Goal: Transaction & Acquisition: Book appointment/travel/reservation

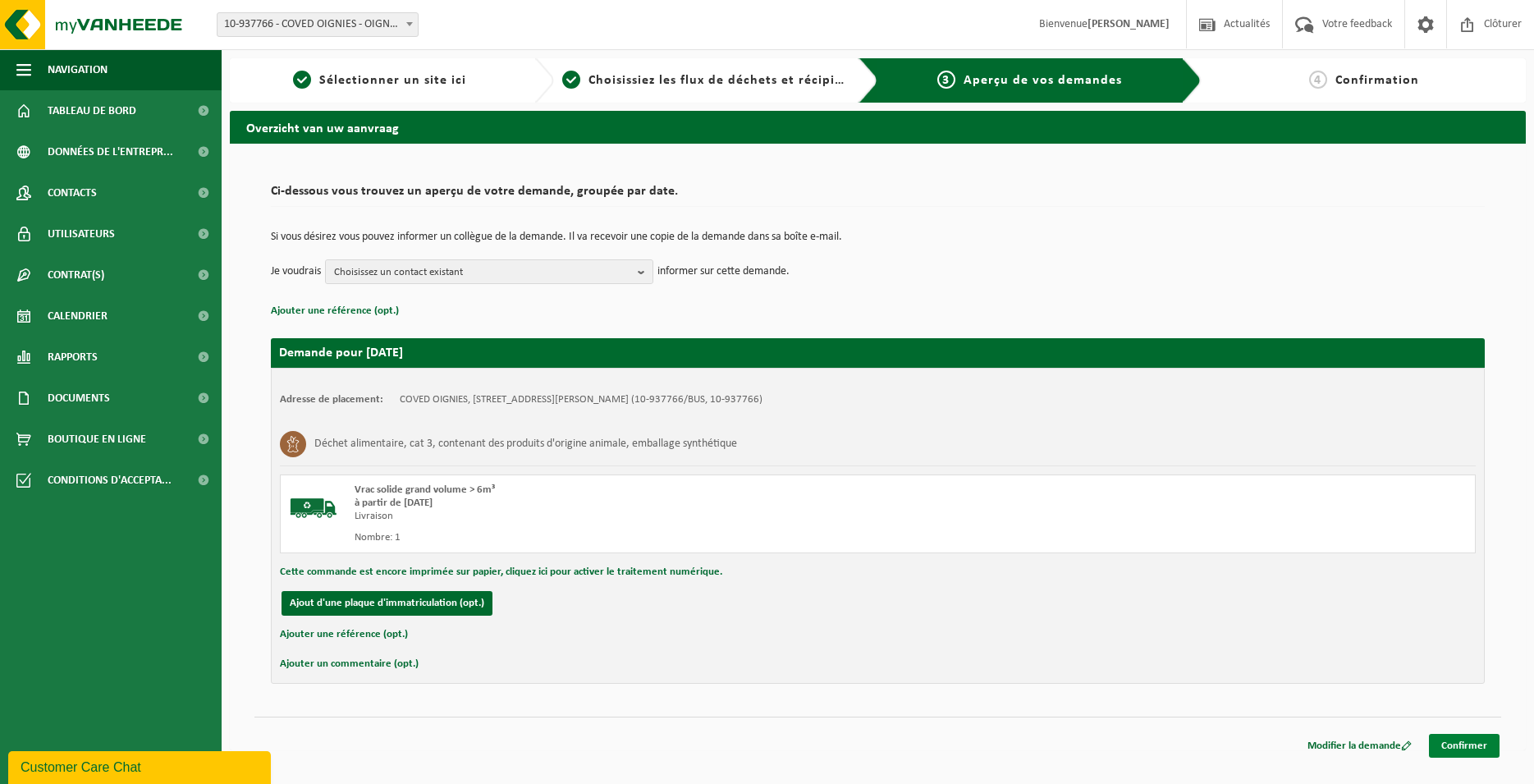
click at [1489, 752] on link "Confirmer" at bounding box center [1464, 745] width 71 height 23
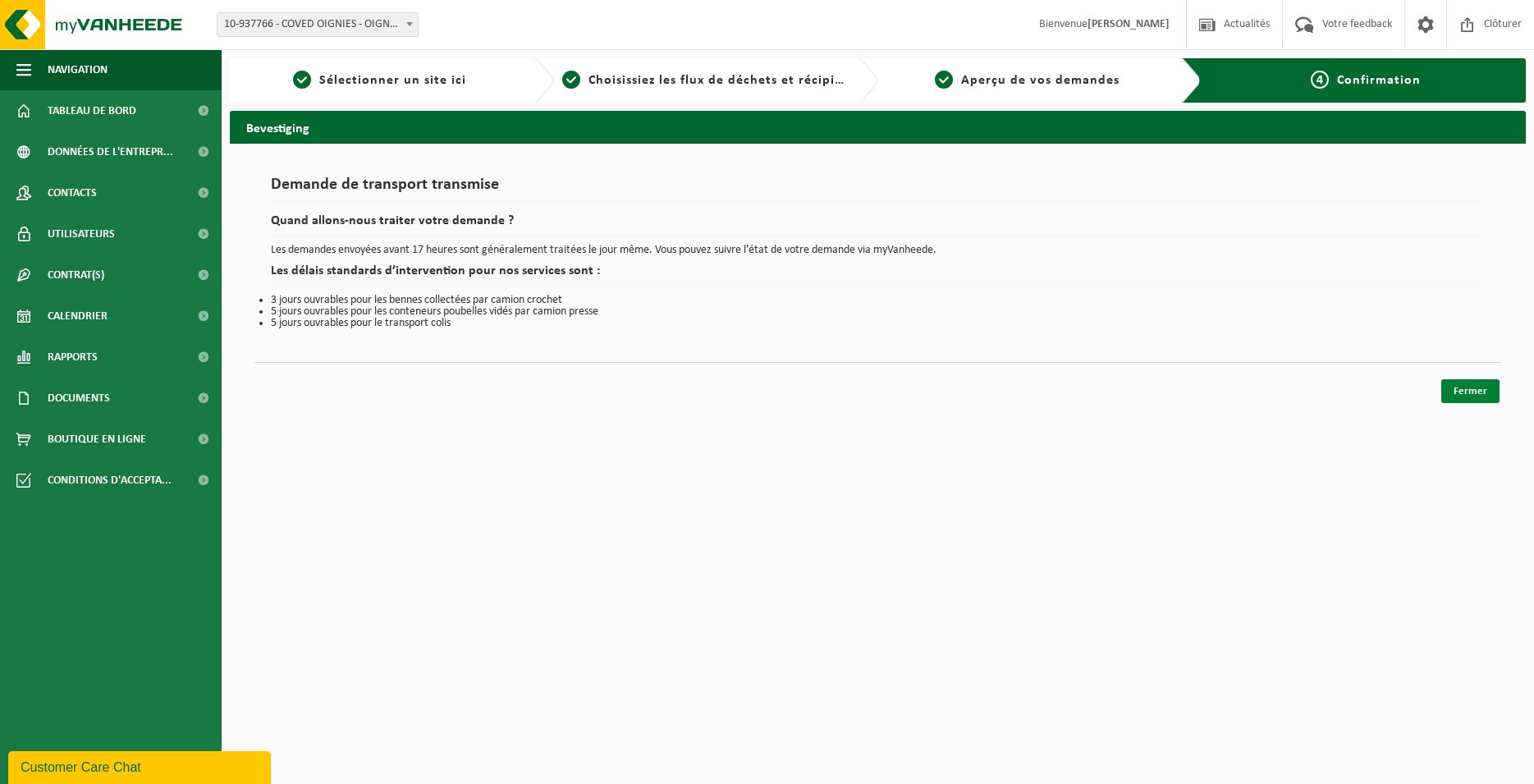
click at [1480, 393] on link "Fermer" at bounding box center [1470, 391] width 58 height 23
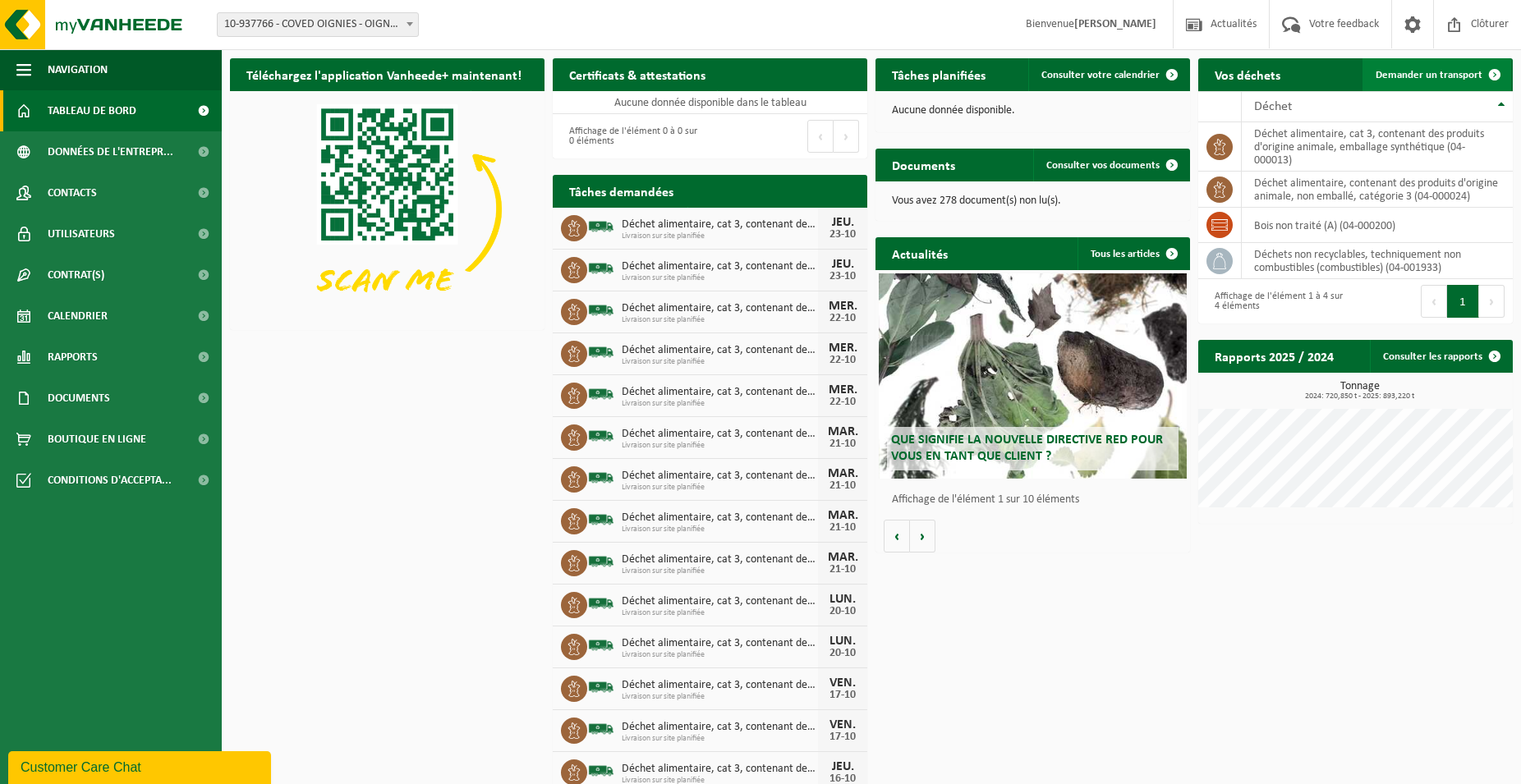
click at [1426, 69] on link "Demander un transport" at bounding box center [1436, 75] width 148 height 33
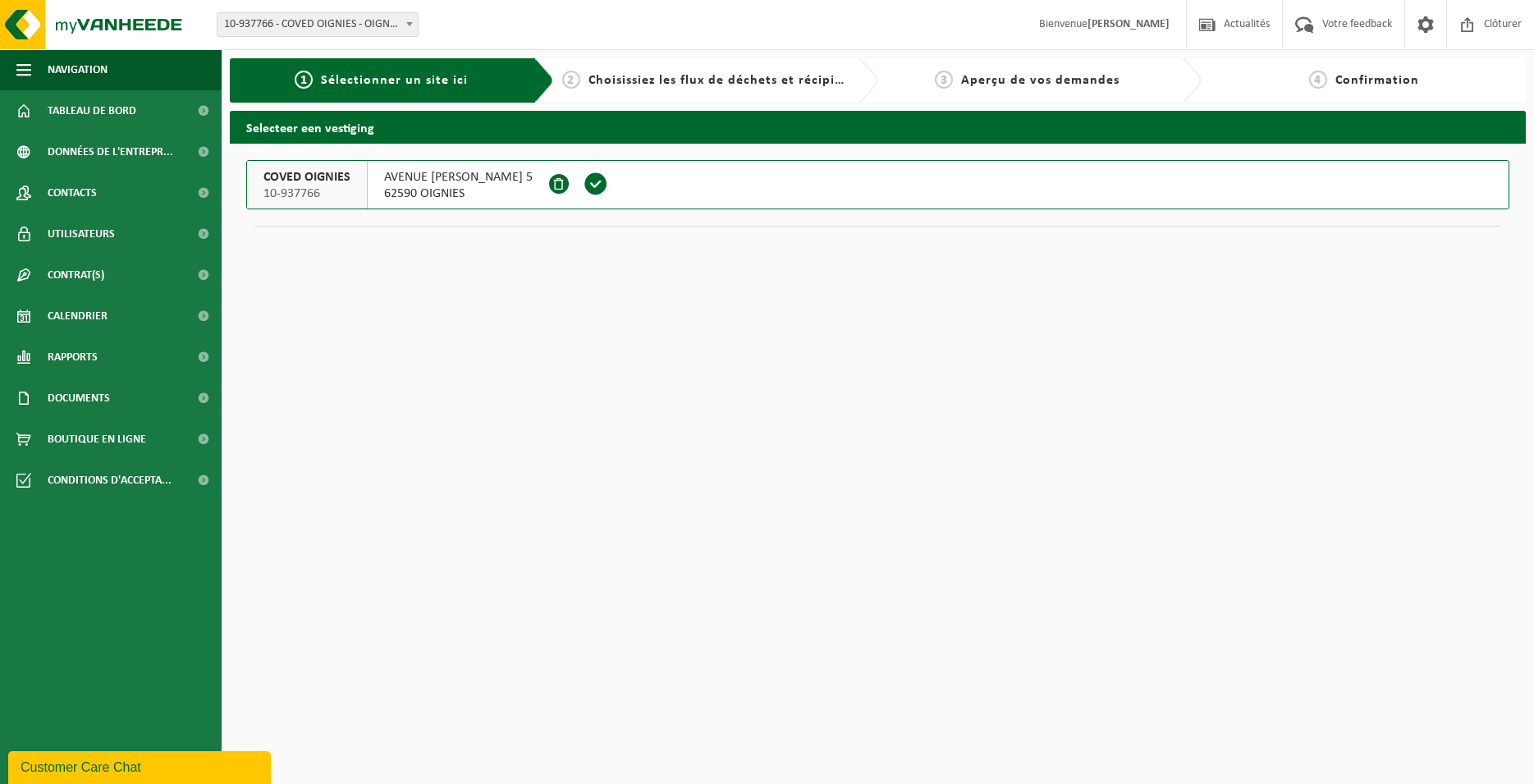
click at [608, 187] on span at bounding box center [595, 183] width 24 height 24
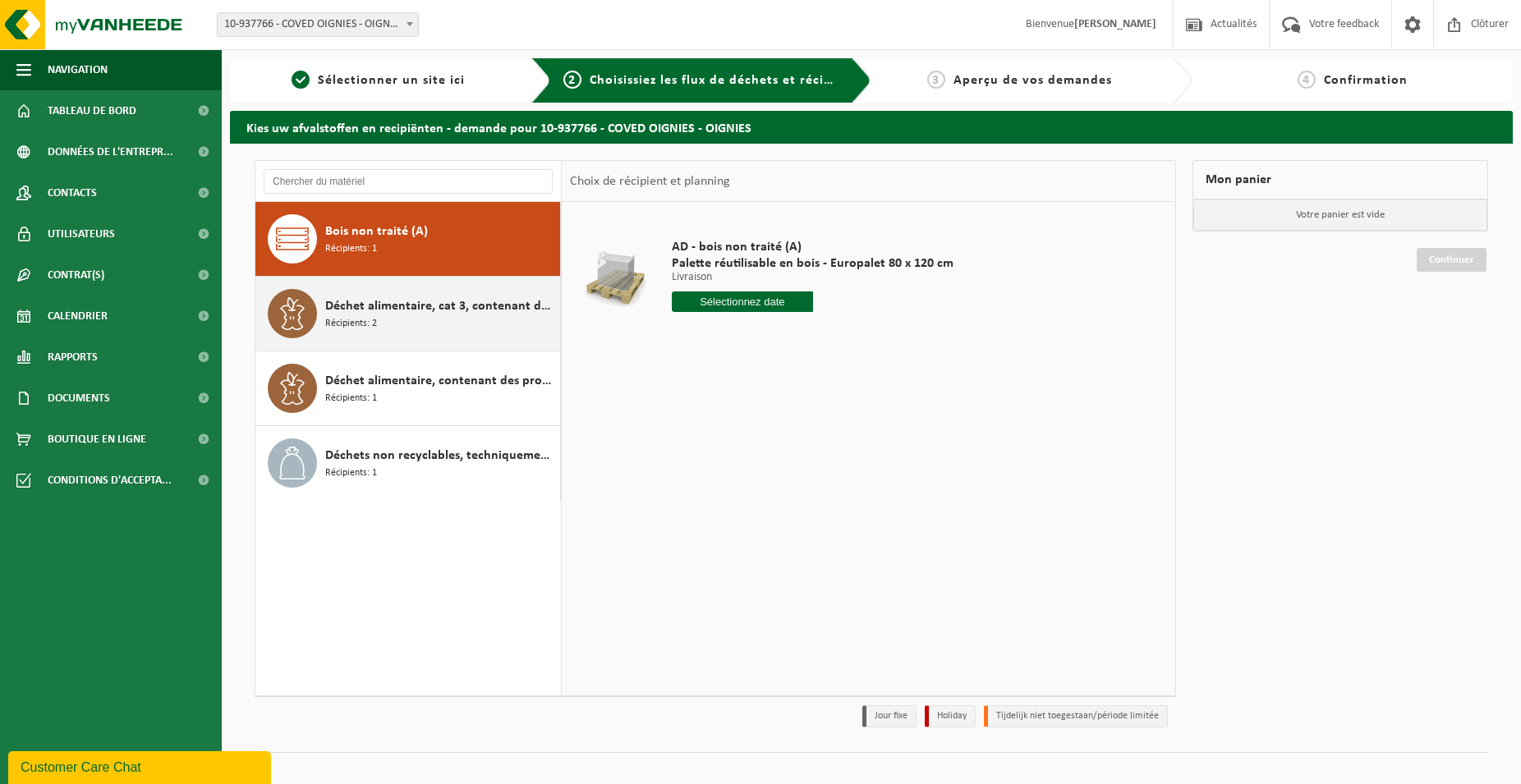
click at [425, 299] on span "Déchet alimentaire, cat 3, contenant des produits d'origine animale, emballage …" at bounding box center [441, 307] width 231 height 20
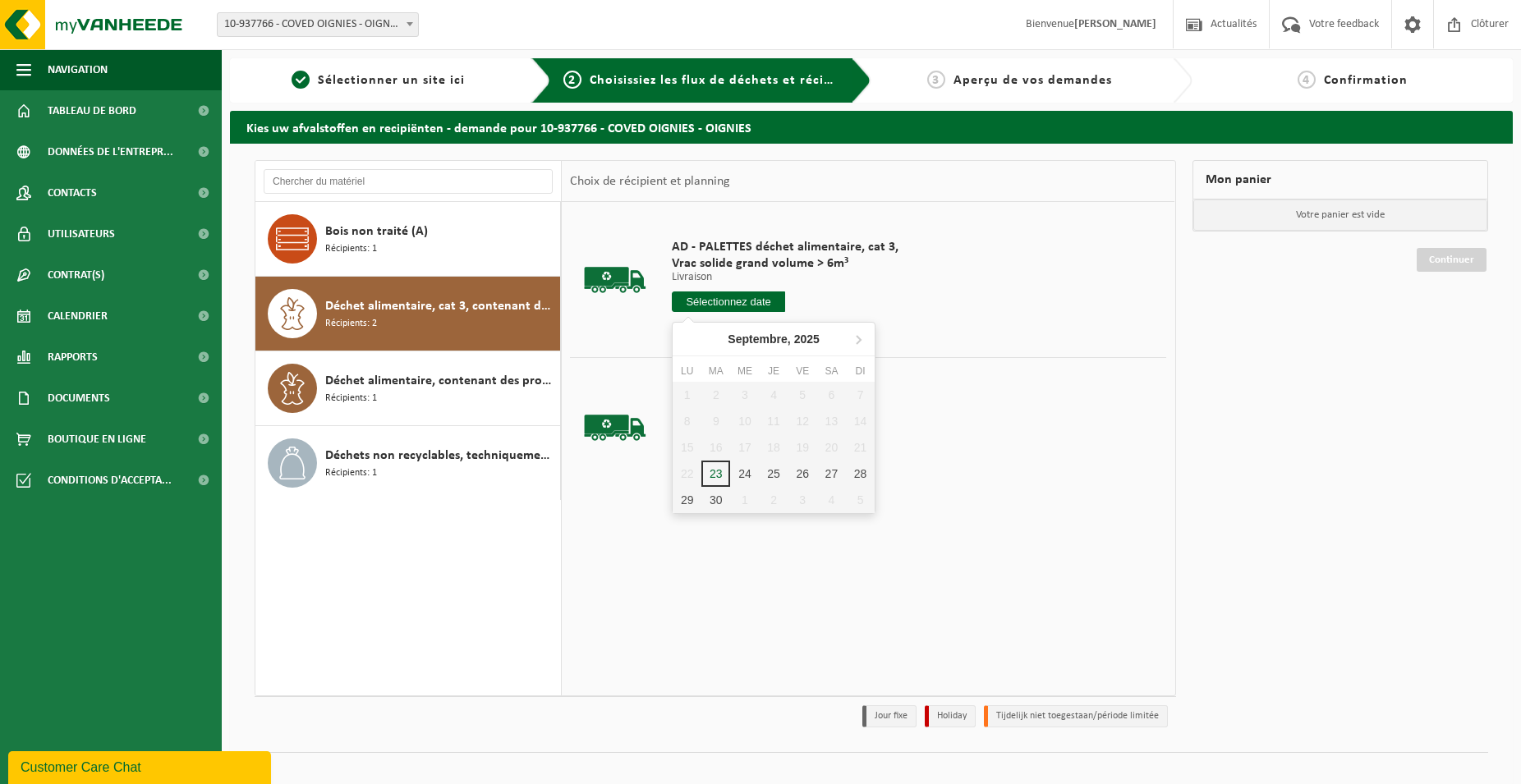
click at [772, 303] on input "text" at bounding box center [729, 301] width 113 height 21
click at [862, 339] on icon at bounding box center [857, 338] width 26 height 26
click at [763, 470] on div "23" at bounding box center [774, 473] width 29 height 26
type input "à partir de [DATE]"
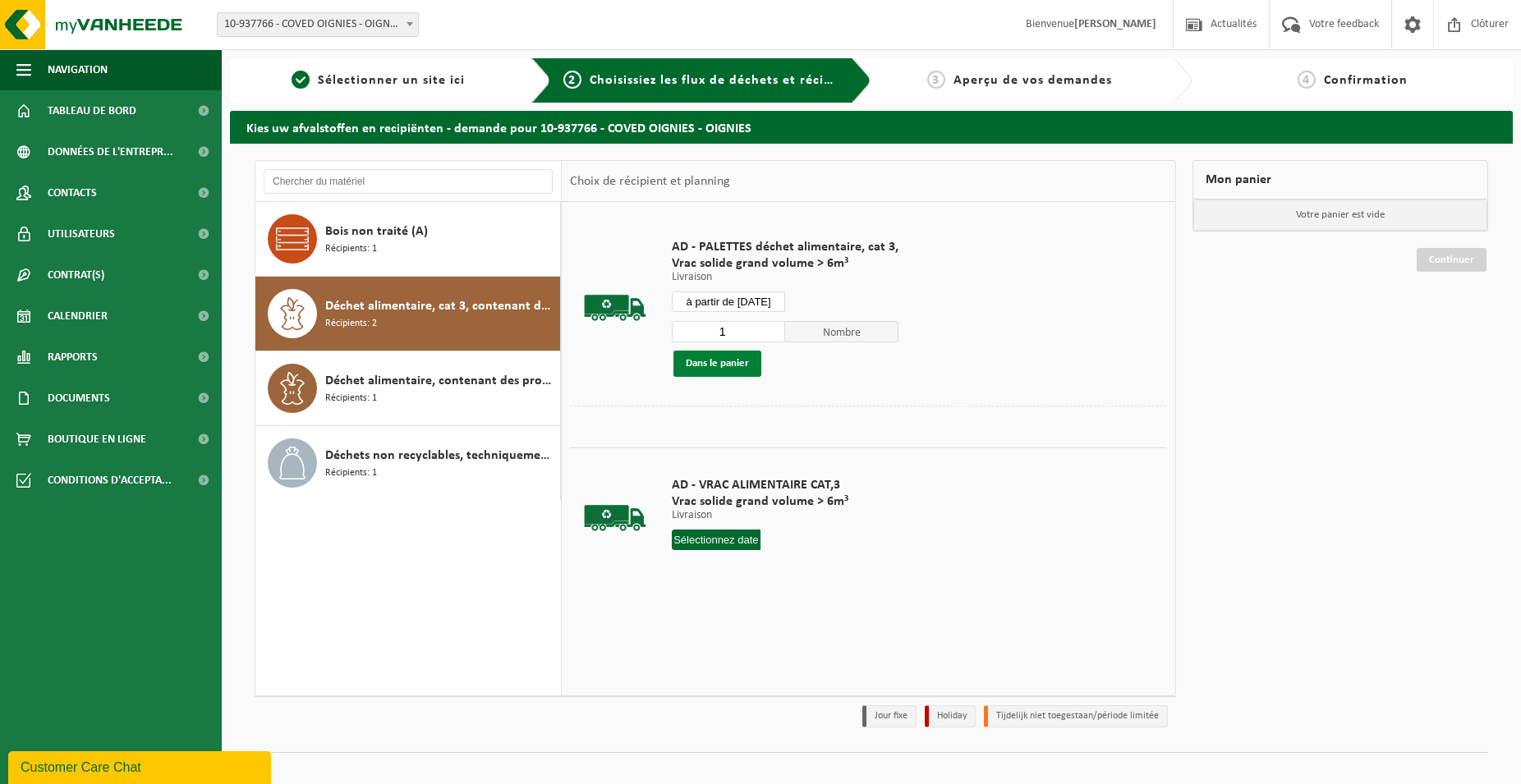
click at [725, 369] on button "Dans le panier" at bounding box center [718, 363] width 88 height 26
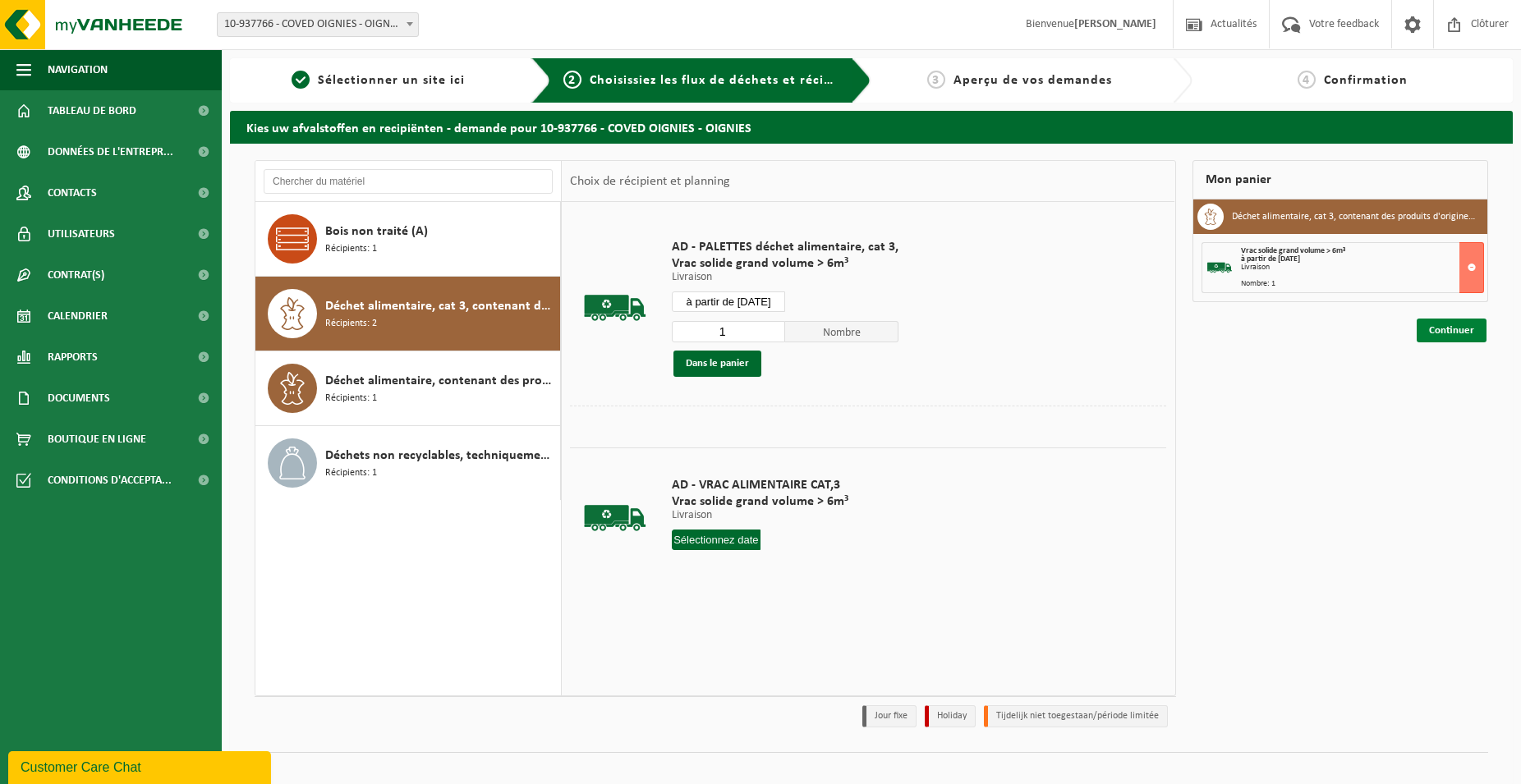
click at [1443, 331] on link "Continuer" at bounding box center [1452, 330] width 70 height 23
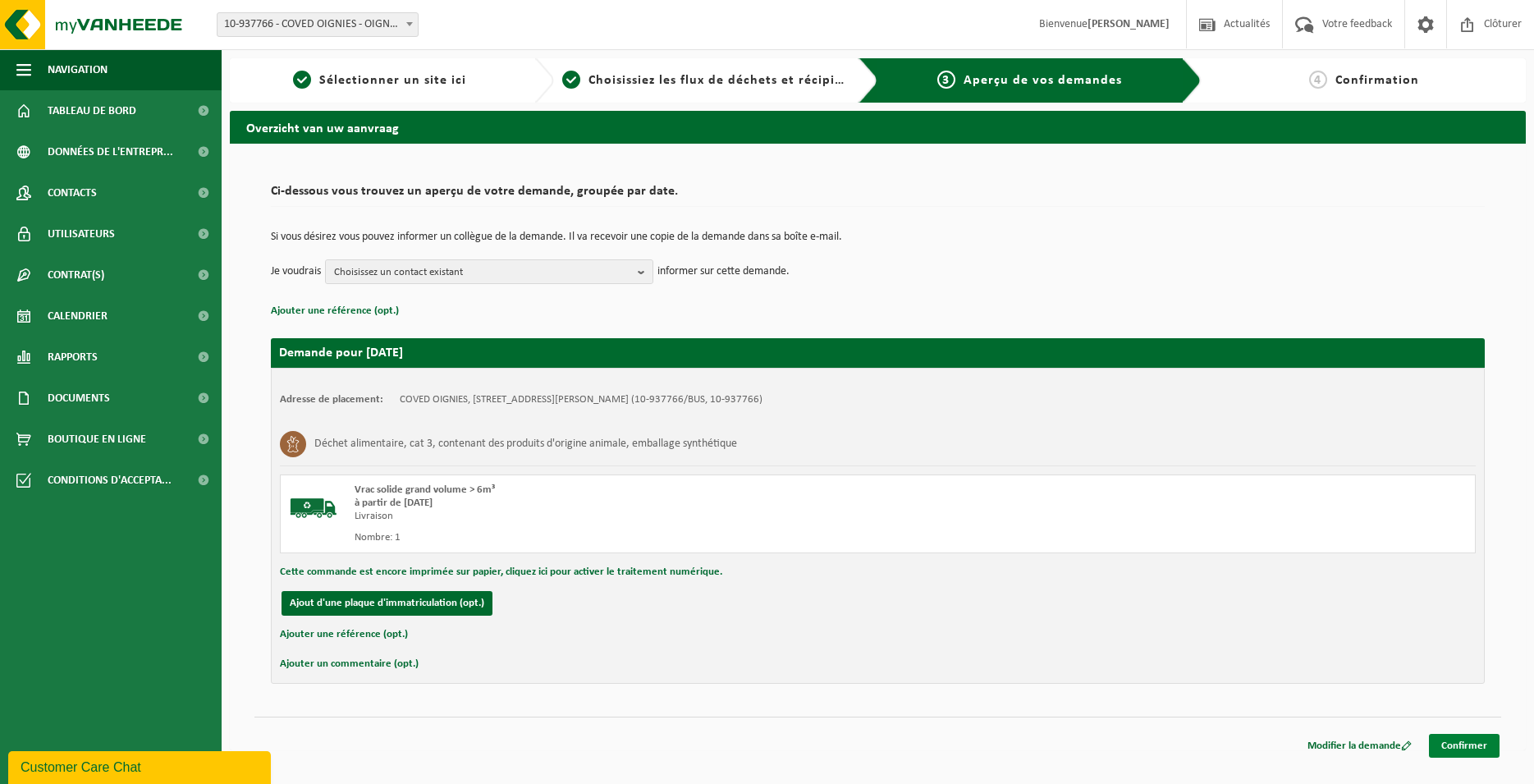
click at [1476, 747] on link "Confirmer" at bounding box center [1464, 745] width 71 height 23
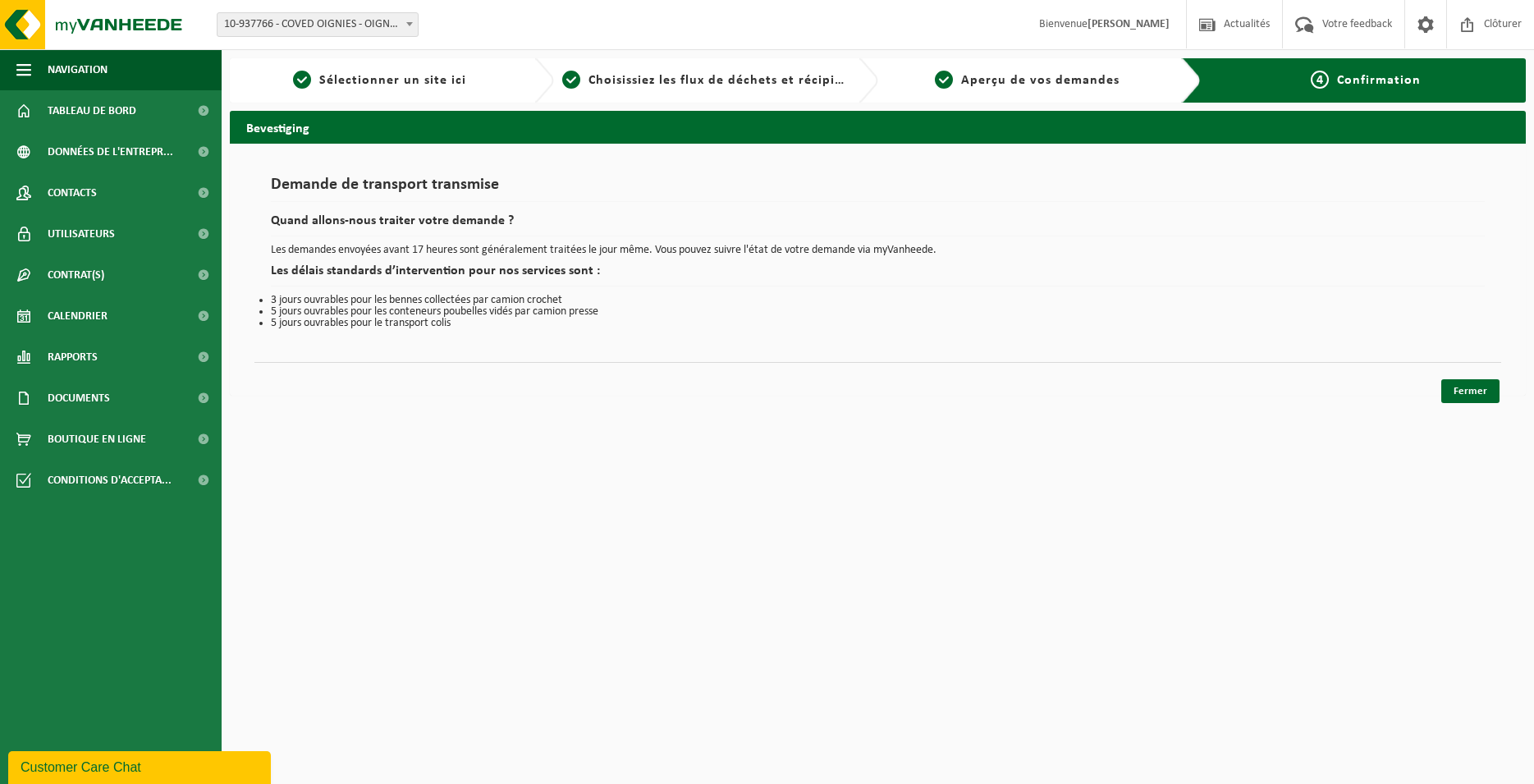
click at [1492, 407] on html "Site: 10-937766 - COVED OIGNIES - OIGNIES 10-937766 - COVED OIGNIES - OIGNIES B…" at bounding box center [767, 392] width 1534 height 784
click at [1482, 403] on link "Fermer" at bounding box center [1470, 391] width 58 height 23
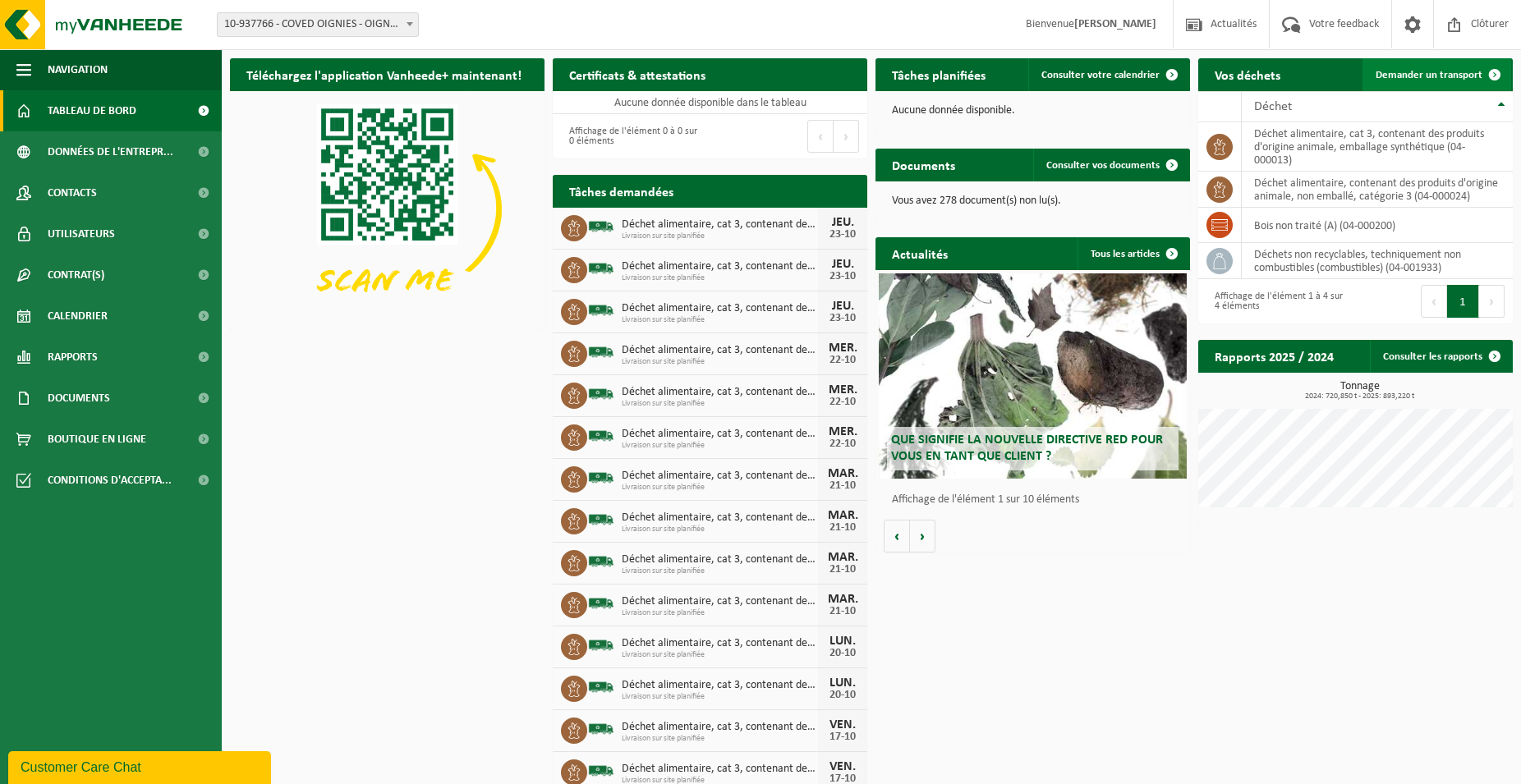
click at [1421, 75] on span "Demander un transport" at bounding box center [1428, 76] width 107 height 11
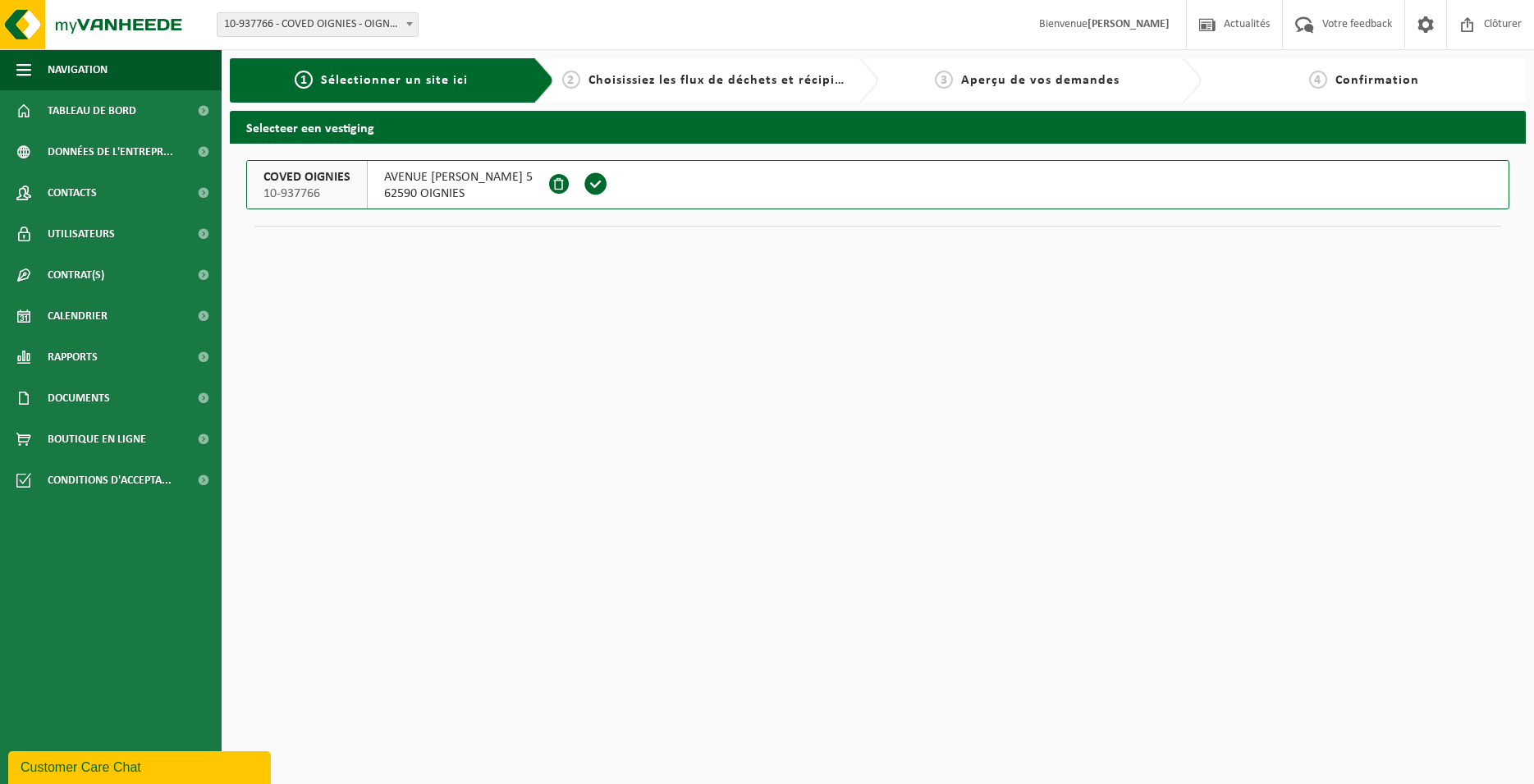
click at [608, 183] on span at bounding box center [595, 183] width 24 height 24
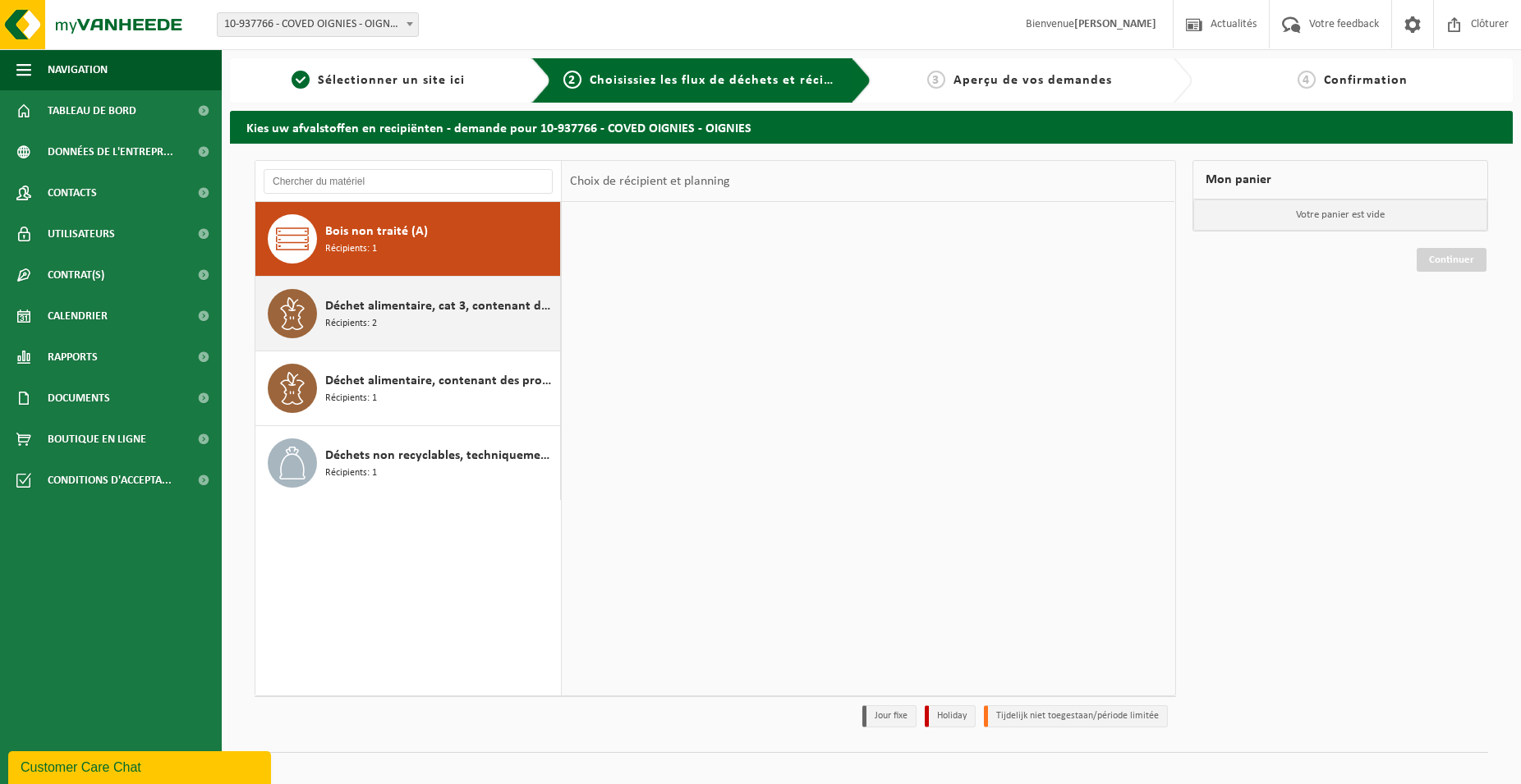
click at [533, 332] on div "Déchet alimentaire, cat 3, contenant des produits d'origine animale, emballage …" at bounding box center [441, 313] width 231 height 49
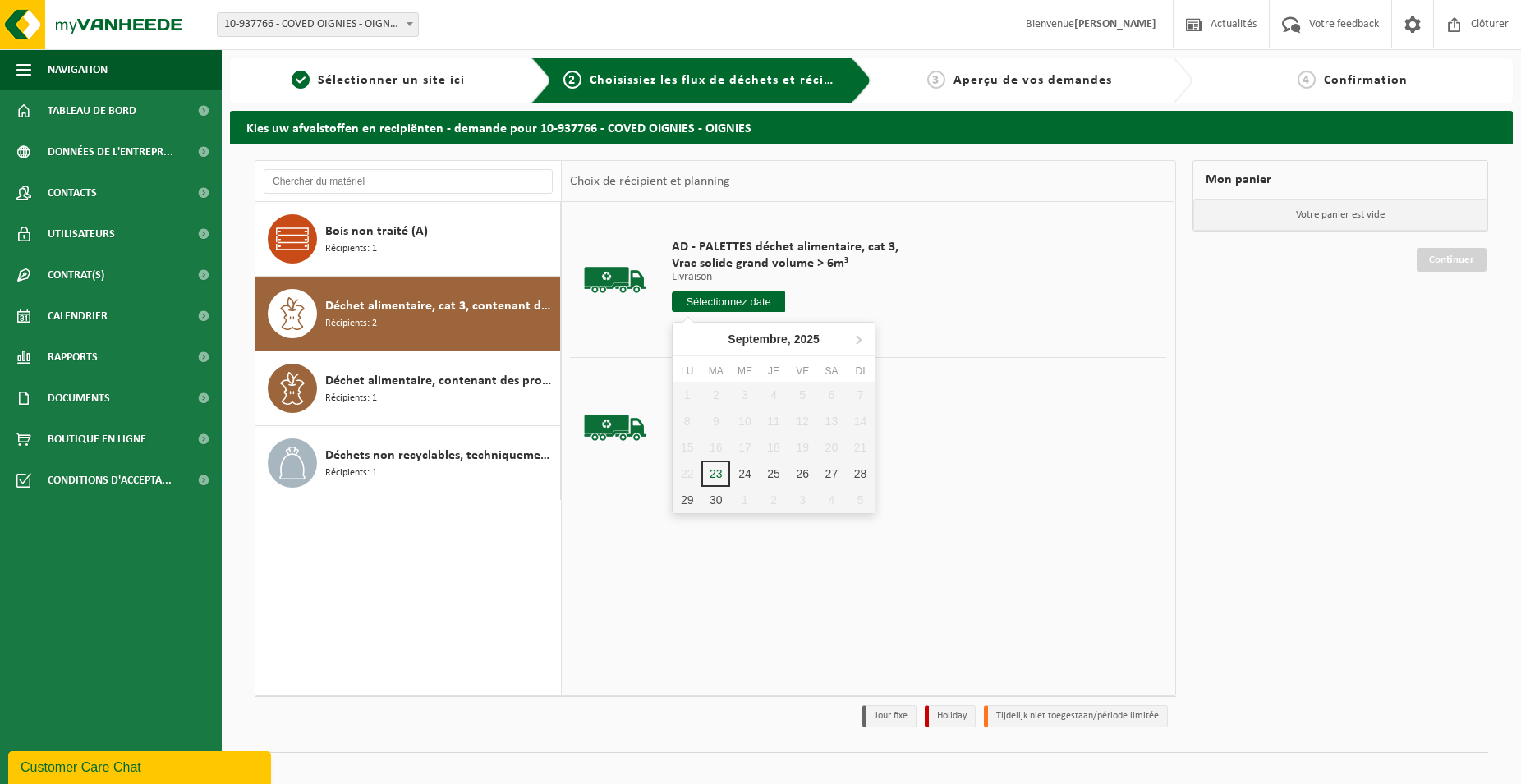
click at [740, 307] on input "text" at bounding box center [729, 301] width 113 height 21
click at [872, 341] on nav "Septembre, 2025" at bounding box center [774, 339] width 202 height 33
click at [854, 349] on icon at bounding box center [857, 338] width 26 height 26
click at [781, 479] on div "23" at bounding box center [774, 473] width 29 height 26
type input "à partir de [DATE]"
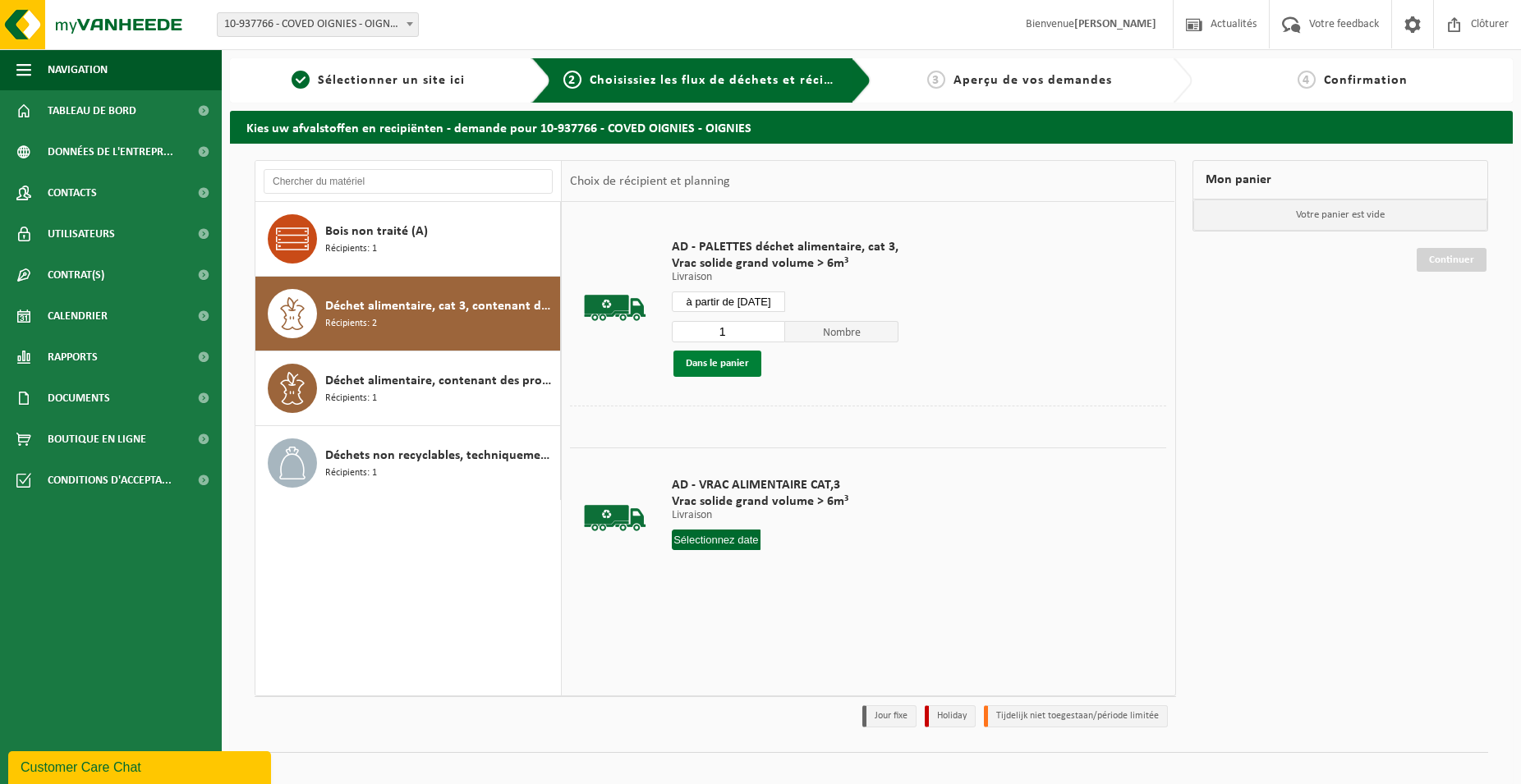
click at [736, 359] on button "Dans le panier" at bounding box center [718, 363] width 88 height 26
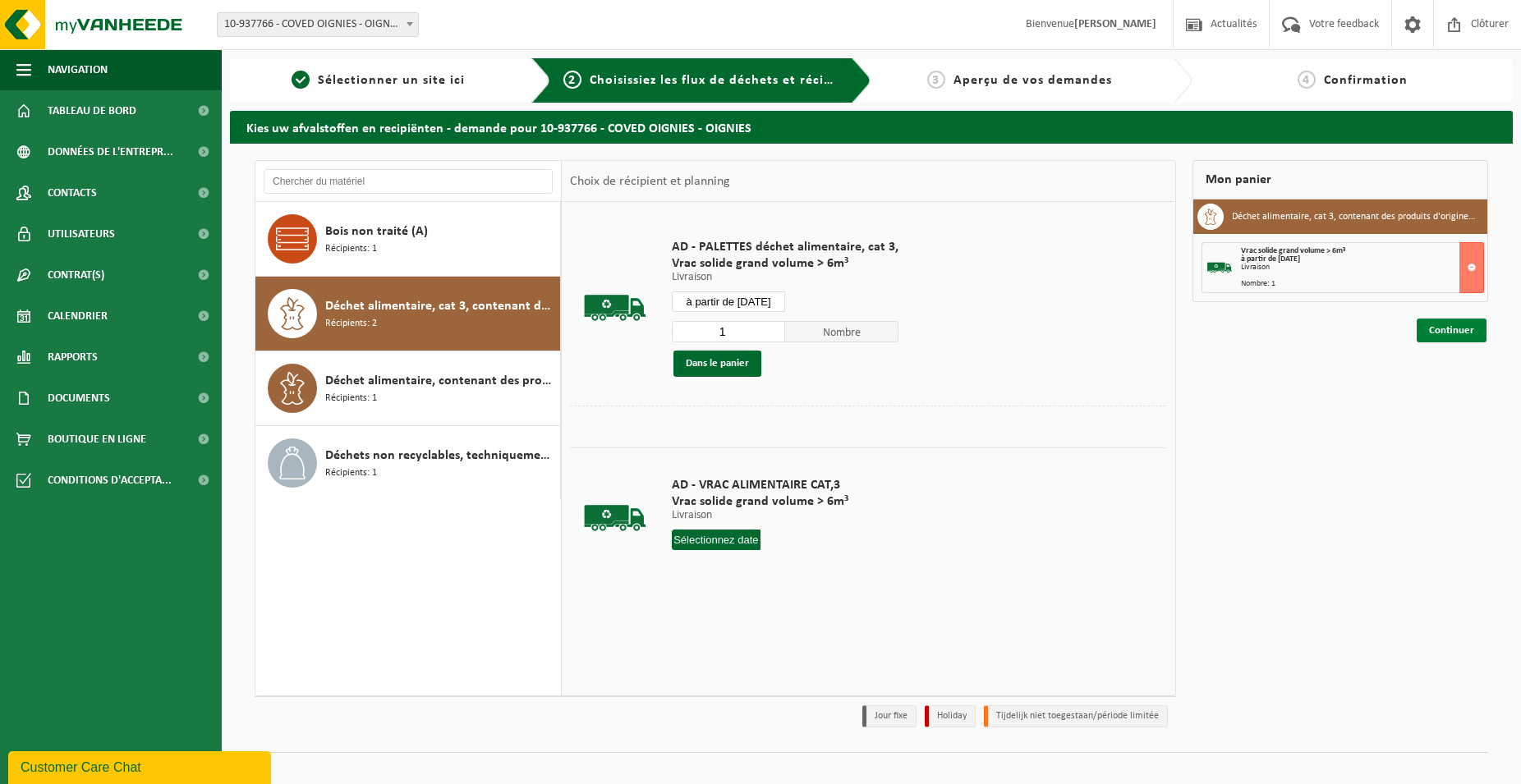
click at [1472, 330] on link "Continuer" at bounding box center [1452, 330] width 70 height 23
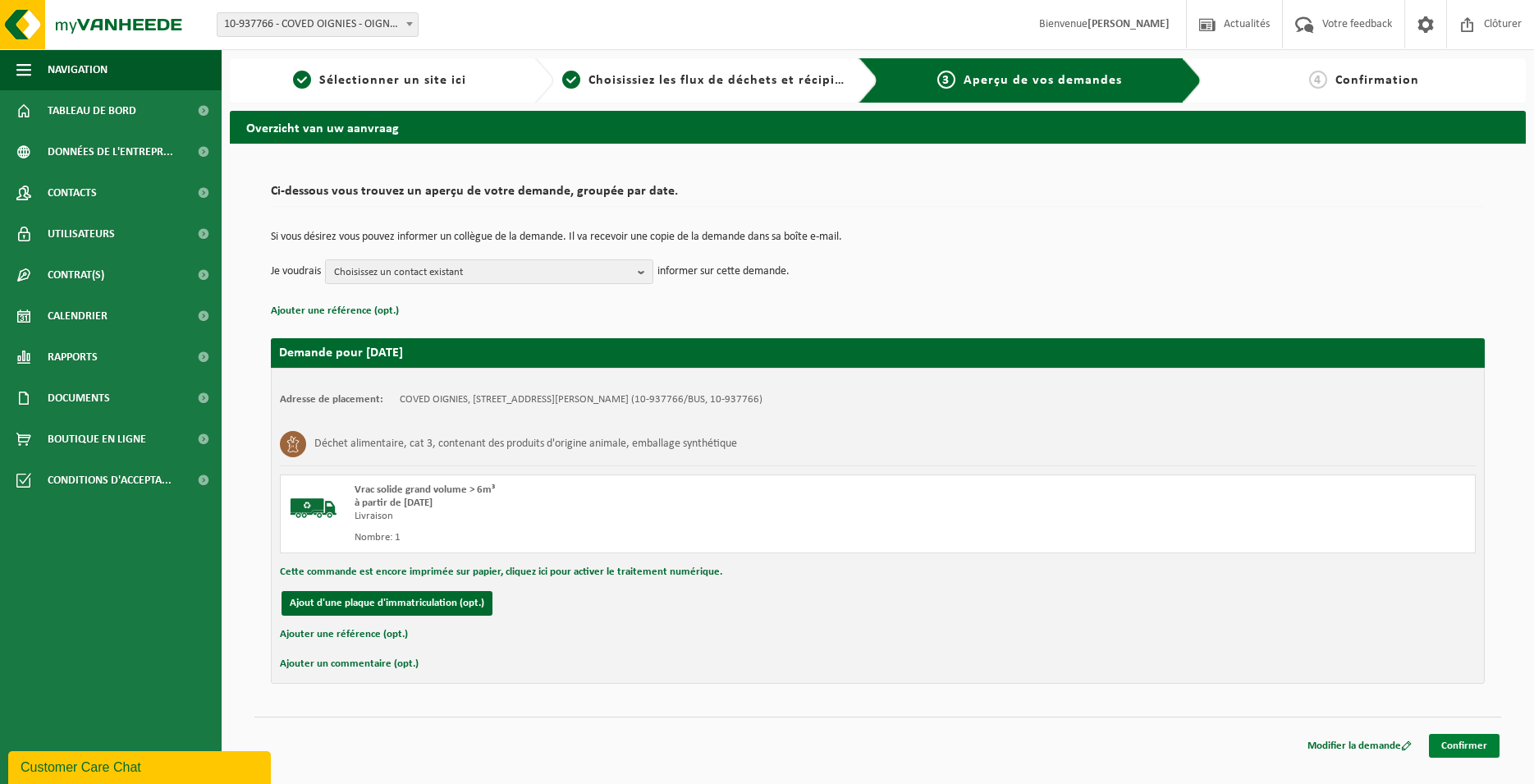
click at [1464, 735] on link "Confirmer" at bounding box center [1464, 745] width 71 height 23
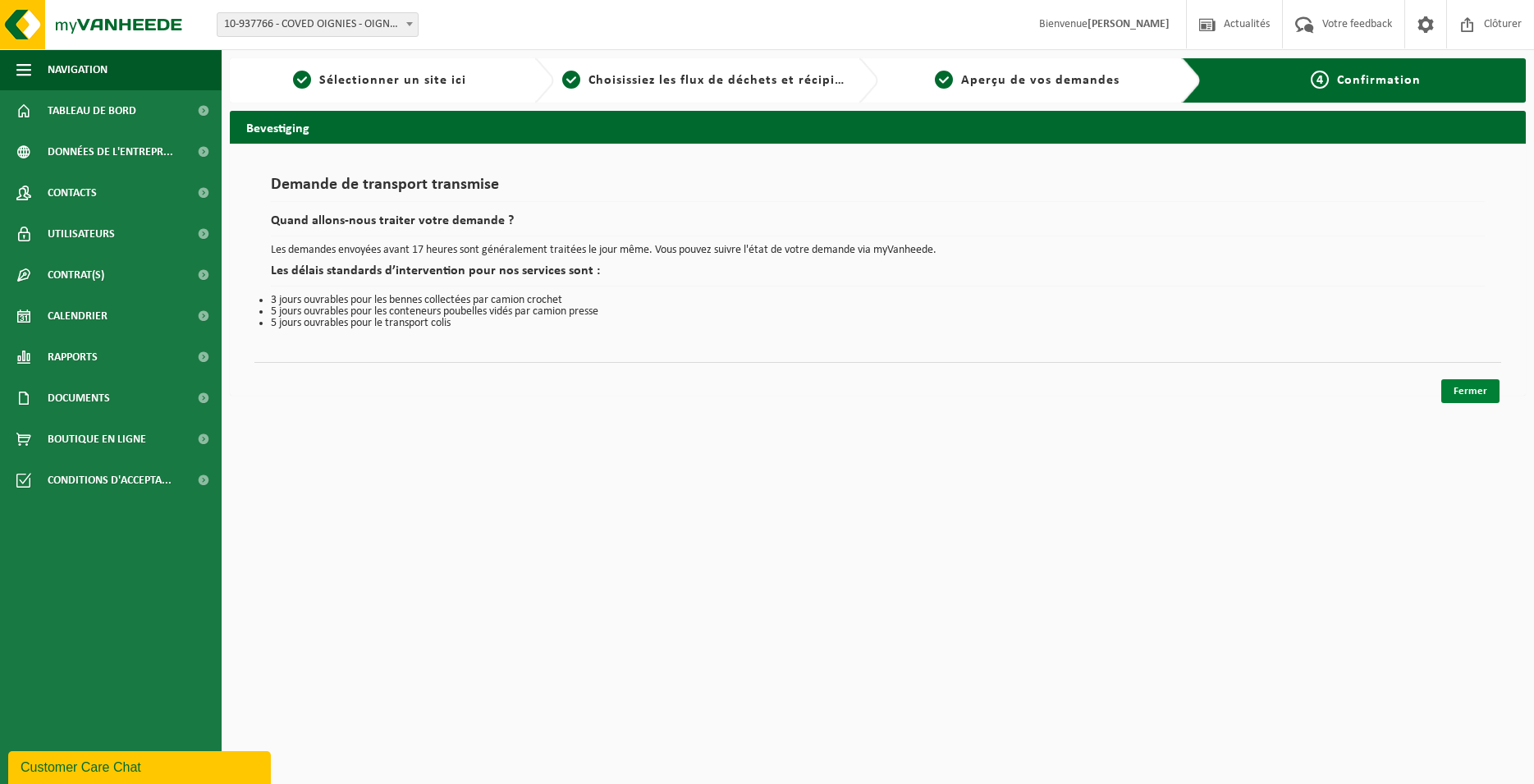
click at [1485, 390] on link "Fermer" at bounding box center [1470, 391] width 58 height 23
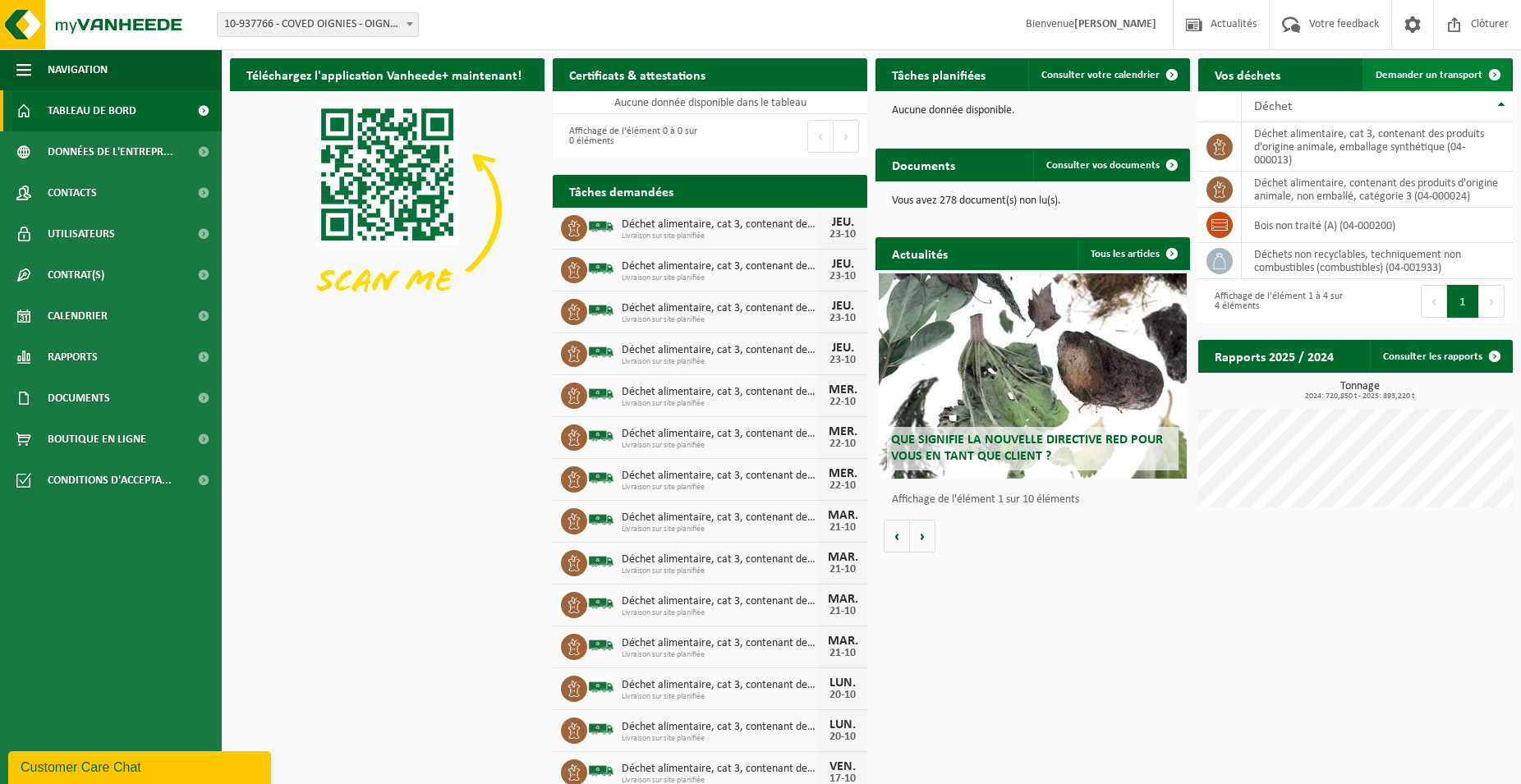
click at [1483, 79] on span at bounding box center [1494, 75] width 33 height 33
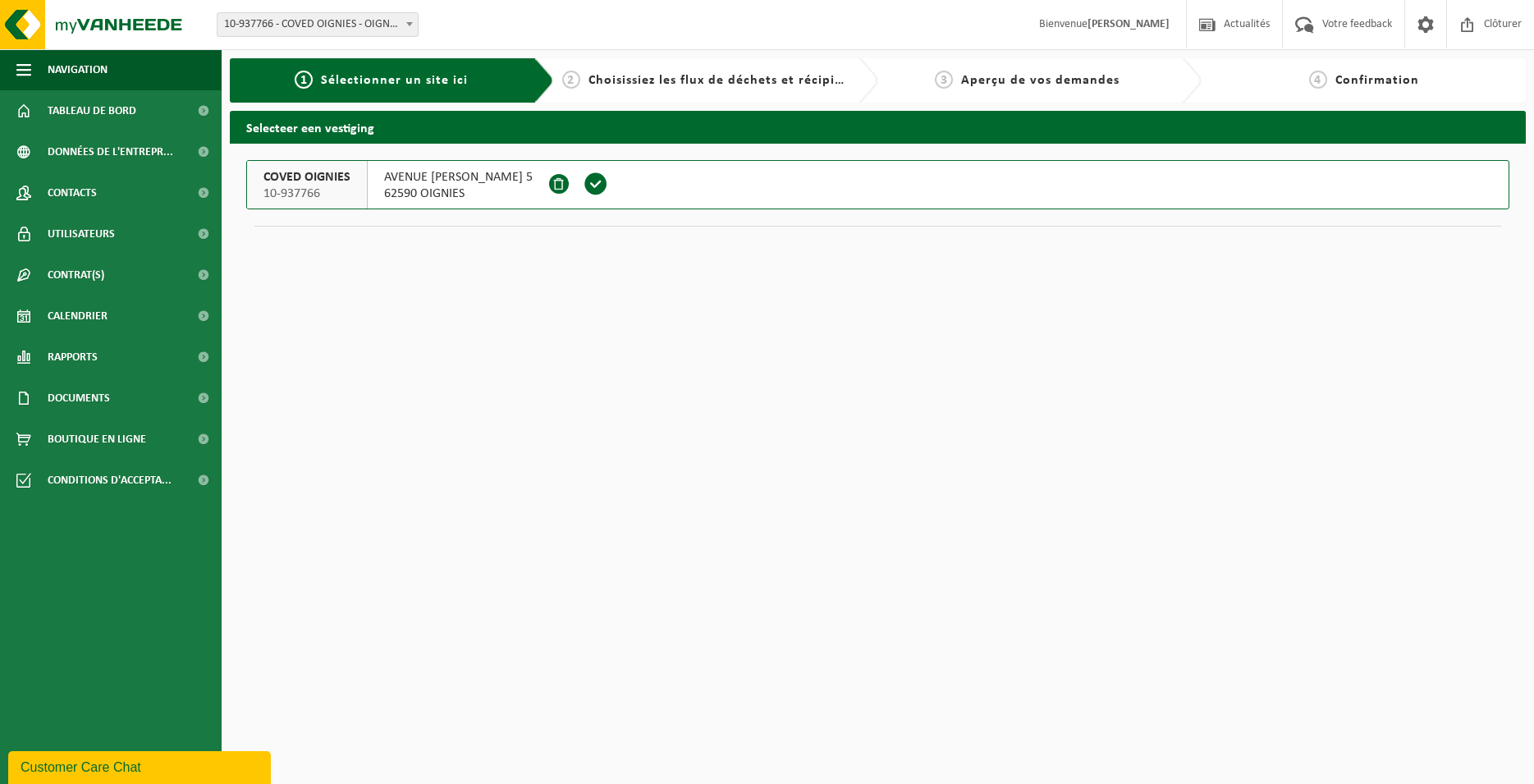
click at [608, 181] on span at bounding box center [595, 183] width 24 height 24
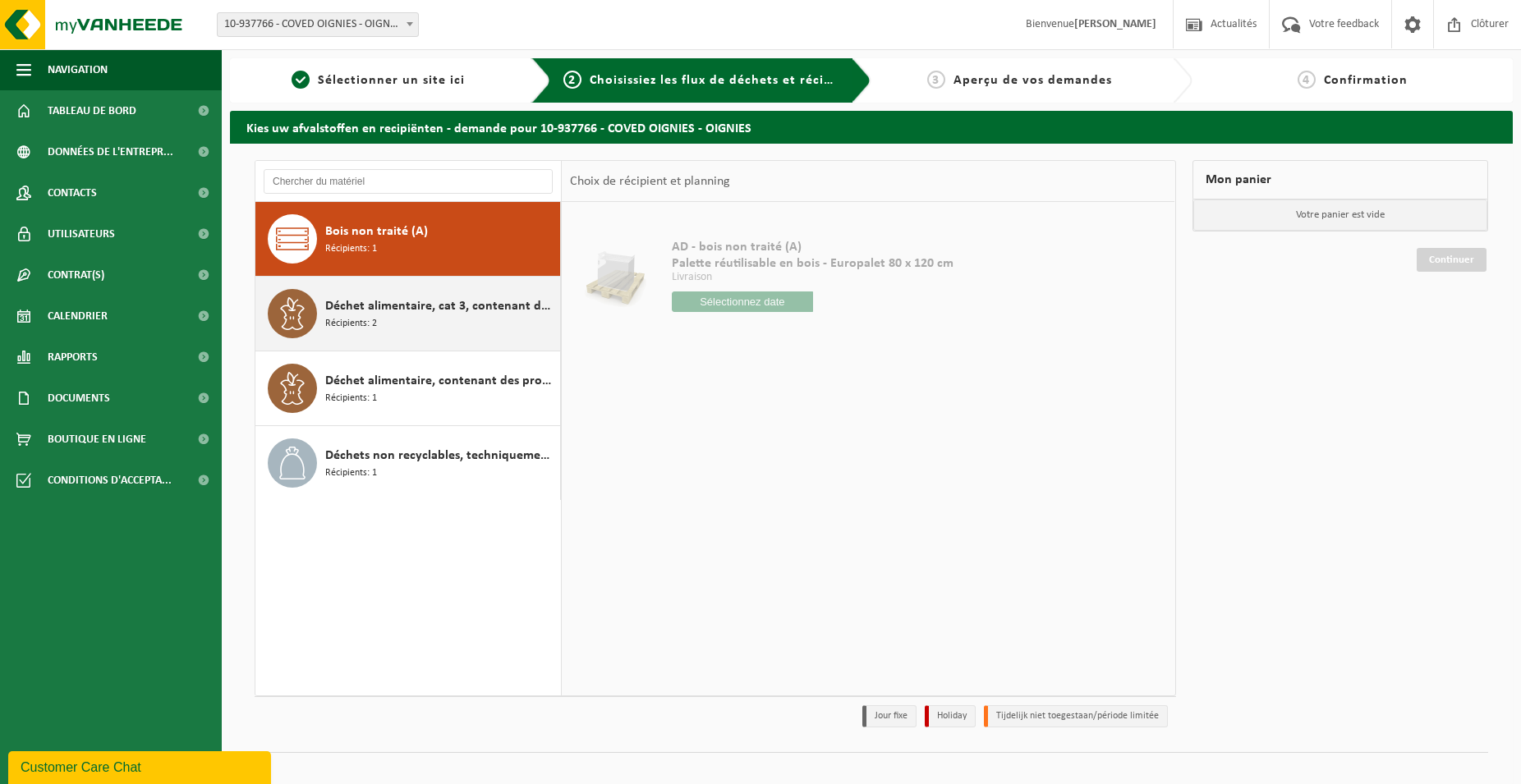
click at [522, 286] on div "Déchet alimentaire, cat 3, contenant des produits d'origine animale, emballage …" at bounding box center [408, 314] width 306 height 74
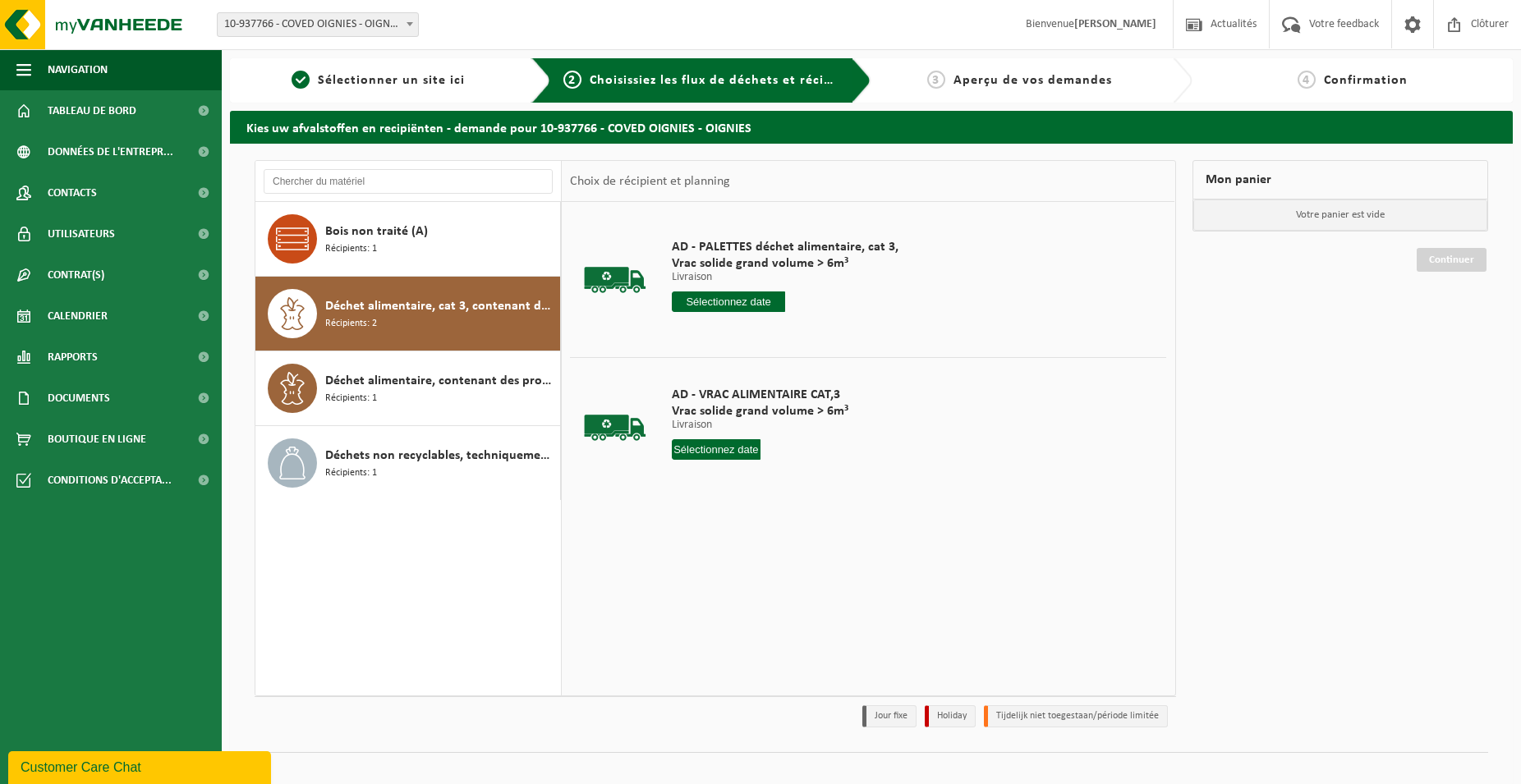
click at [757, 311] on input "text" at bounding box center [729, 301] width 113 height 21
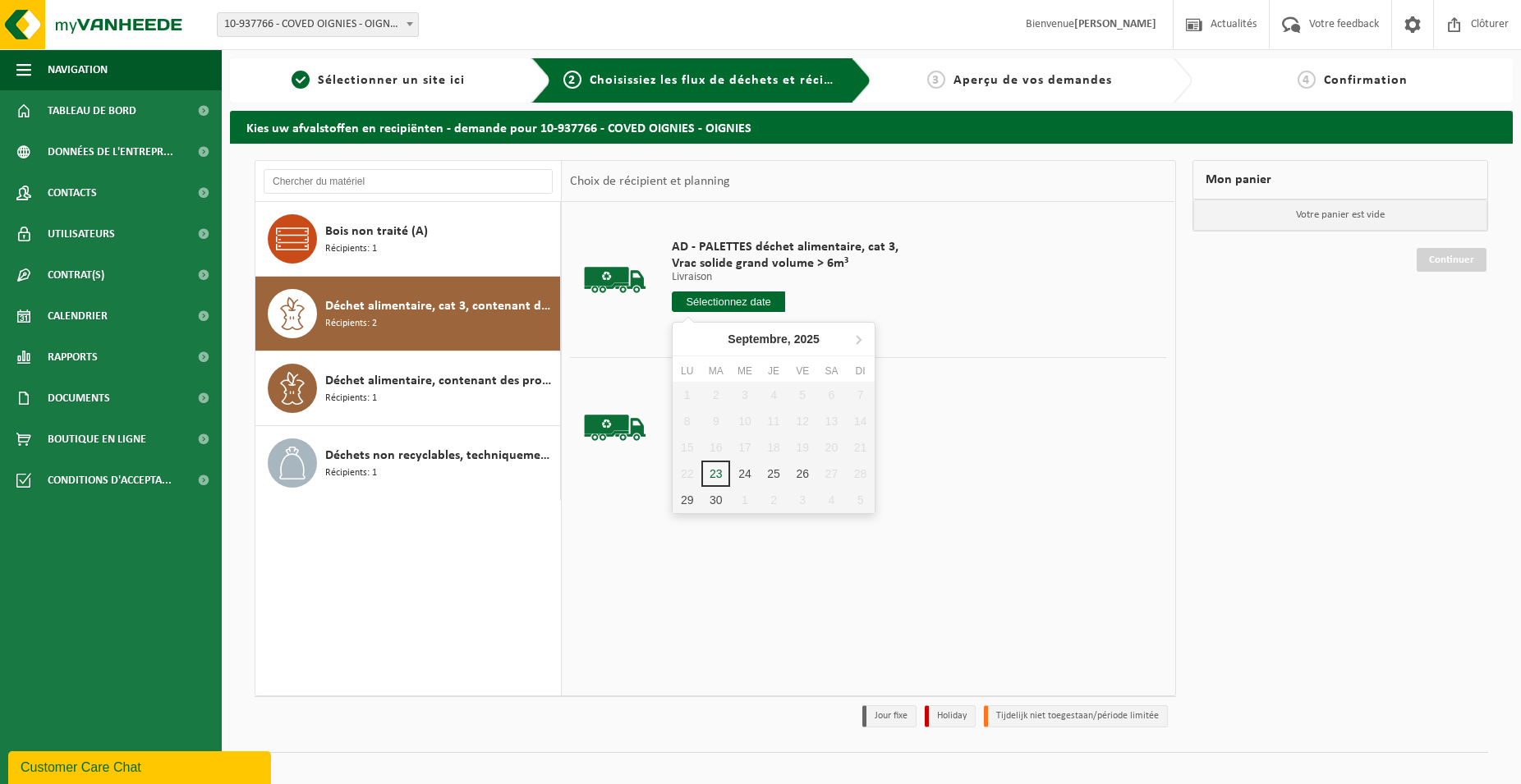
click at [872, 339] on nav "Septembre, 2025" at bounding box center [774, 339] width 202 height 33
click at [863, 338] on icon at bounding box center [857, 338] width 26 height 26
click at [805, 473] on div "24" at bounding box center [802, 473] width 29 height 26
type input "à partir de 2025-10-24"
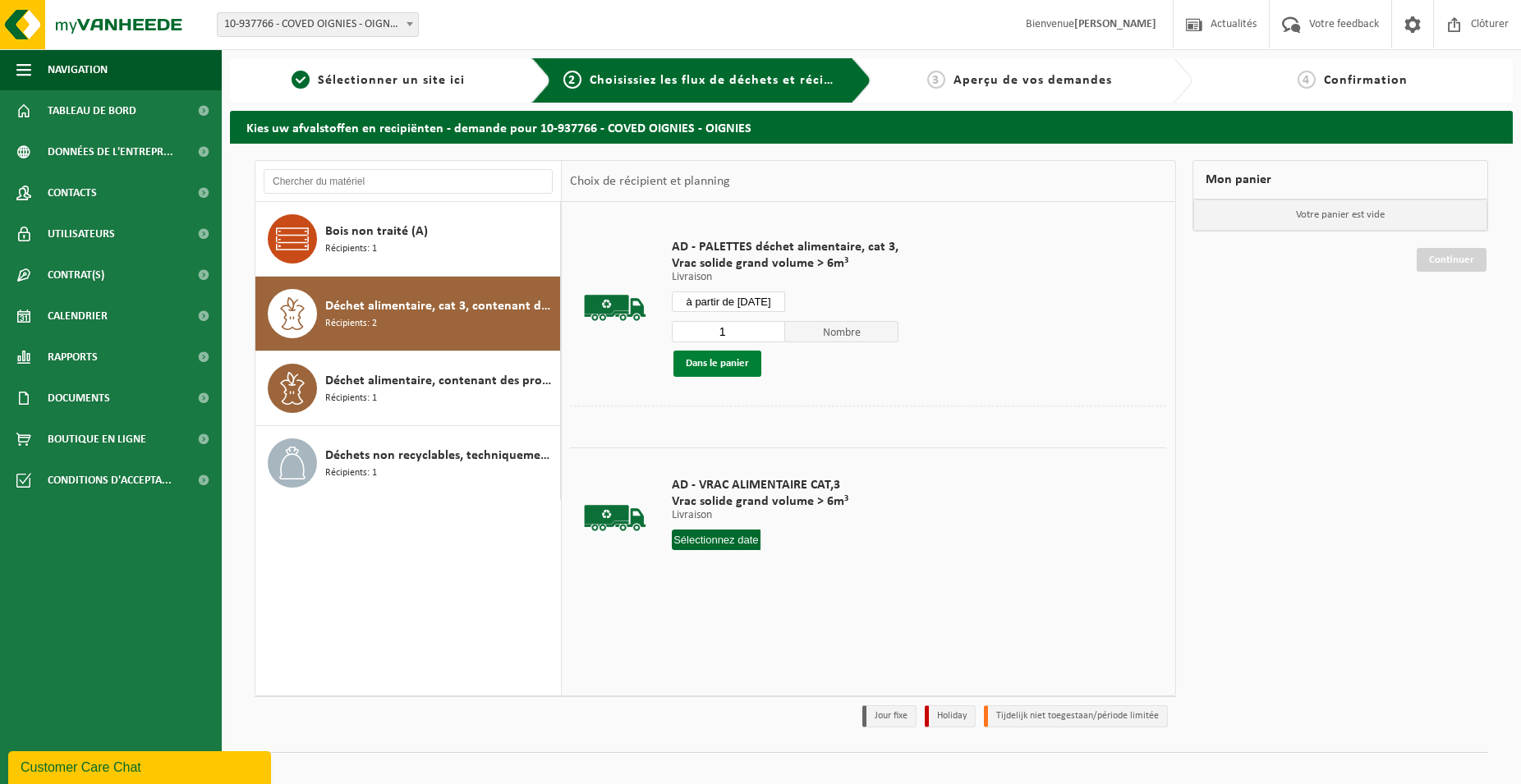
click at [728, 358] on button "Dans le panier" at bounding box center [718, 363] width 88 height 26
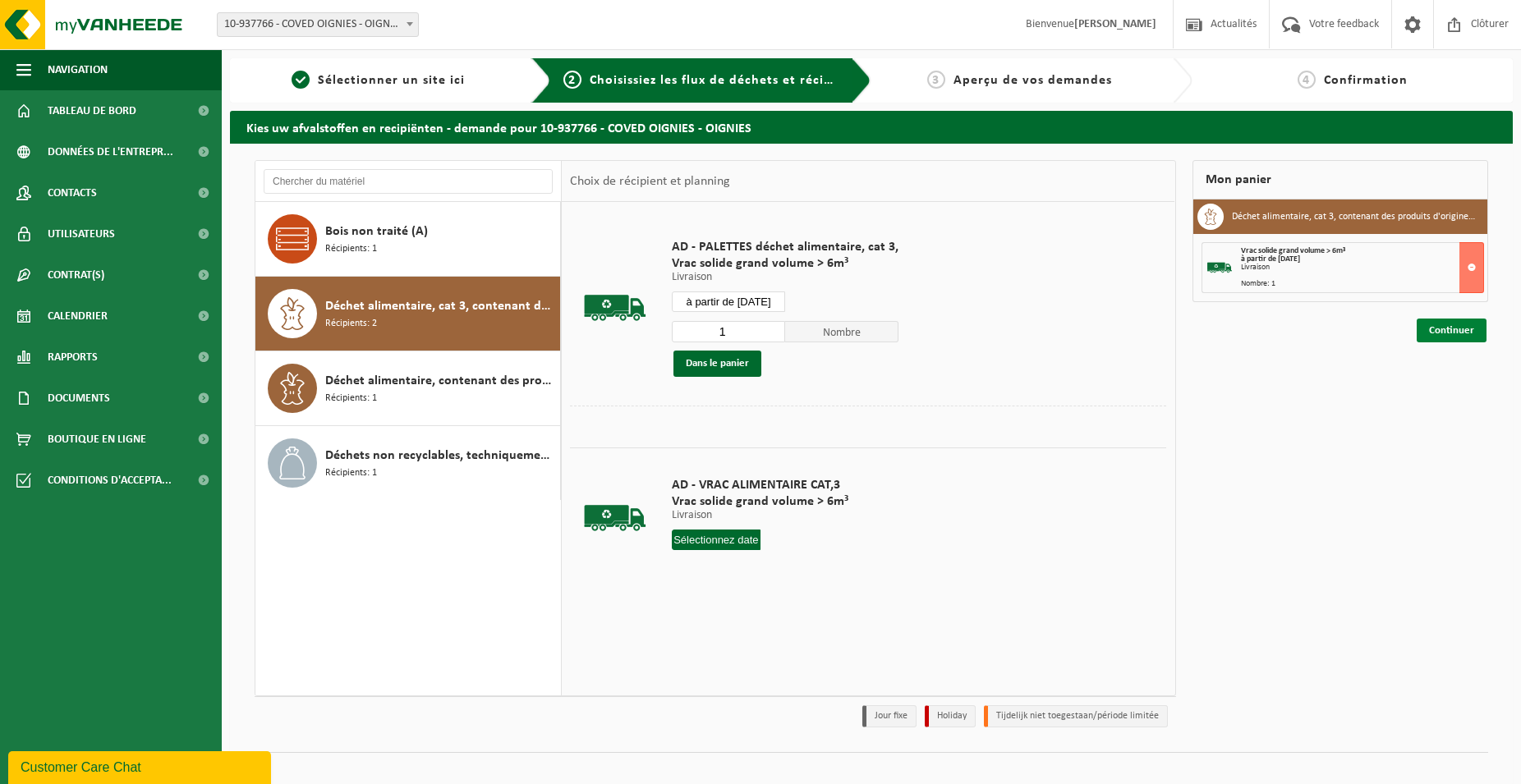
click at [1481, 338] on link "Continuer" at bounding box center [1452, 330] width 70 height 23
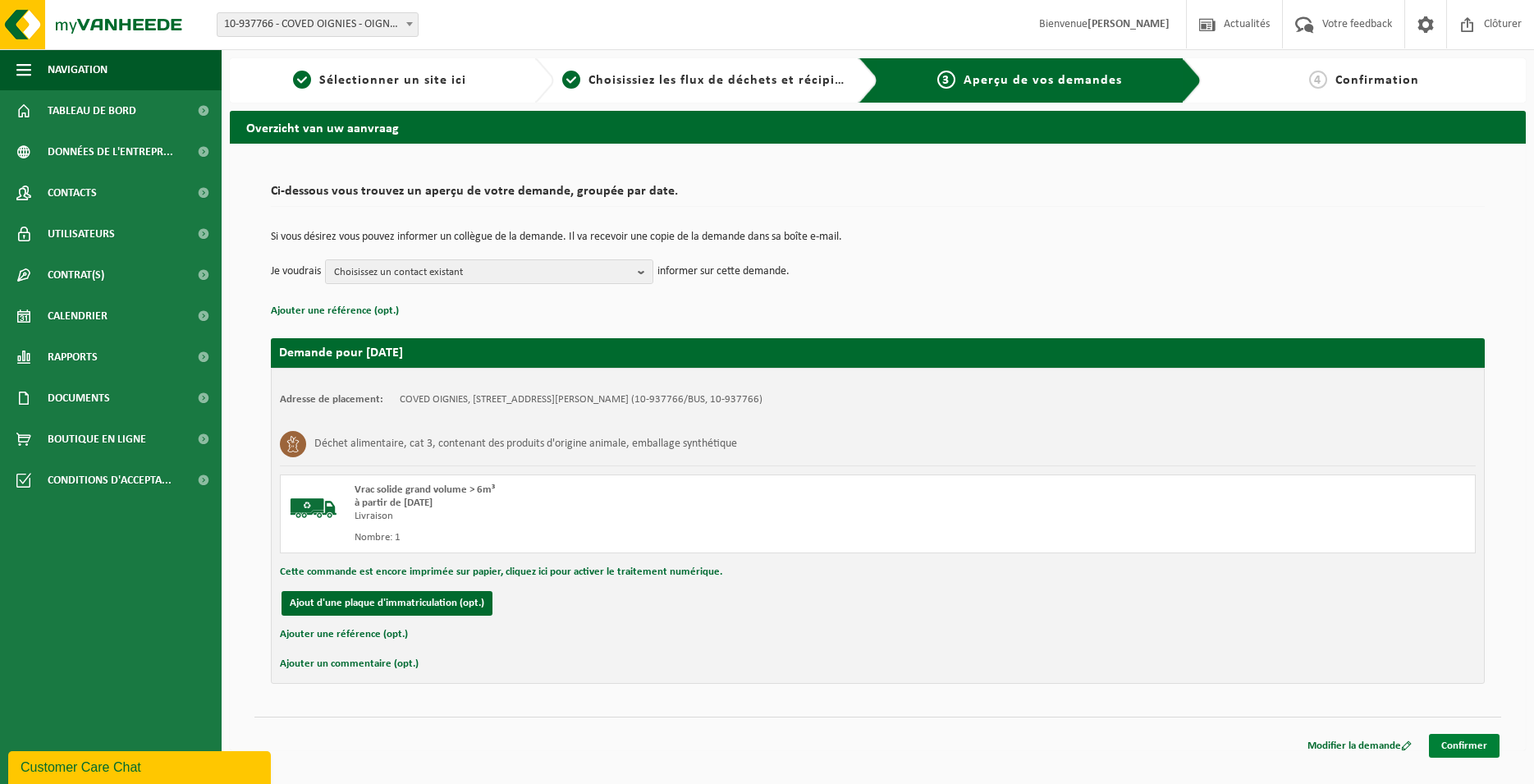
click at [1463, 750] on link "Confirmer" at bounding box center [1464, 745] width 71 height 23
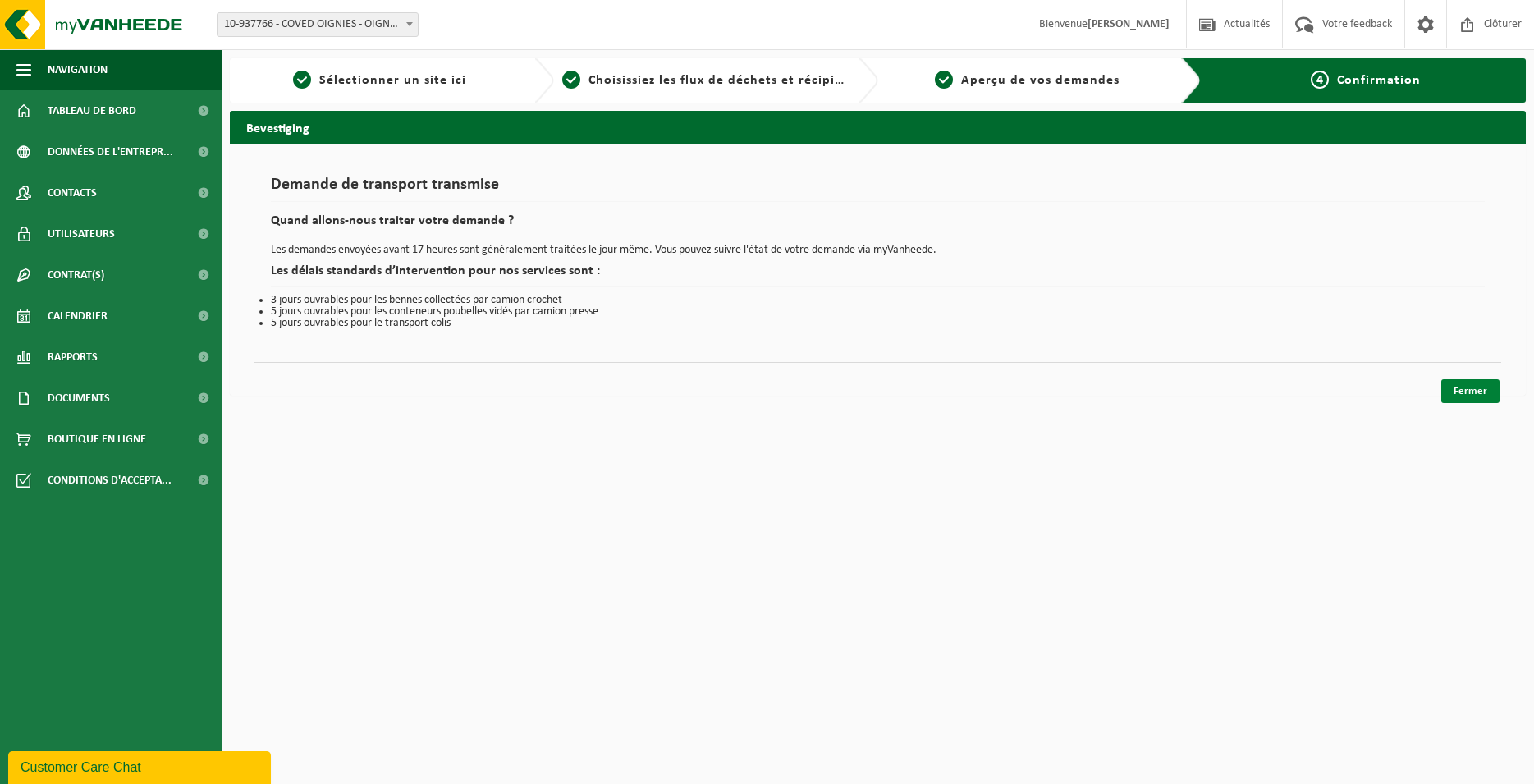
click at [1481, 394] on link "Fermer" at bounding box center [1470, 391] width 58 height 23
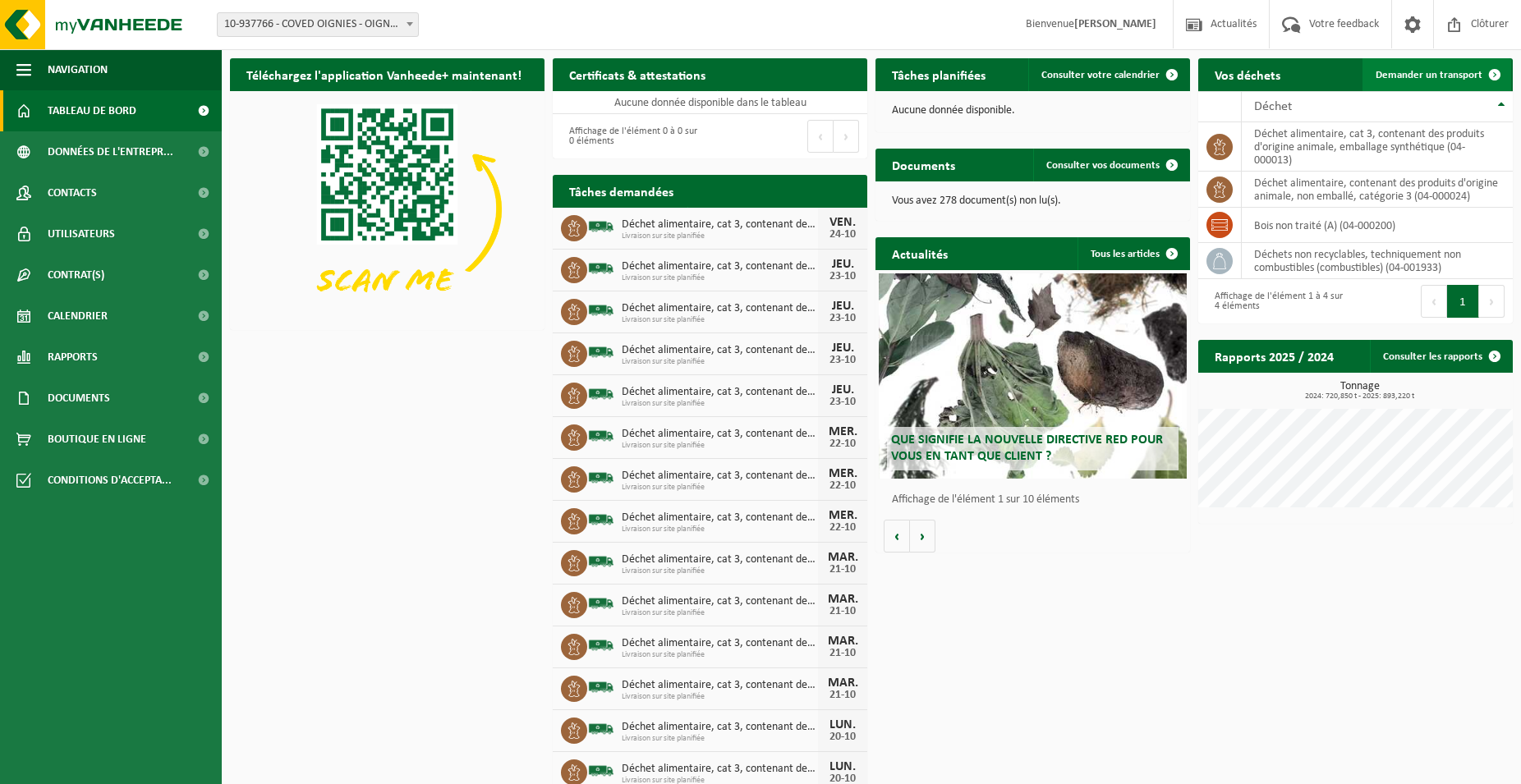
click at [1379, 84] on link "Demander un transport" at bounding box center [1436, 75] width 148 height 33
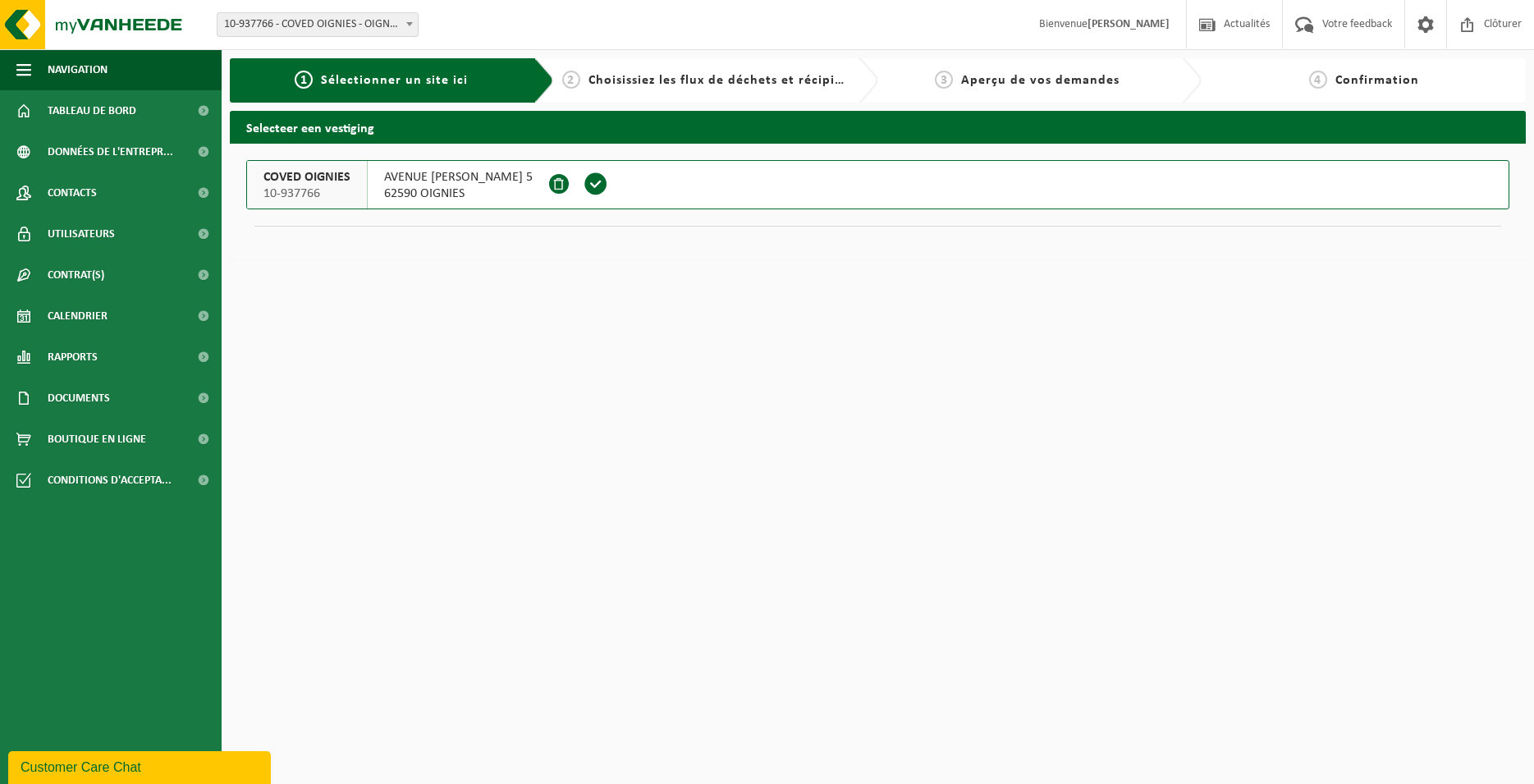
click at [619, 198] on span at bounding box center [595, 184] width 46 height 48
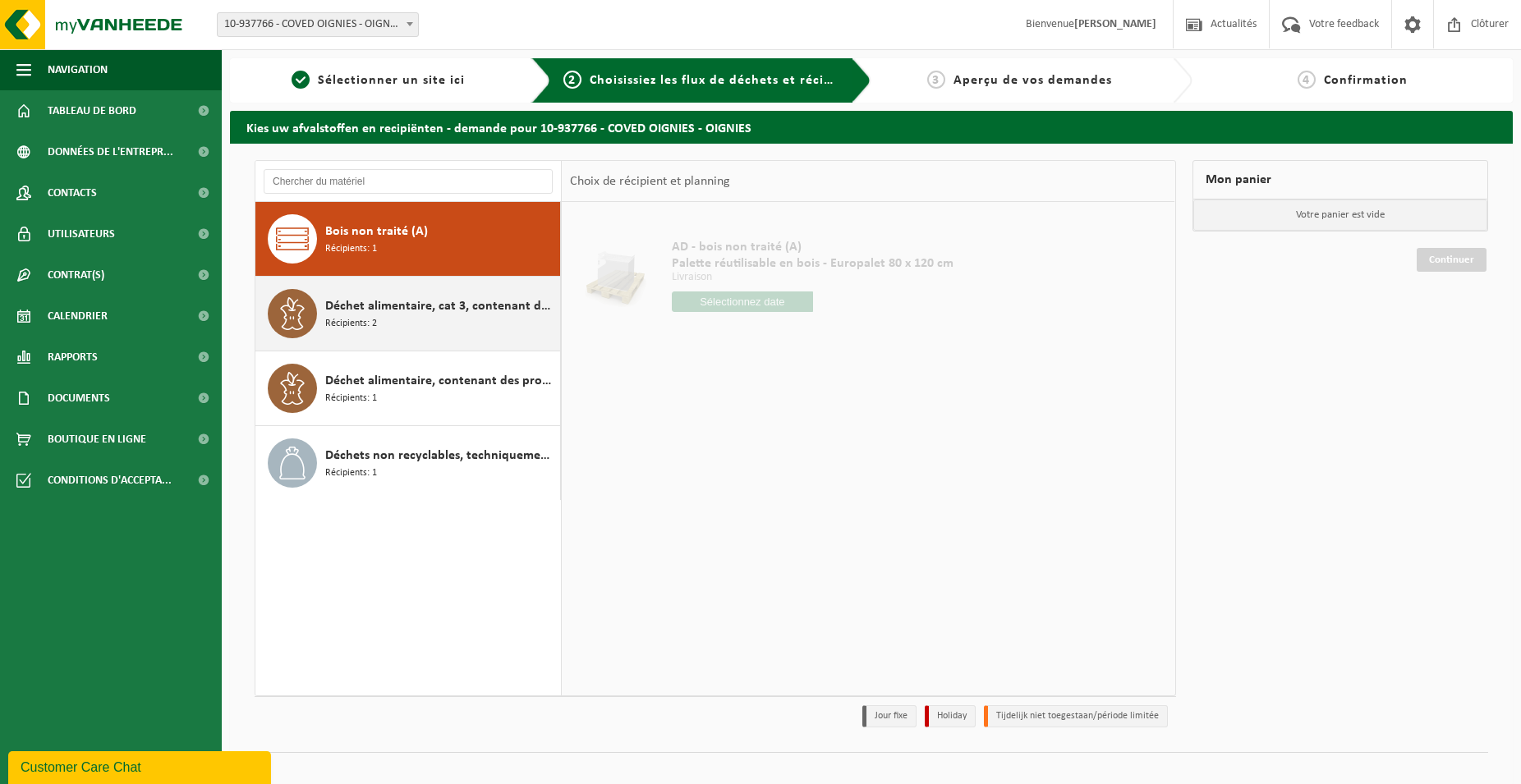
click at [509, 307] on span "Déchet alimentaire, cat 3, contenant des produits d'origine animale, emballage …" at bounding box center [441, 307] width 231 height 20
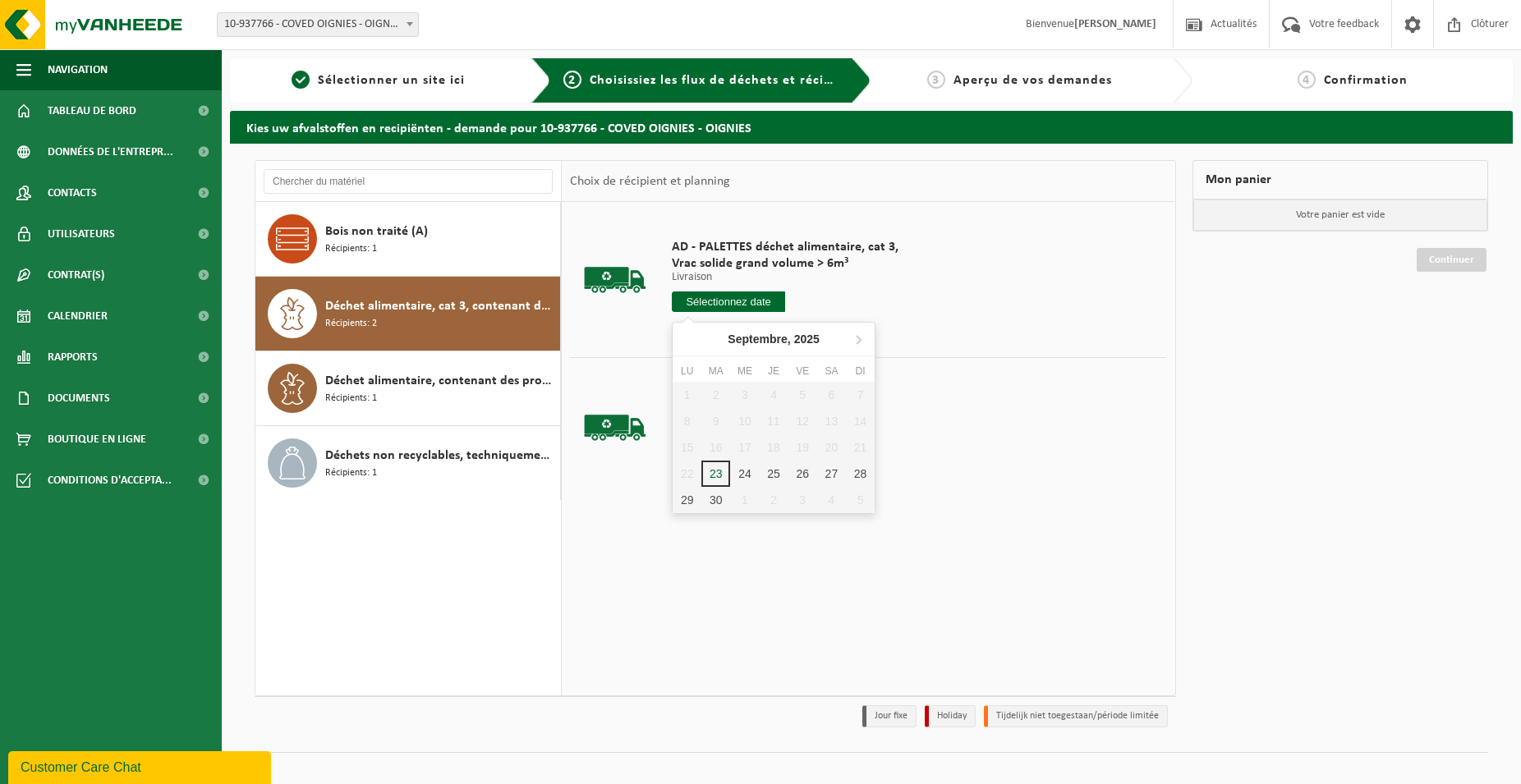
click at [769, 304] on input "text" at bounding box center [729, 301] width 113 height 21
click at [861, 335] on icon at bounding box center [857, 338] width 26 height 26
click at [801, 484] on div "24" at bounding box center [802, 473] width 29 height 26
type input "à partir de [DATE]"
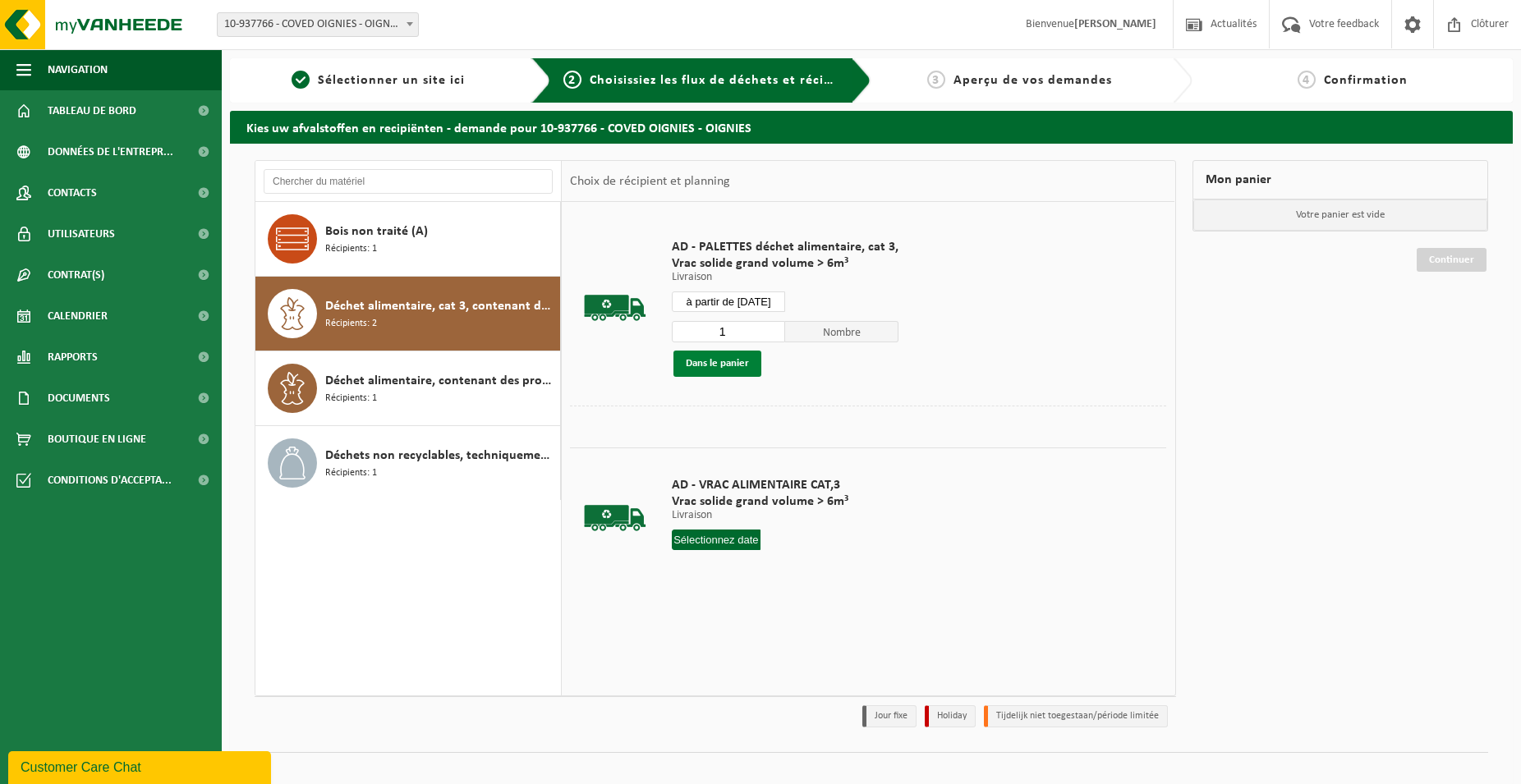
click at [704, 353] on button "Dans le panier" at bounding box center [718, 363] width 88 height 26
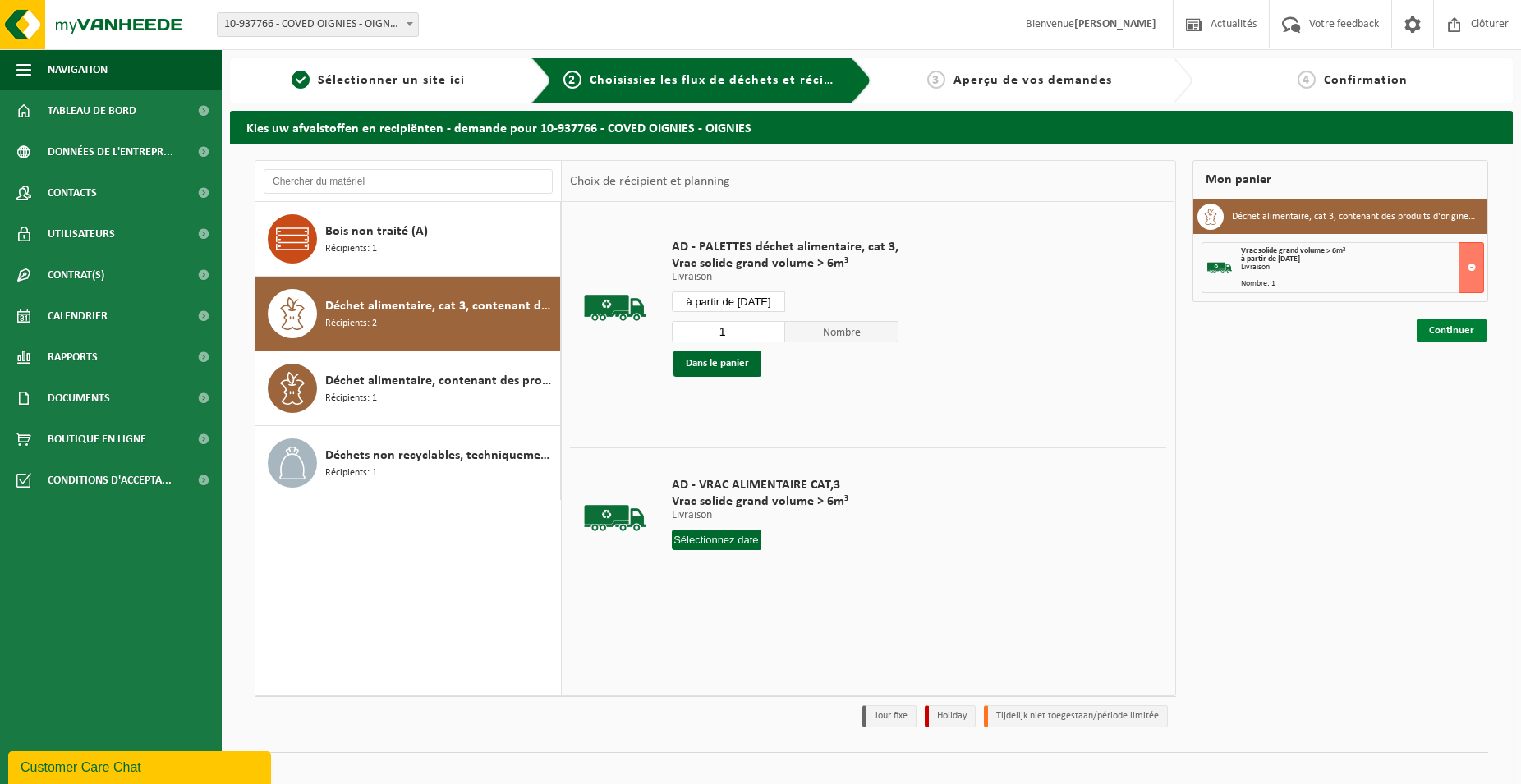
click at [1445, 333] on link "Continuer" at bounding box center [1452, 330] width 70 height 23
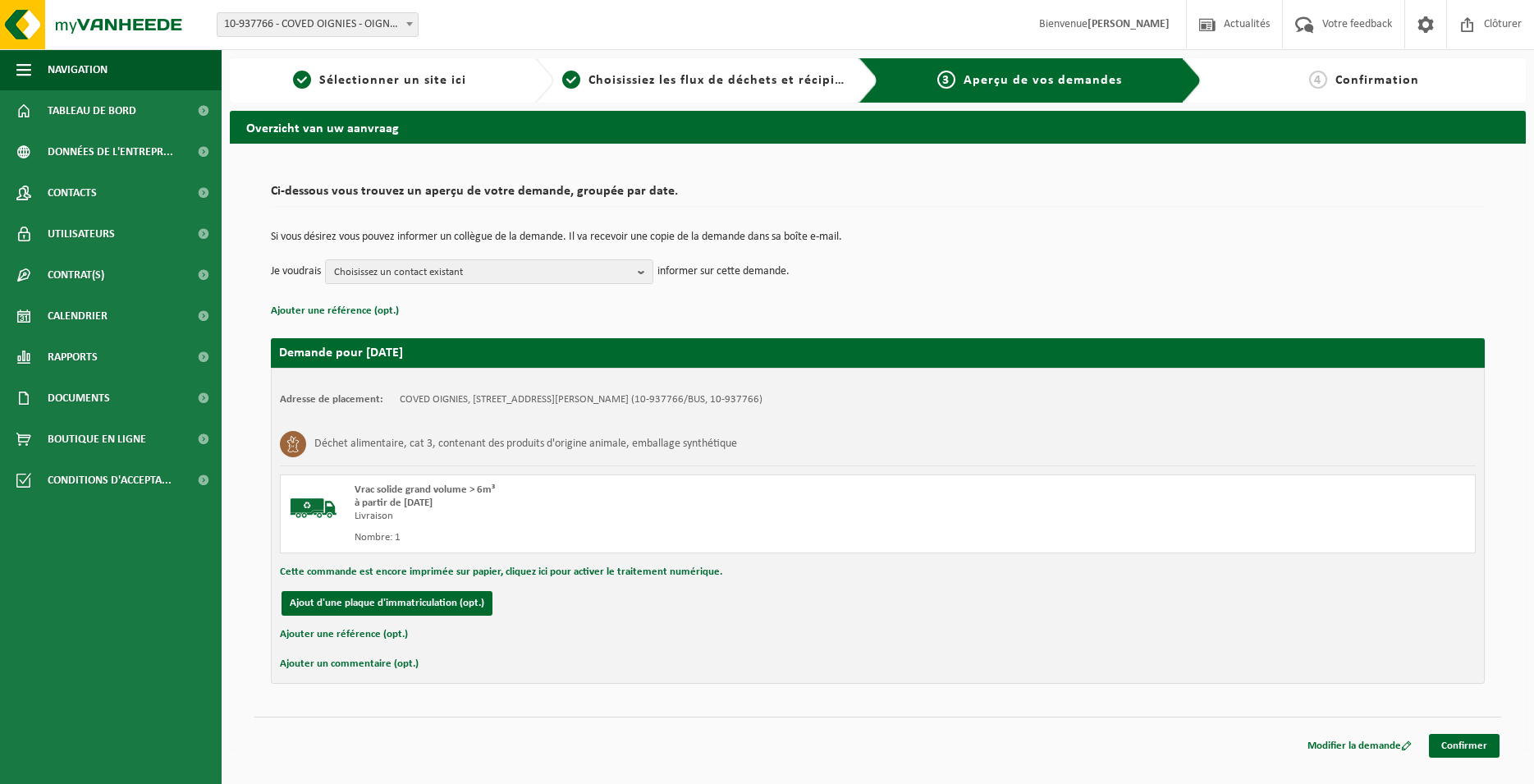
click at [1476, 737] on link "Confirmer" at bounding box center [1464, 745] width 71 height 23
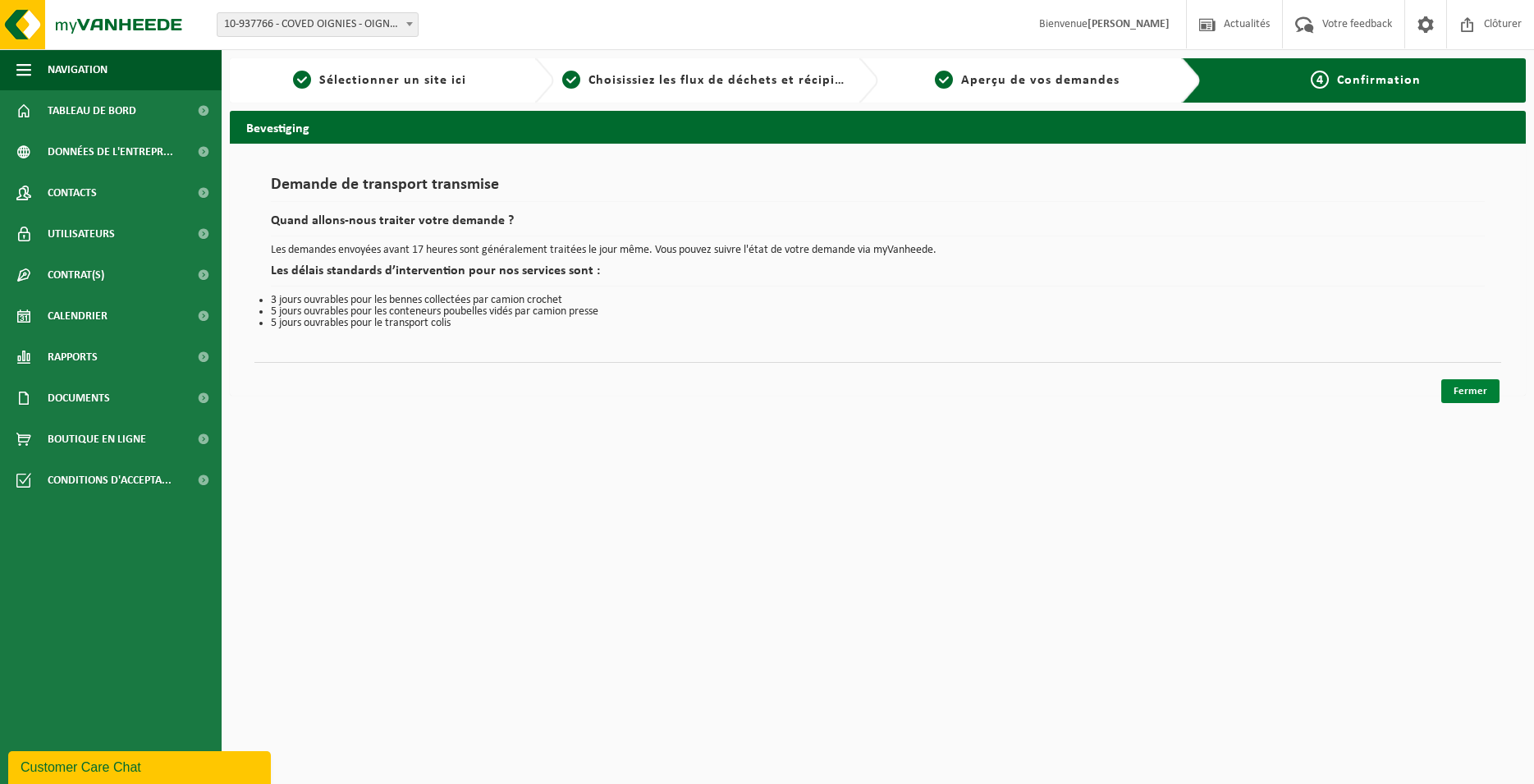
click at [1479, 389] on link "Fermer" at bounding box center [1470, 391] width 58 height 23
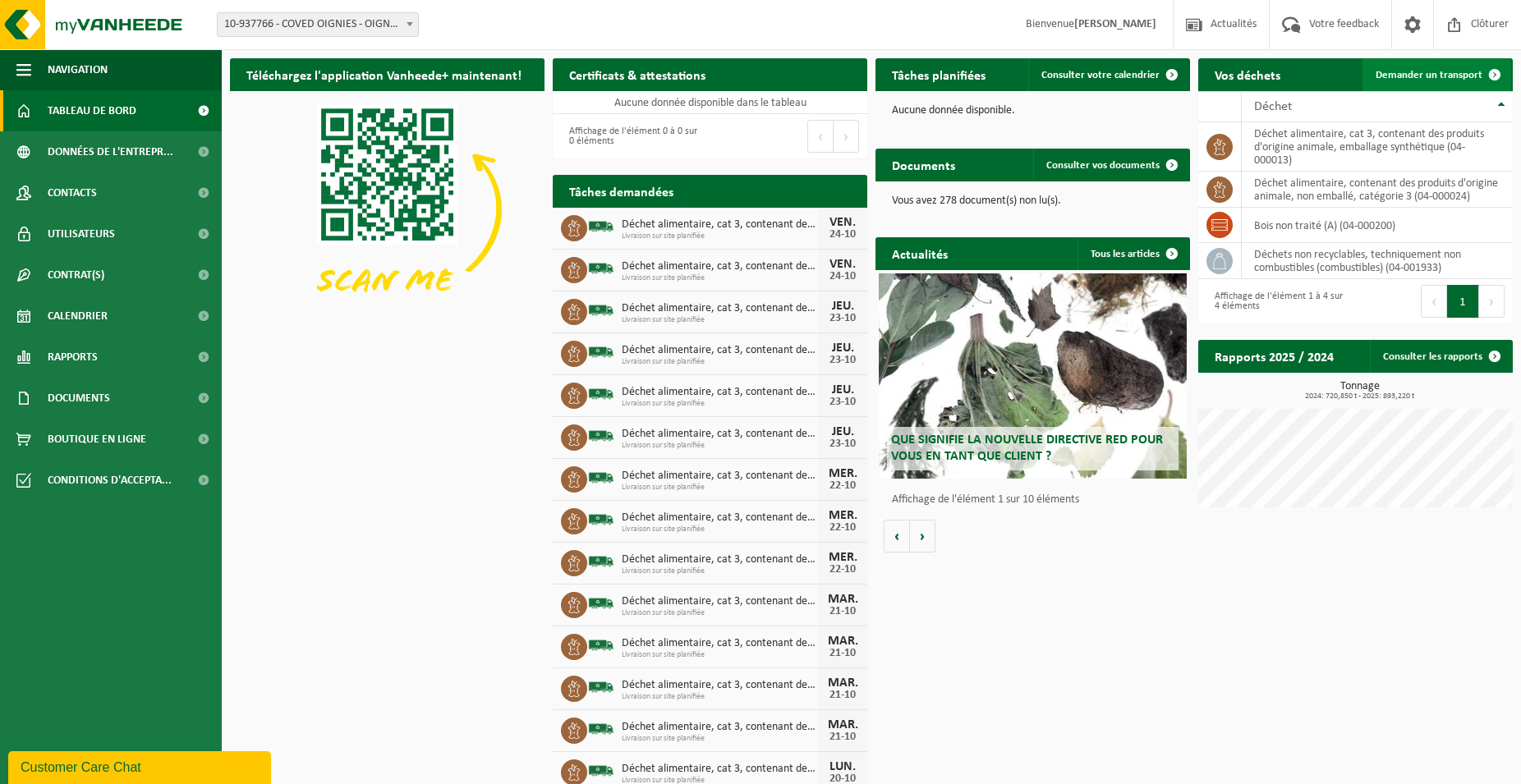
click at [1428, 72] on span "Demander un transport" at bounding box center [1428, 76] width 107 height 11
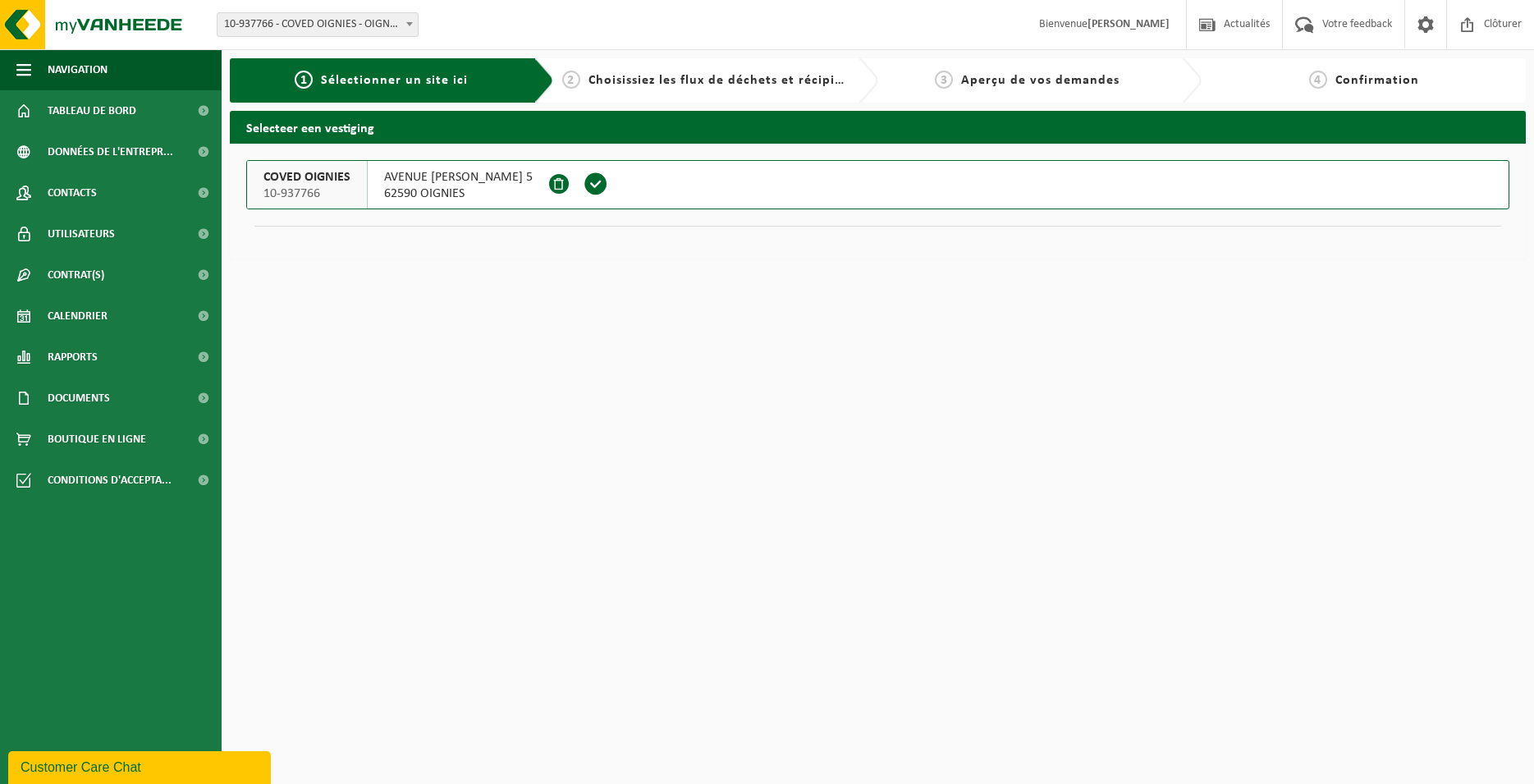
click at [608, 183] on span at bounding box center [595, 183] width 24 height 24
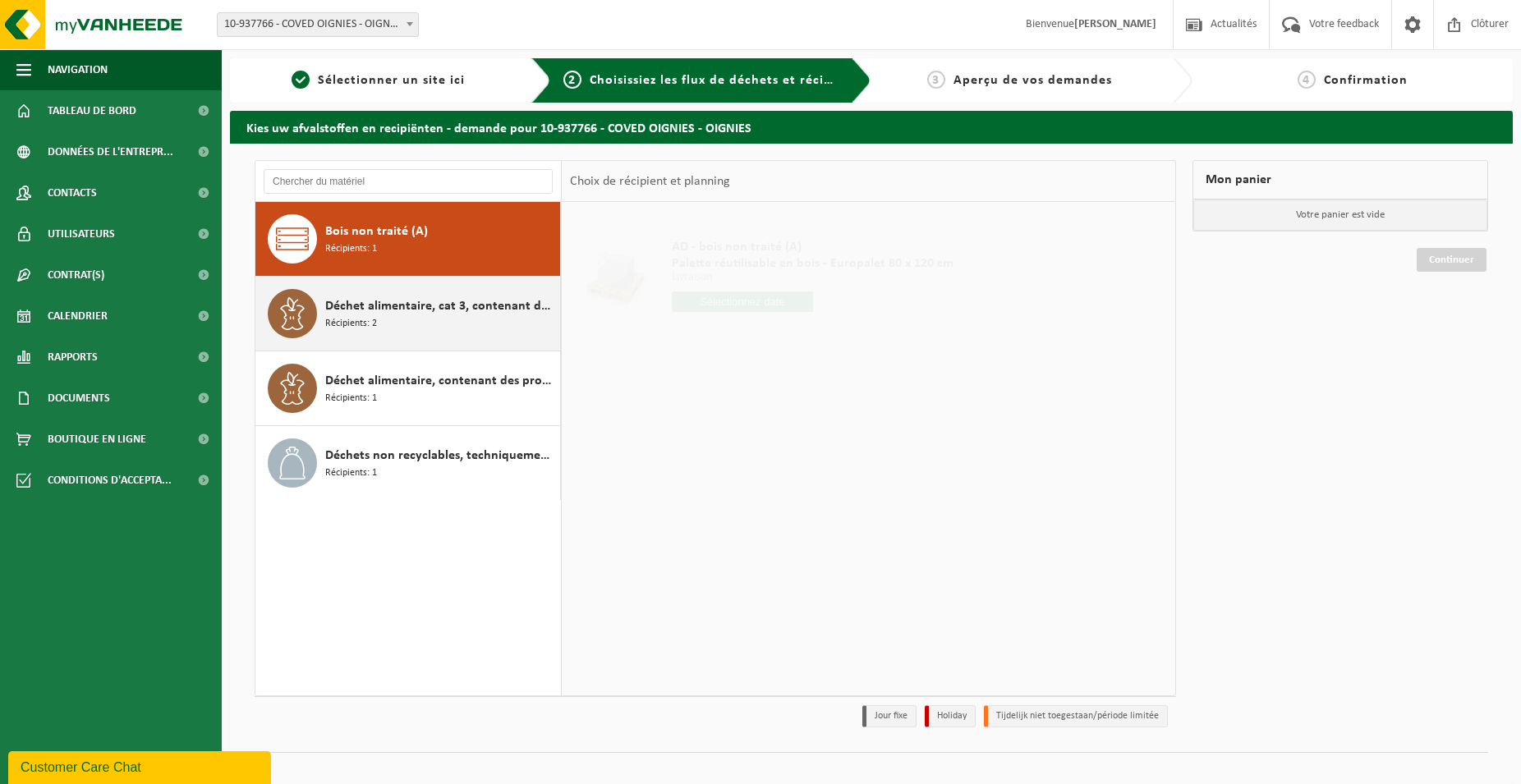
click at [558, 325] on div "Déchet alimentaire, cat 3, contenant des produits d'origine animale, emballage …" at bounding box center [408, 314] width 306 height 74
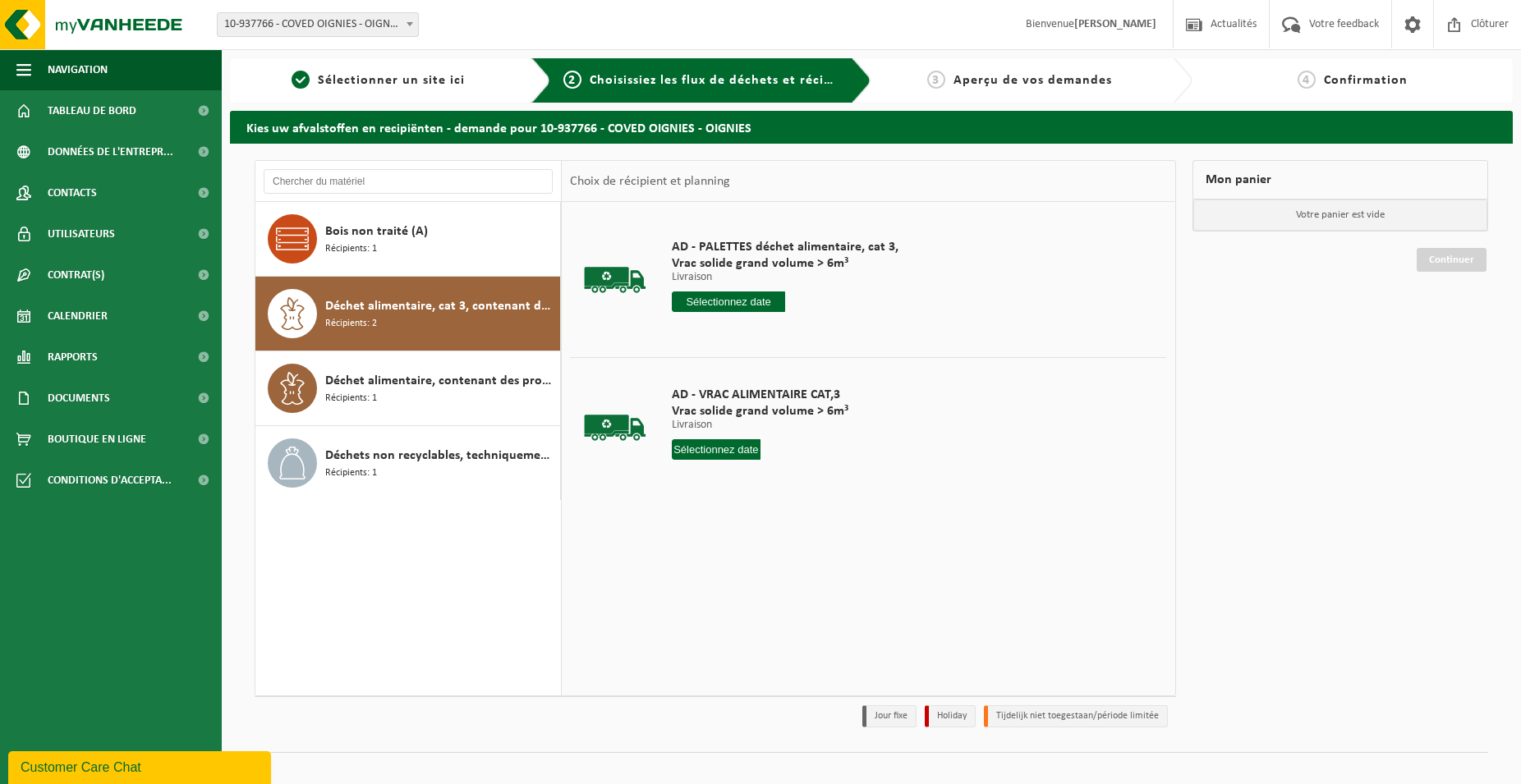
click at [771, 293] on input "text" at bounding box center [729, 301] width 113 height 21
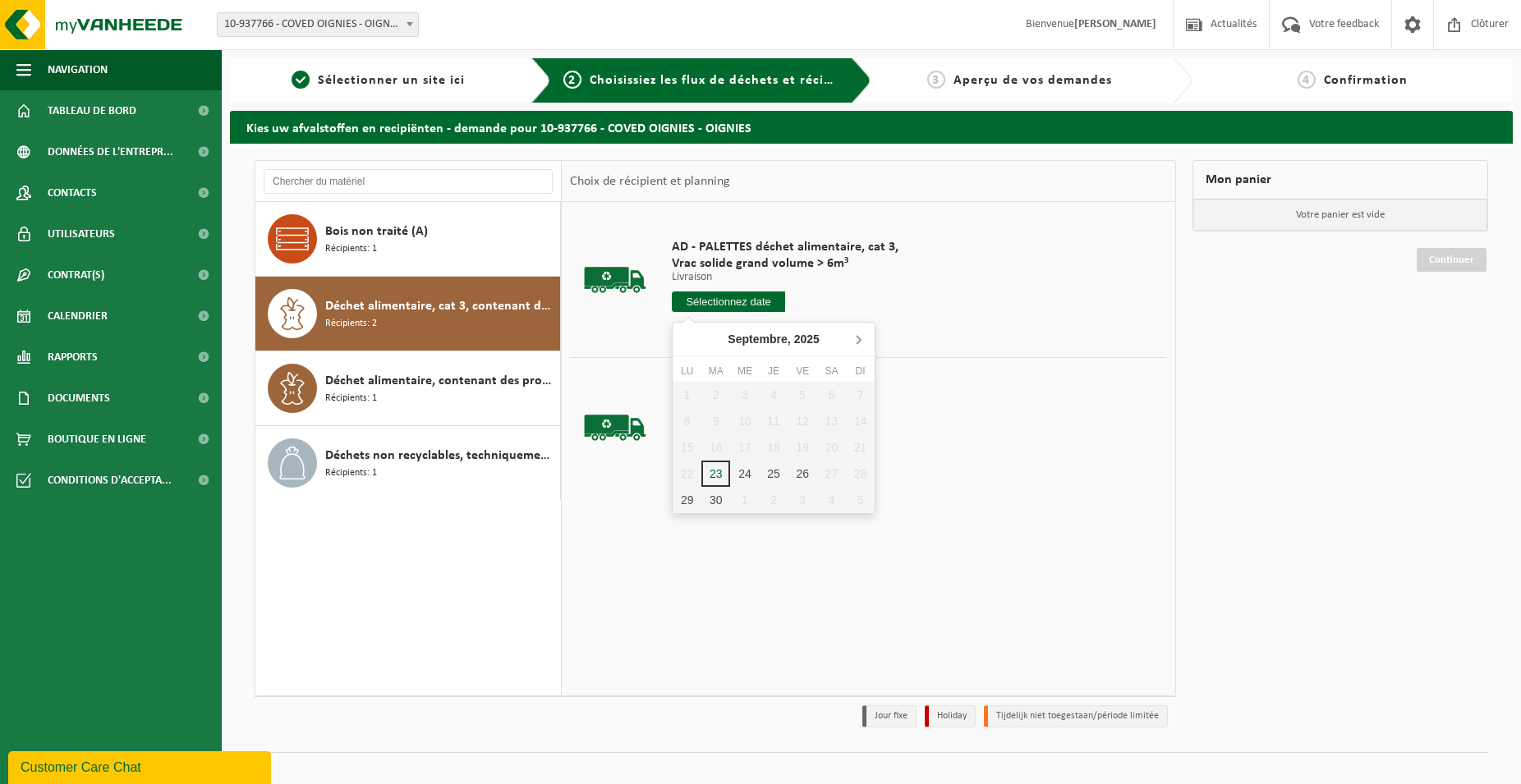
click at [859, 334] on icon at bounding box center [857, 338] width 26 height 26
click at [808, 469] on div "24" at bounding box center [802, 473] width 29 height 26
type input "à partir de [DATE]"
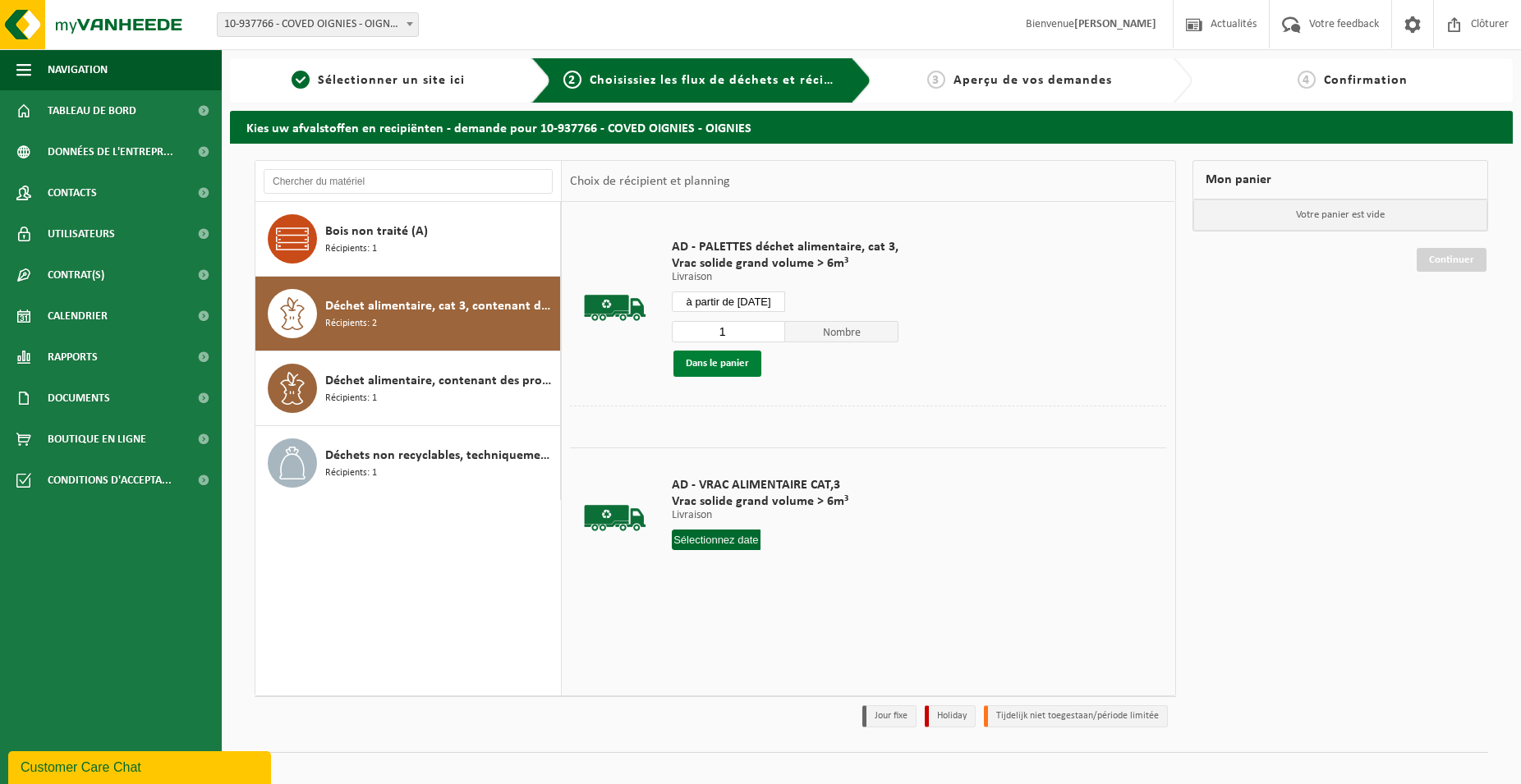
click at [758, 372] on button "Dans le panier" at bounding box center [718, 363] width 88 height 26
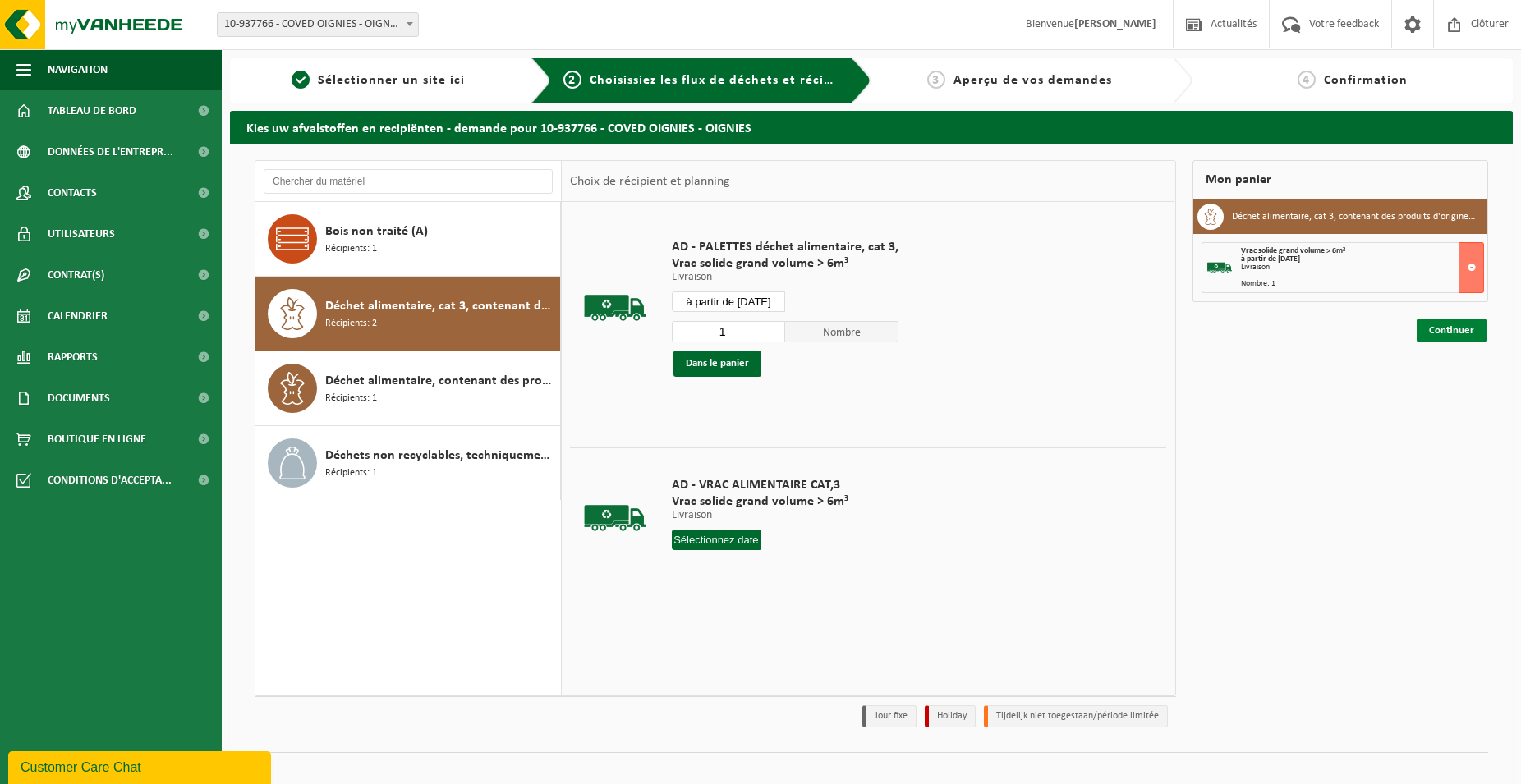
click at [1447, 334] on link "Continuer" at bounding box center [1452, 330] width 70 height 23
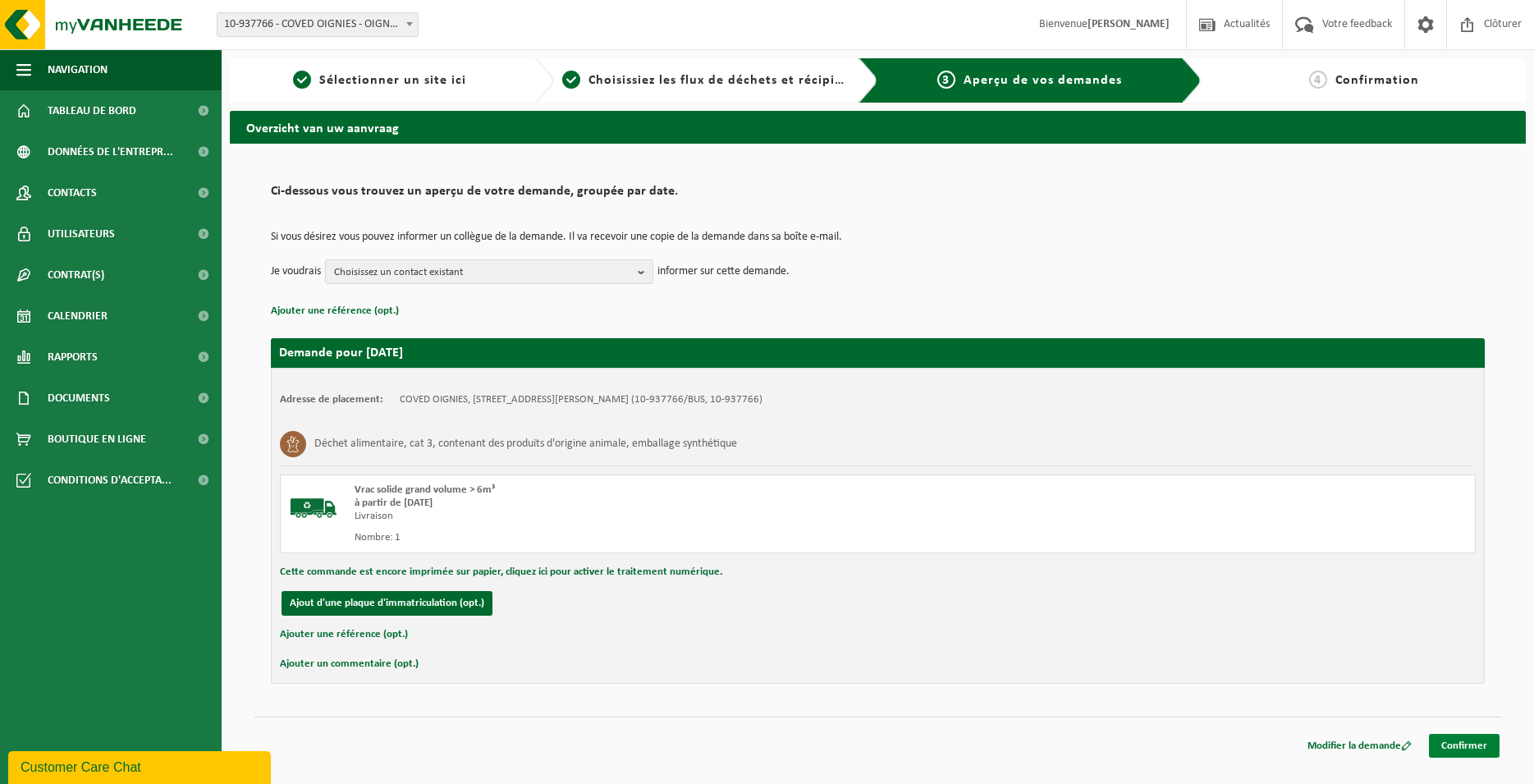
click at [1460, 746] on link "Confirmer" at bounding box center [1464, 745] width 71 height 23
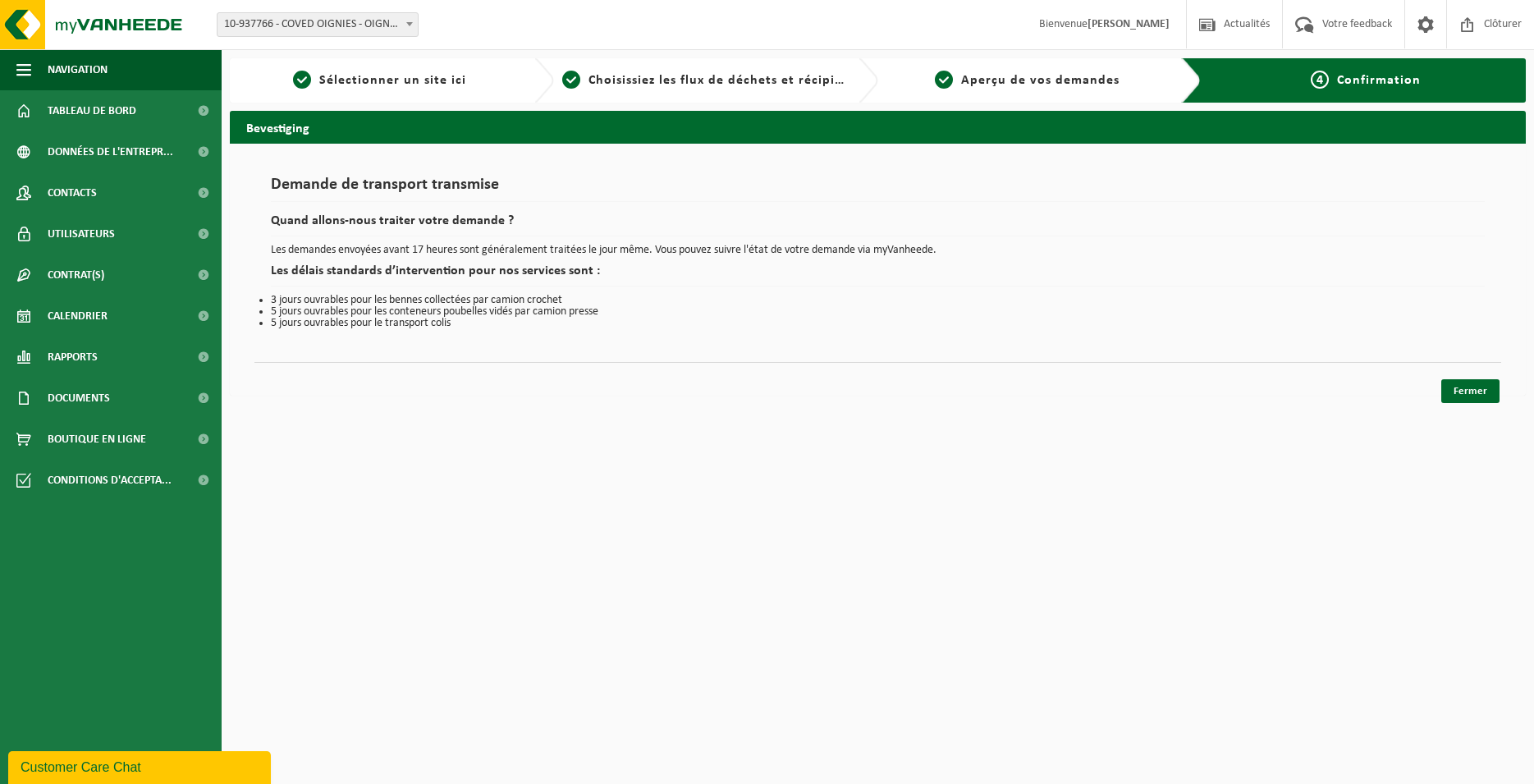
click at [1461, 379] on div "Fermer" at bounding box center [878, 370] width 1247 height 17
click at [1451, 391] on link "Fermer" at bounding box center [1470, 391] width 58 height 23
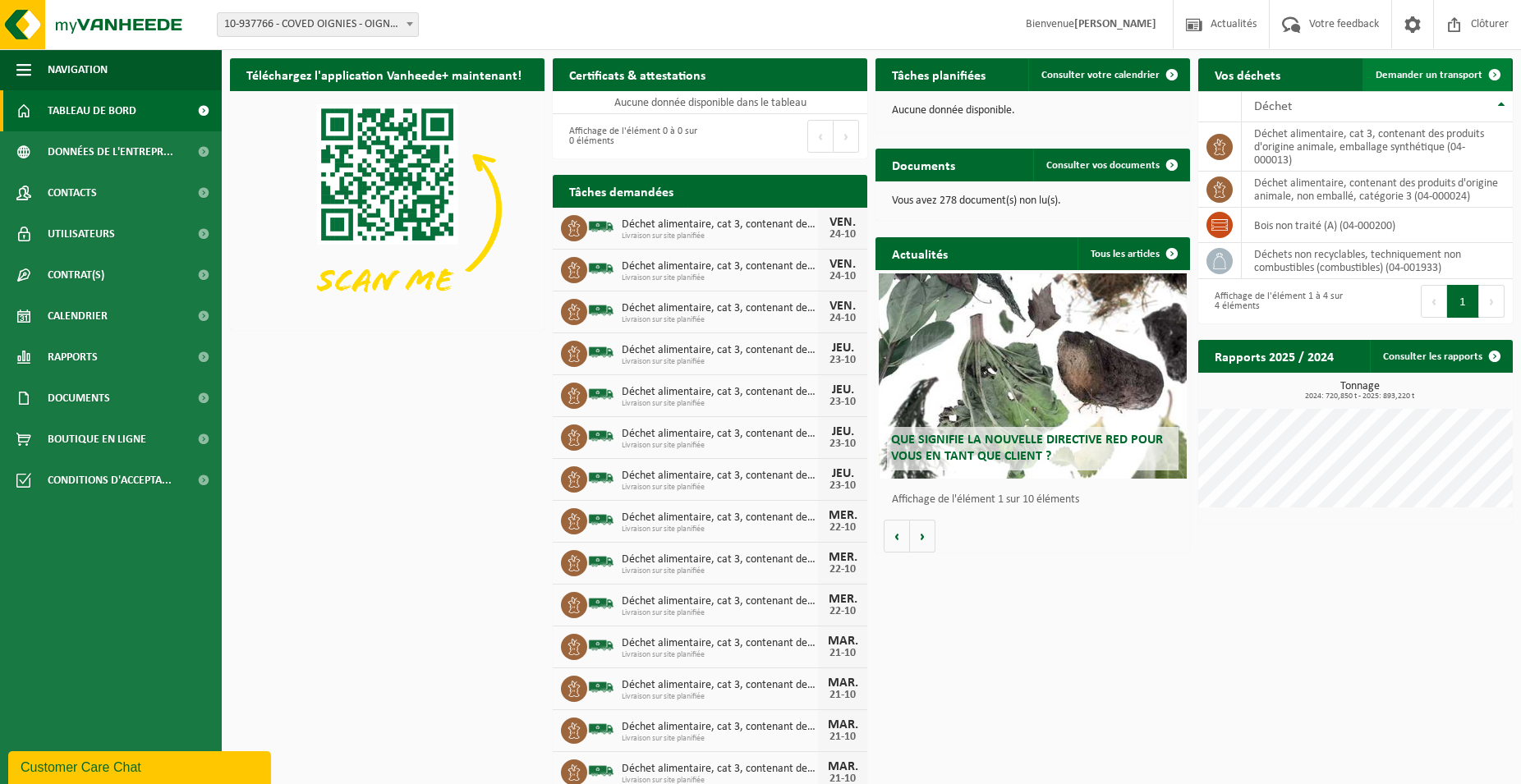
click at [1405, 76] on span "Demander un transport" at bounding box center [1428, 76] width 107 height 11
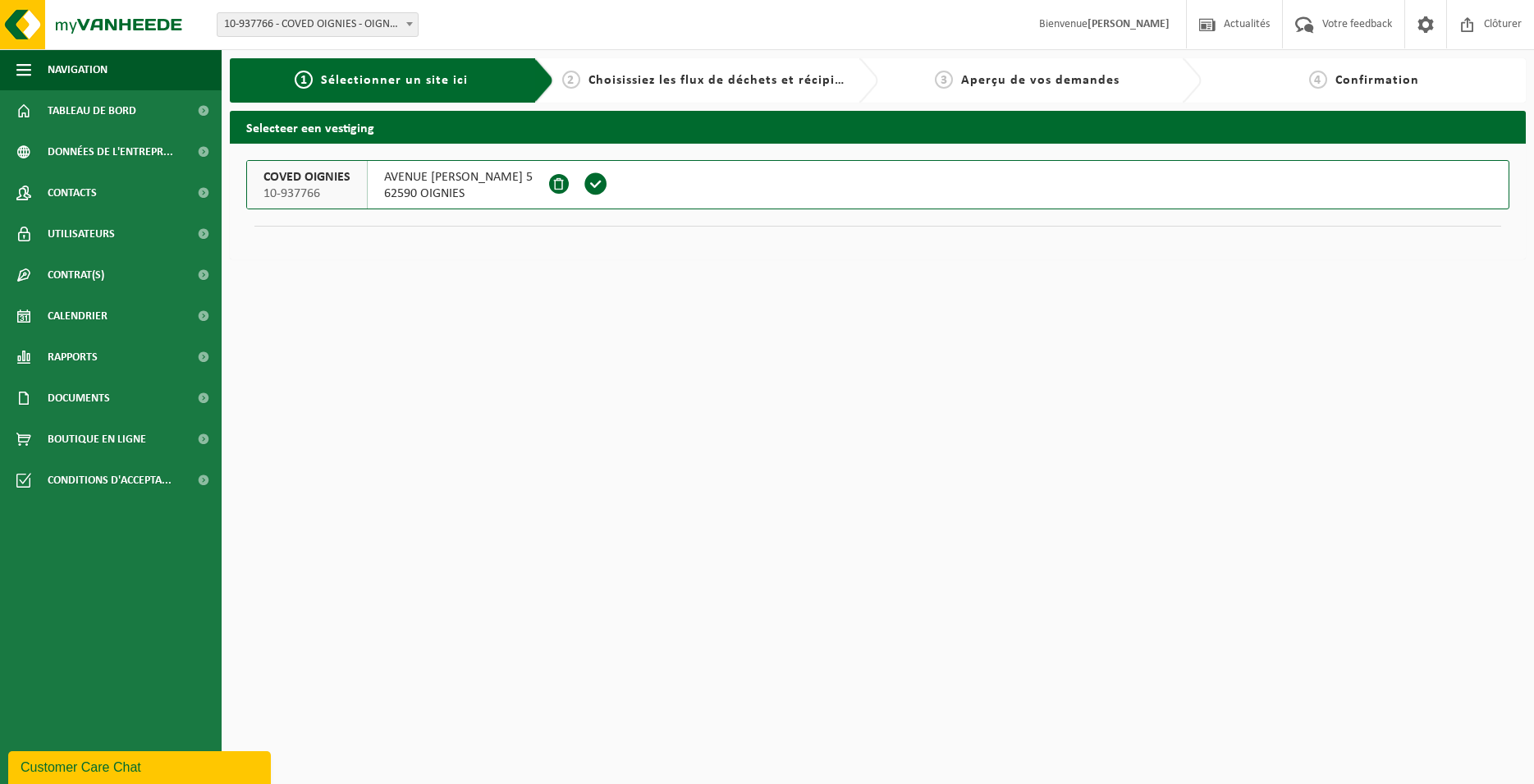
click at [608, 175] on span at bounding box center [595, 183] width 24 height 24
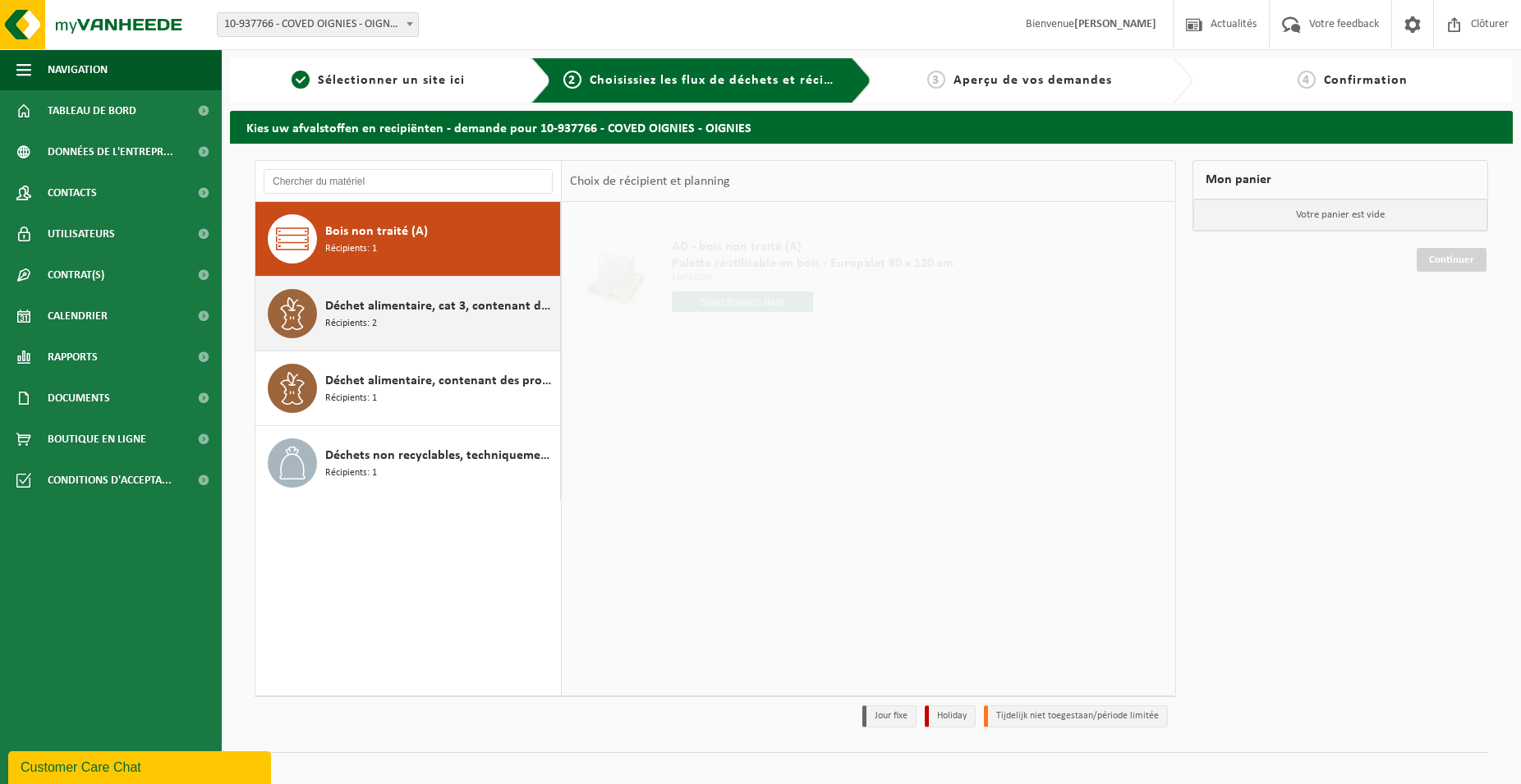
click at [438, 334] on div "Déchet alimentaire, cat 3, contenant des produits d'origine animale, emballage …" at bounding box center [441, 313] width 231 height 49
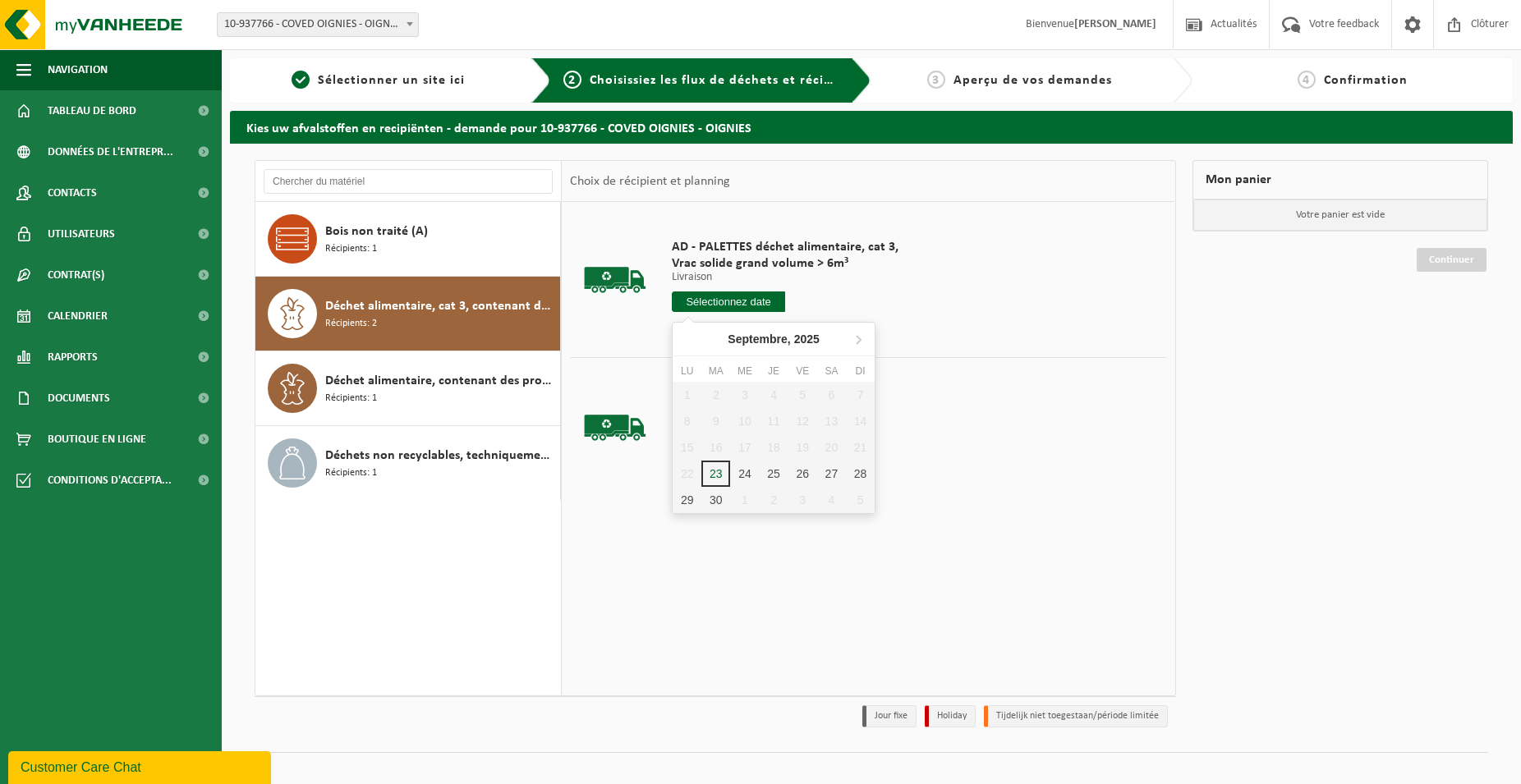
click at [696, 297] on input "text" at bounding box center [729, 301] width 113 height 21
click at [856, 334] on icon at bounding box center [857, 338] width 26 height 26
click at [679, 504] on div "27" at bounding box center [687, 499] width 29 height 26
type input "à partir de [DATE]"
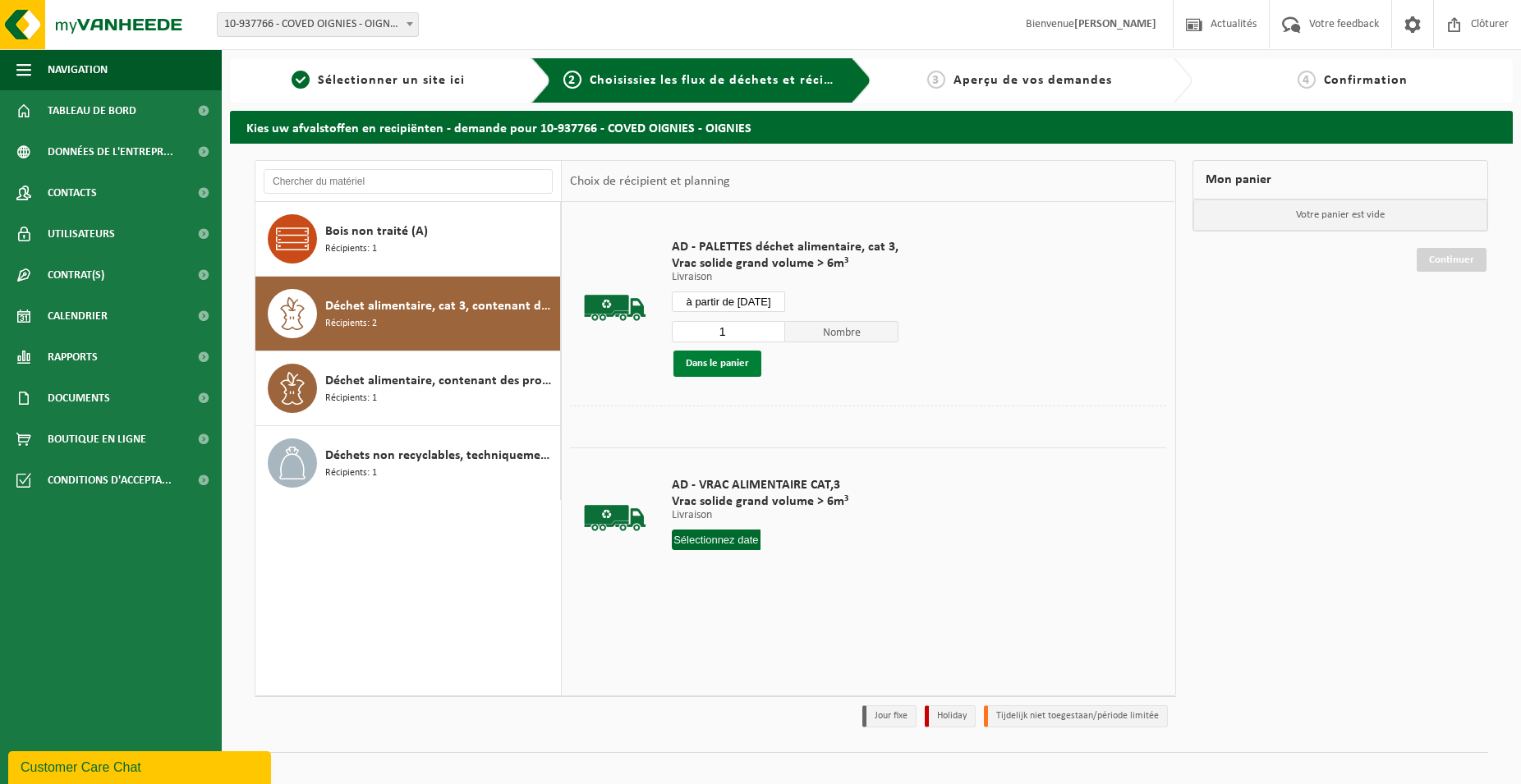
click at [701, 365] on button "Dans le panier" at bounding box center [718, 363] width 88 height 26
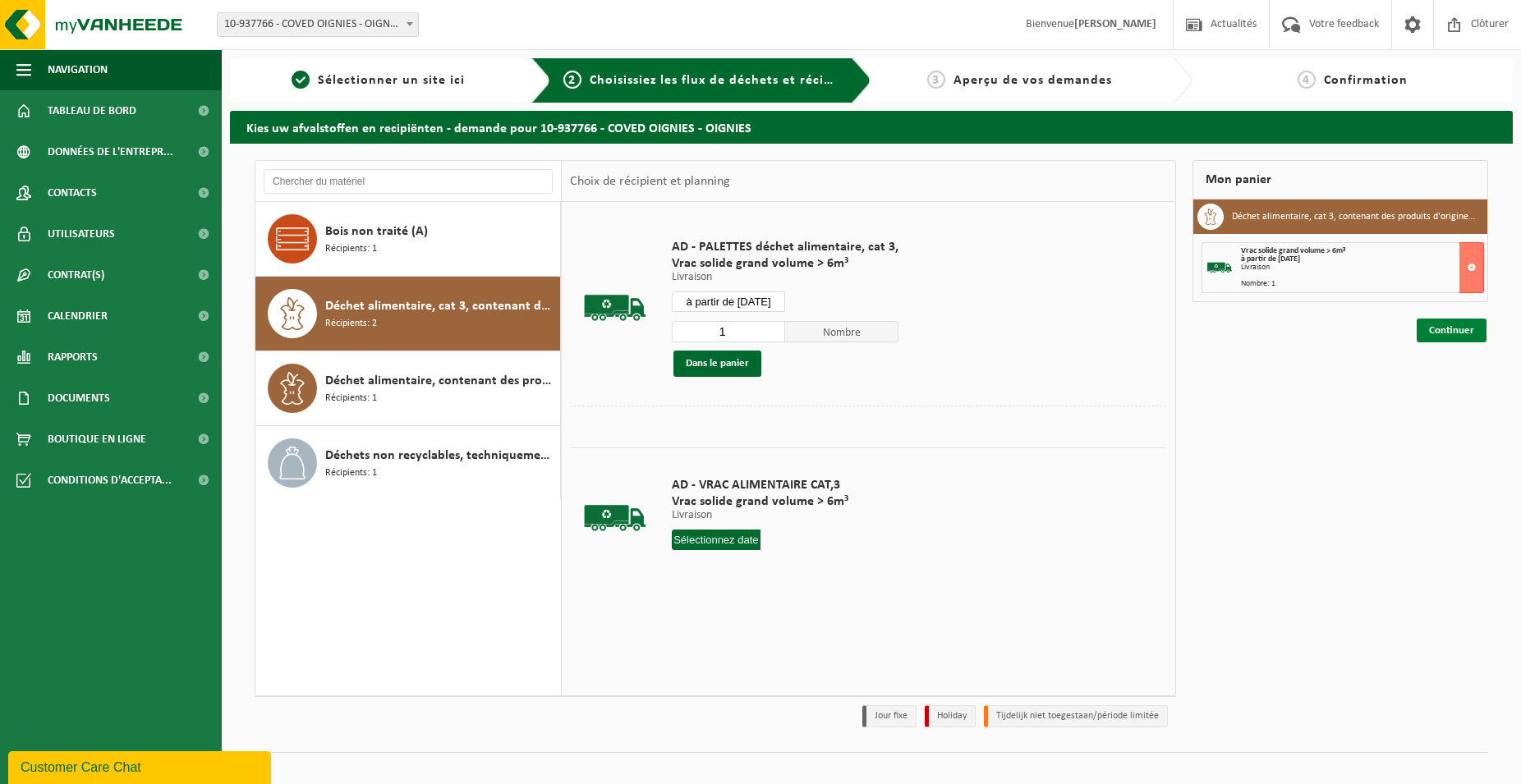
click at [1441, 342] on div "Mon panier Déchet alimentaire, cat 3, contenant des produits d'origine animale,…" at bounding box center [1340, 448] width 313 height 575
click at [1450, 329] on link "Continuer" at bounding box center [1452, 330] width 70 height 23
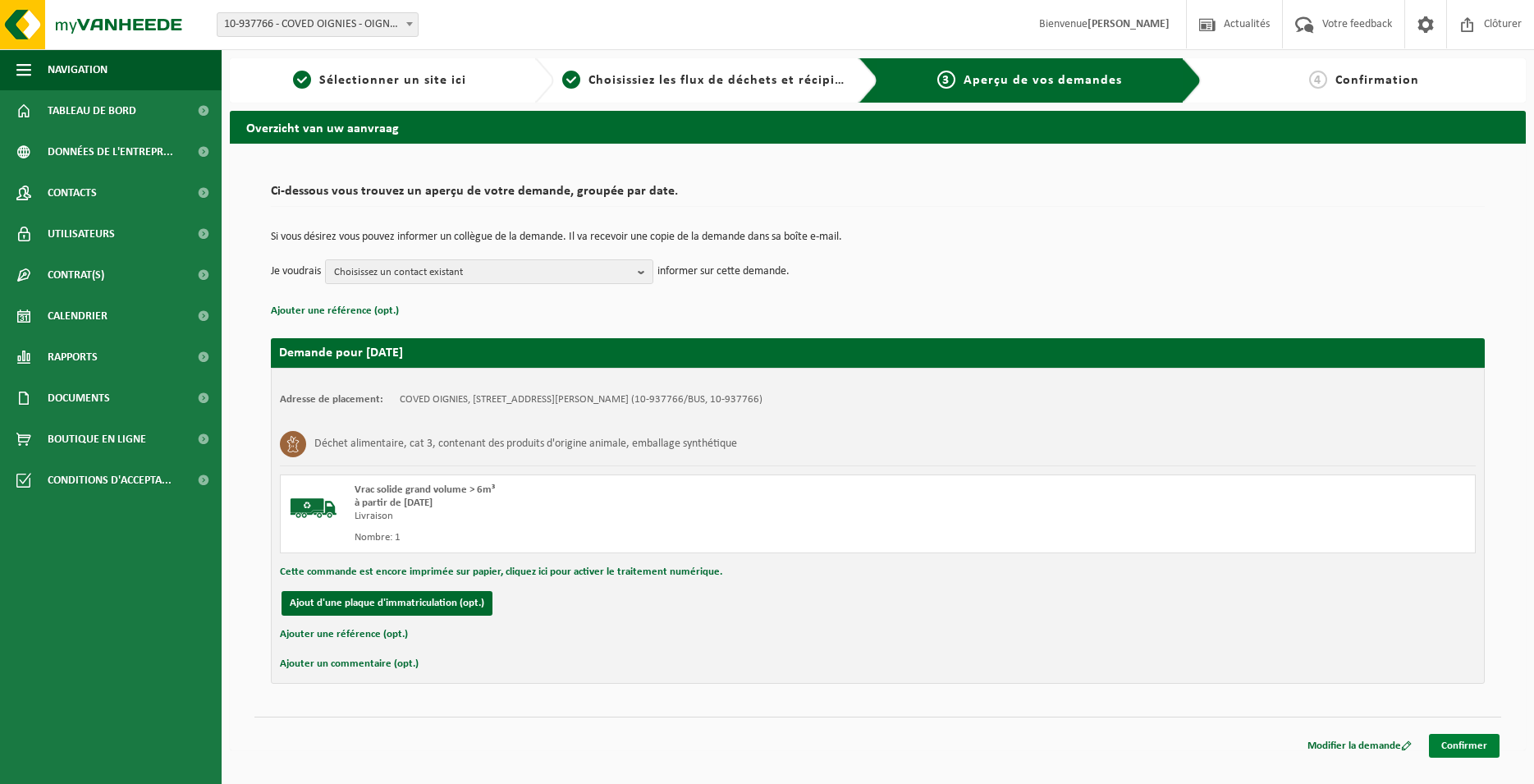
click at [1457, 745] on link "Confirmer" at bounding box center [1464, 745] width 71 height 23
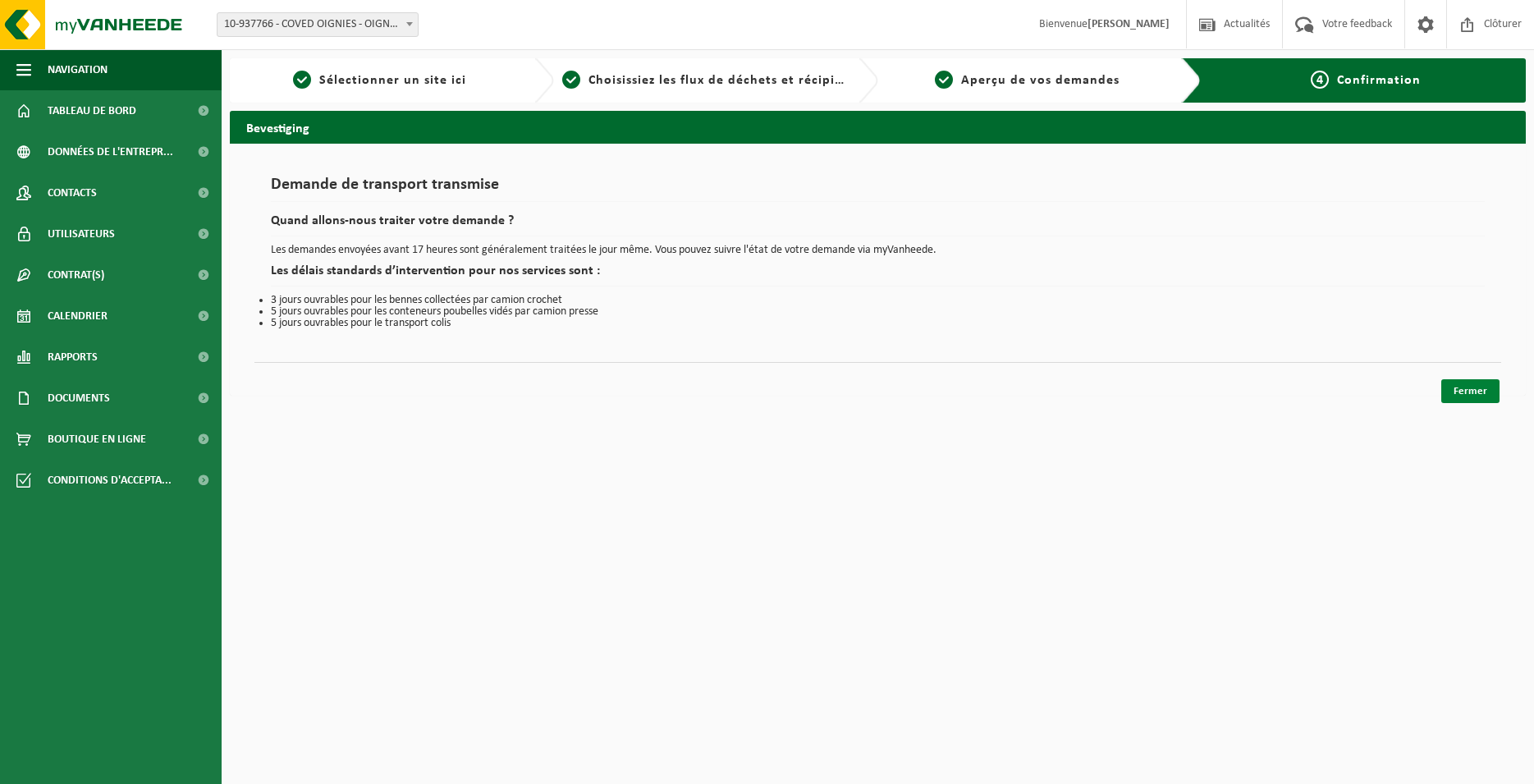
click at [1492, 392] on link "Fermer" at bounding box center [1470, 391] width 58 height 23
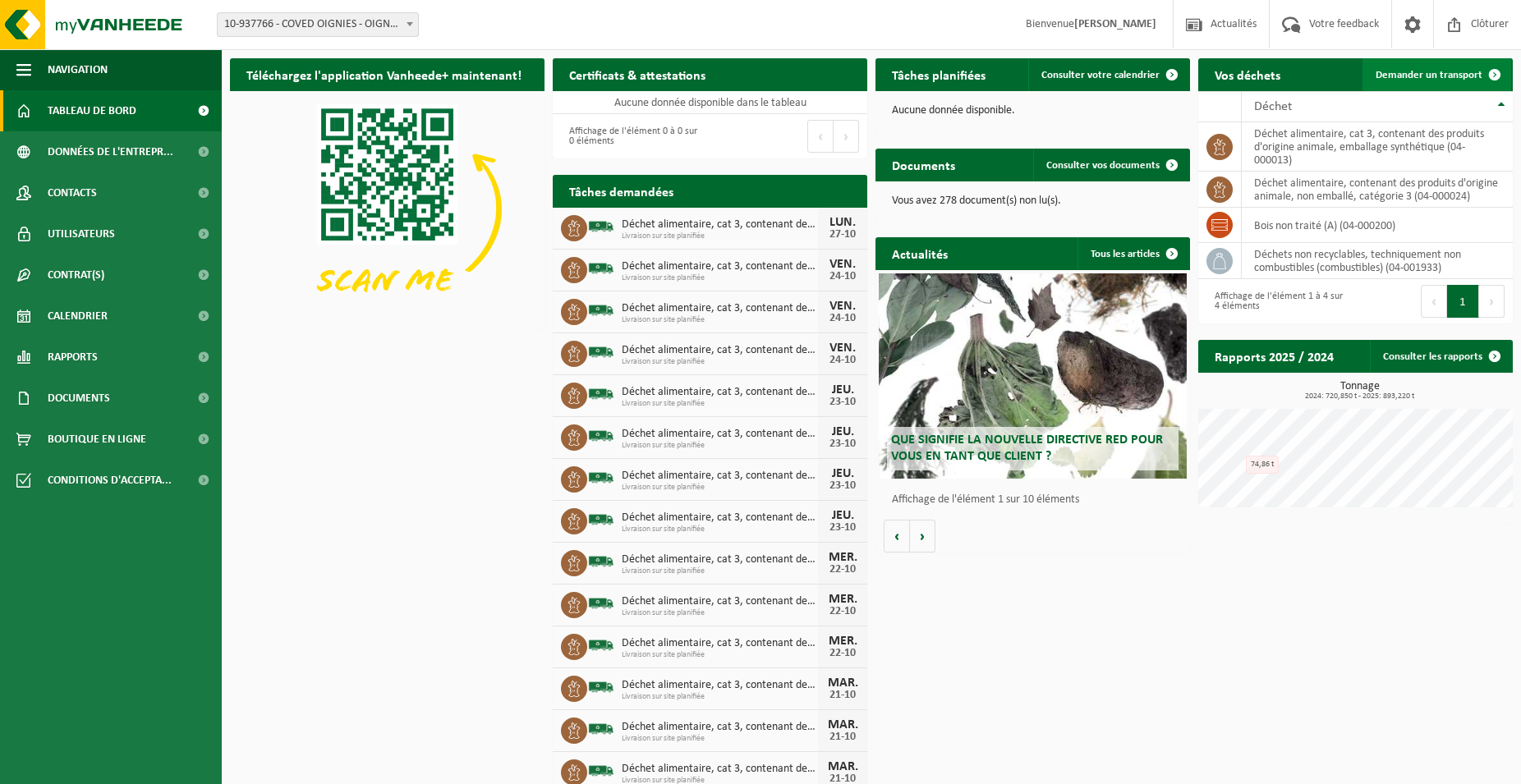
click at [1422, 77] on span "Demander un transport" at bounding box center [1428, 76] width 107 height 11
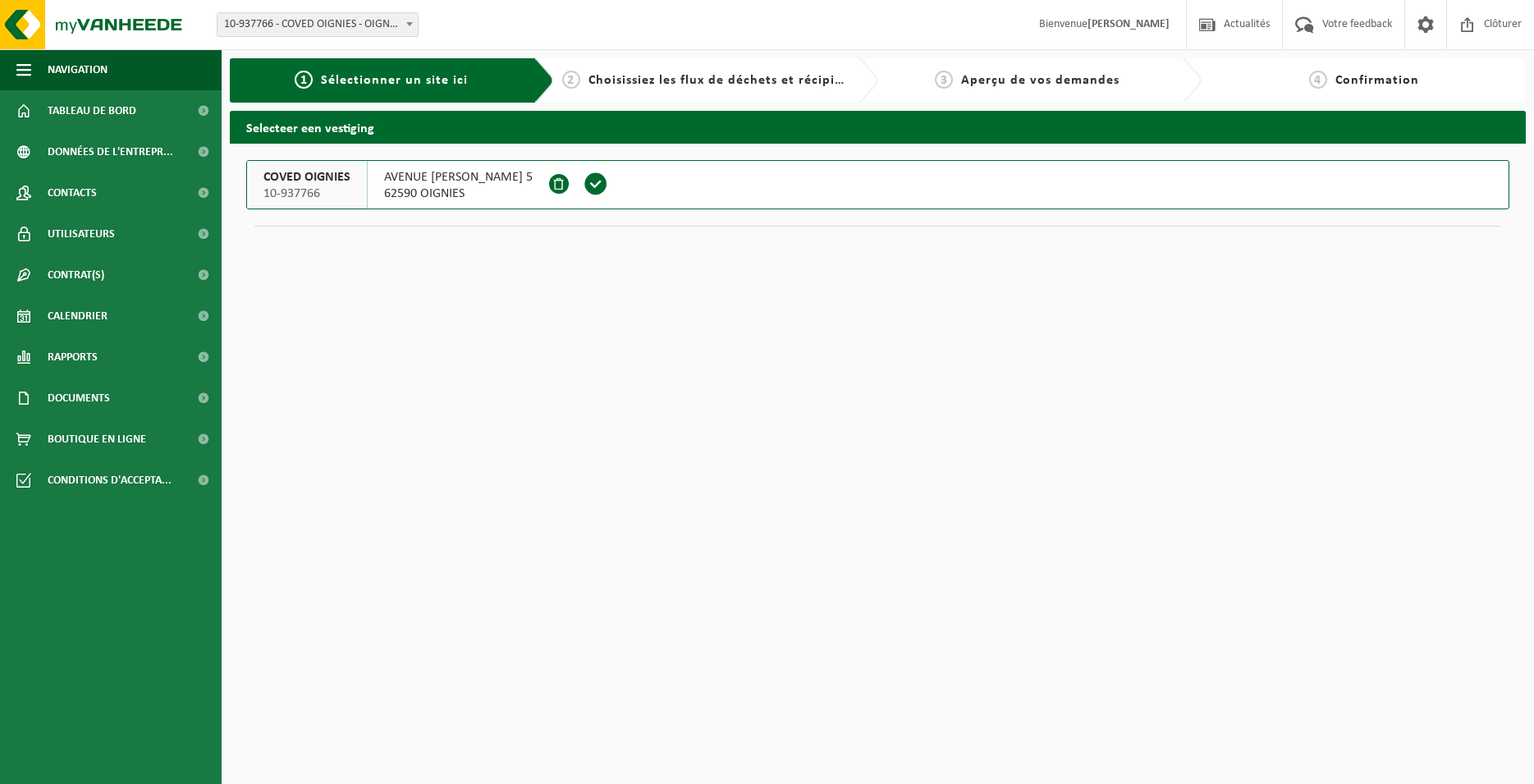
click at [608, 181] on span at bounding box center [595, 183] width 24 height 24
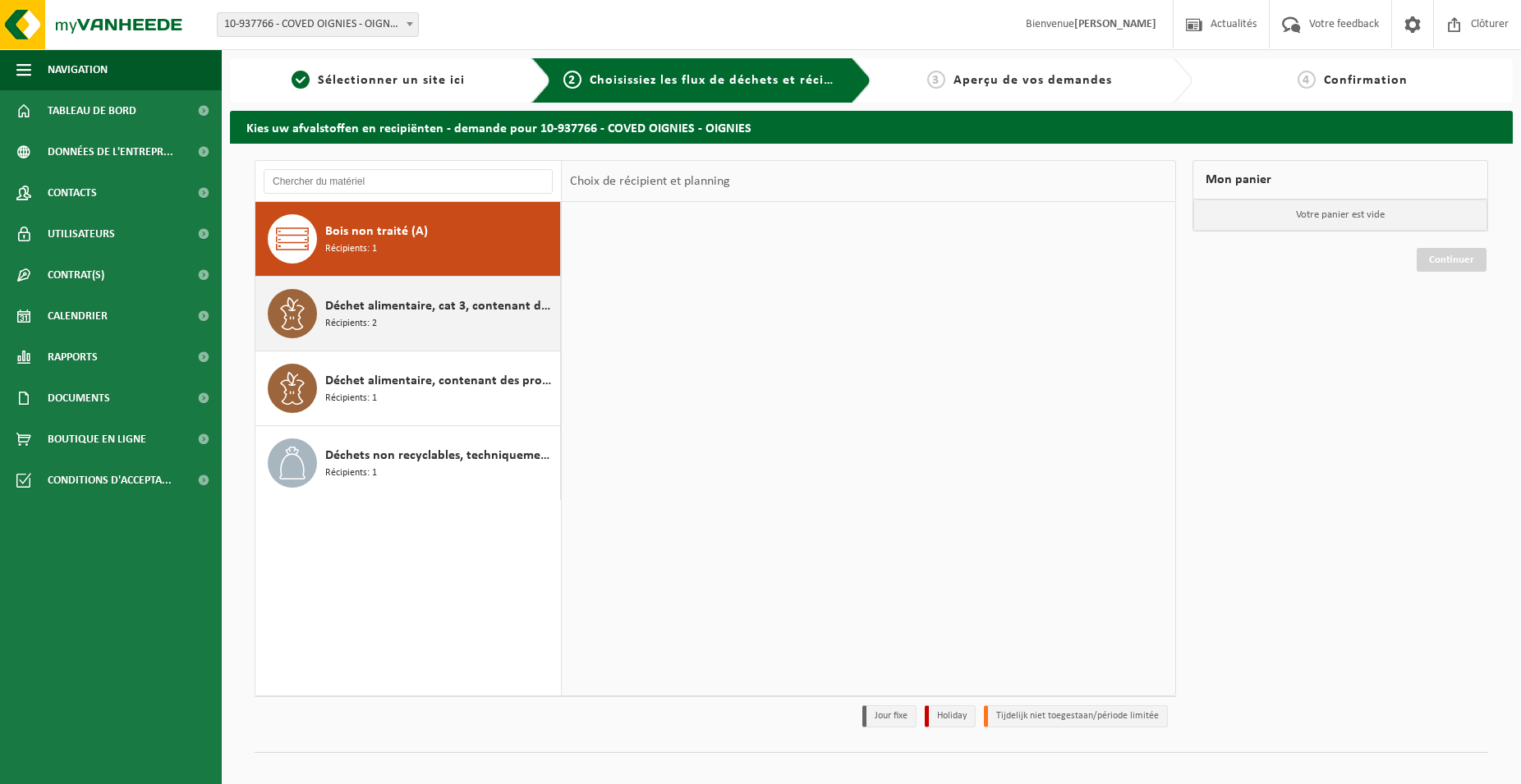
click at [464, 310] on span "Déchet alimentaire, cat 3, contenant des produits d'origine animale, emballage …" at bounding box center [441, 307] width 231 height 20
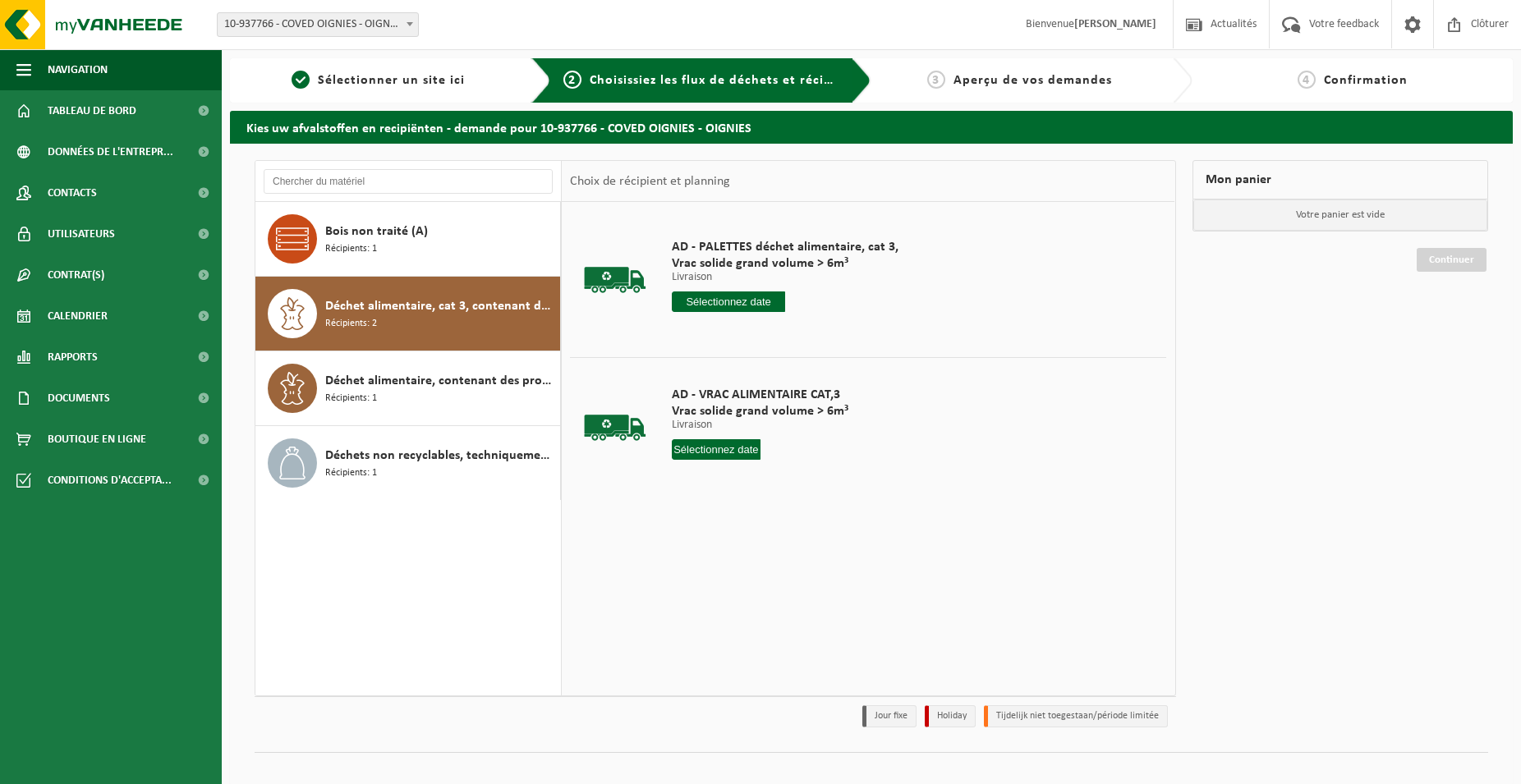
click at [738, 309] on input "text" at bounding box center [729, 301] width 113 height 21
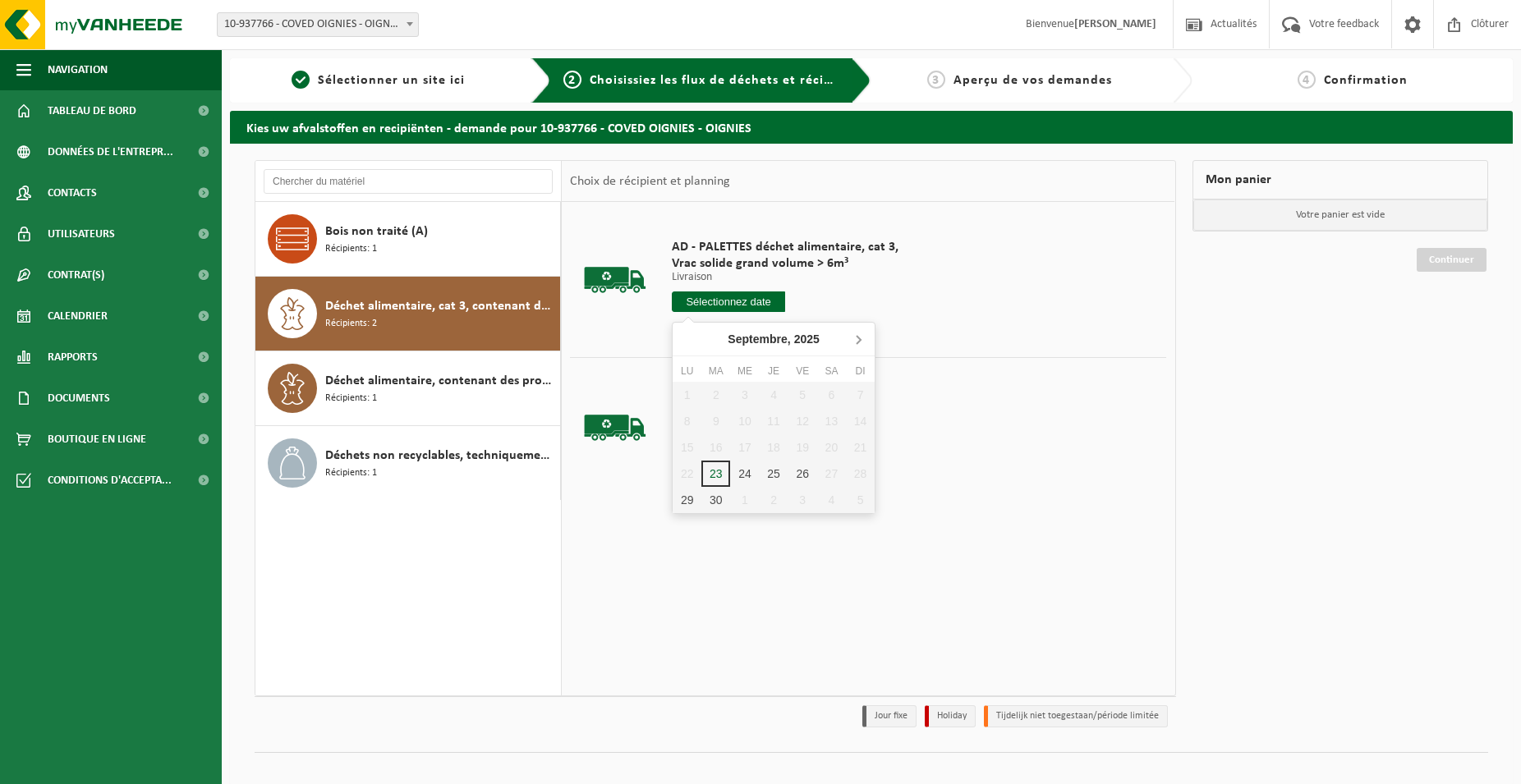
click at [862, 336] on icon at bounding box center [857, 338] width 26 height 26
click at [688, 509] on div "27" at bounding box center [687, 499] width 29 height 26
type input "à partir de [DATE]"
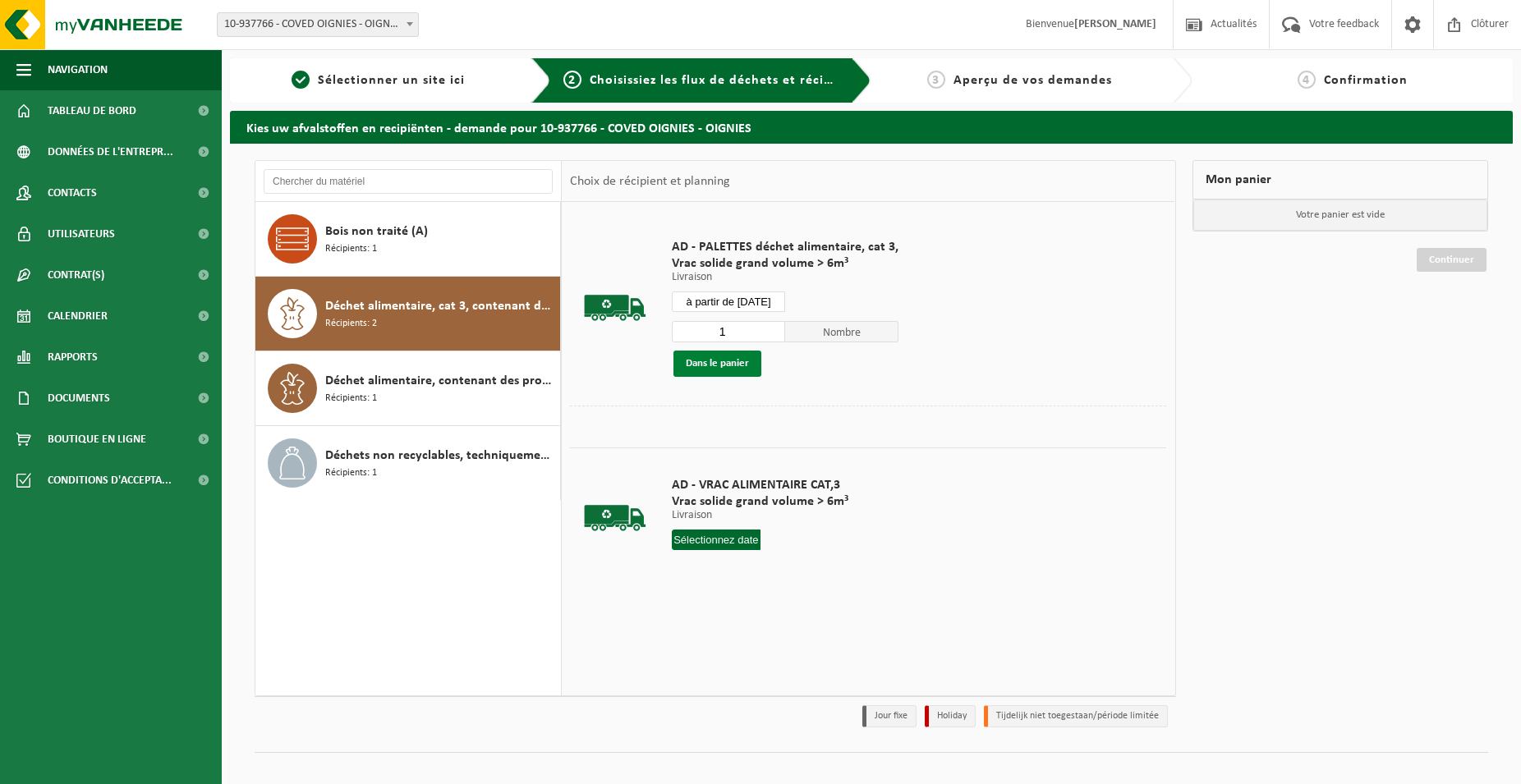
click at [726, 361] on button "Dans le panier" at bounding box center [718, 363] width 88 height 26
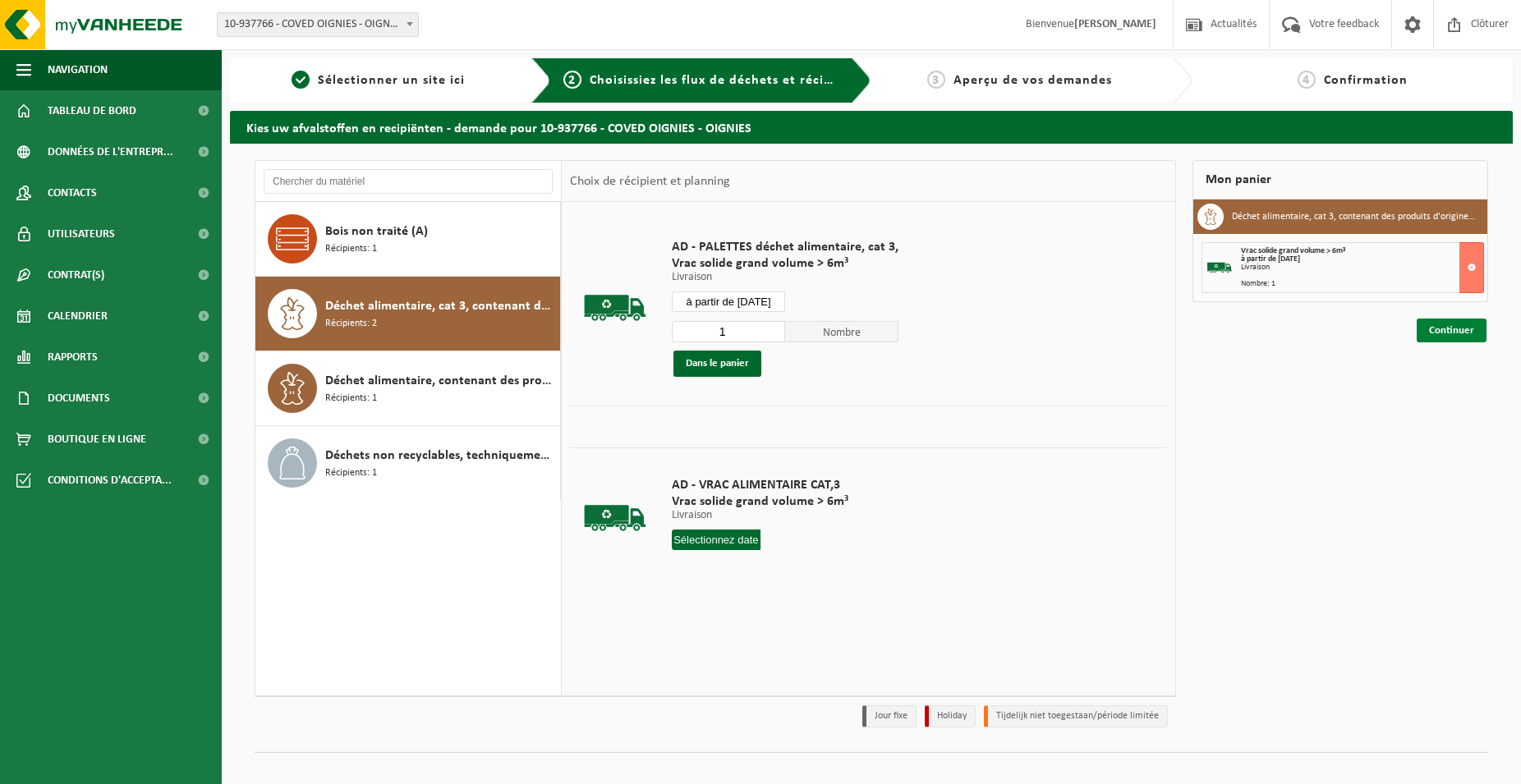
click at [1435, 338] on link "Continuer" at bounding box center [1452, 330] width 70 height 23
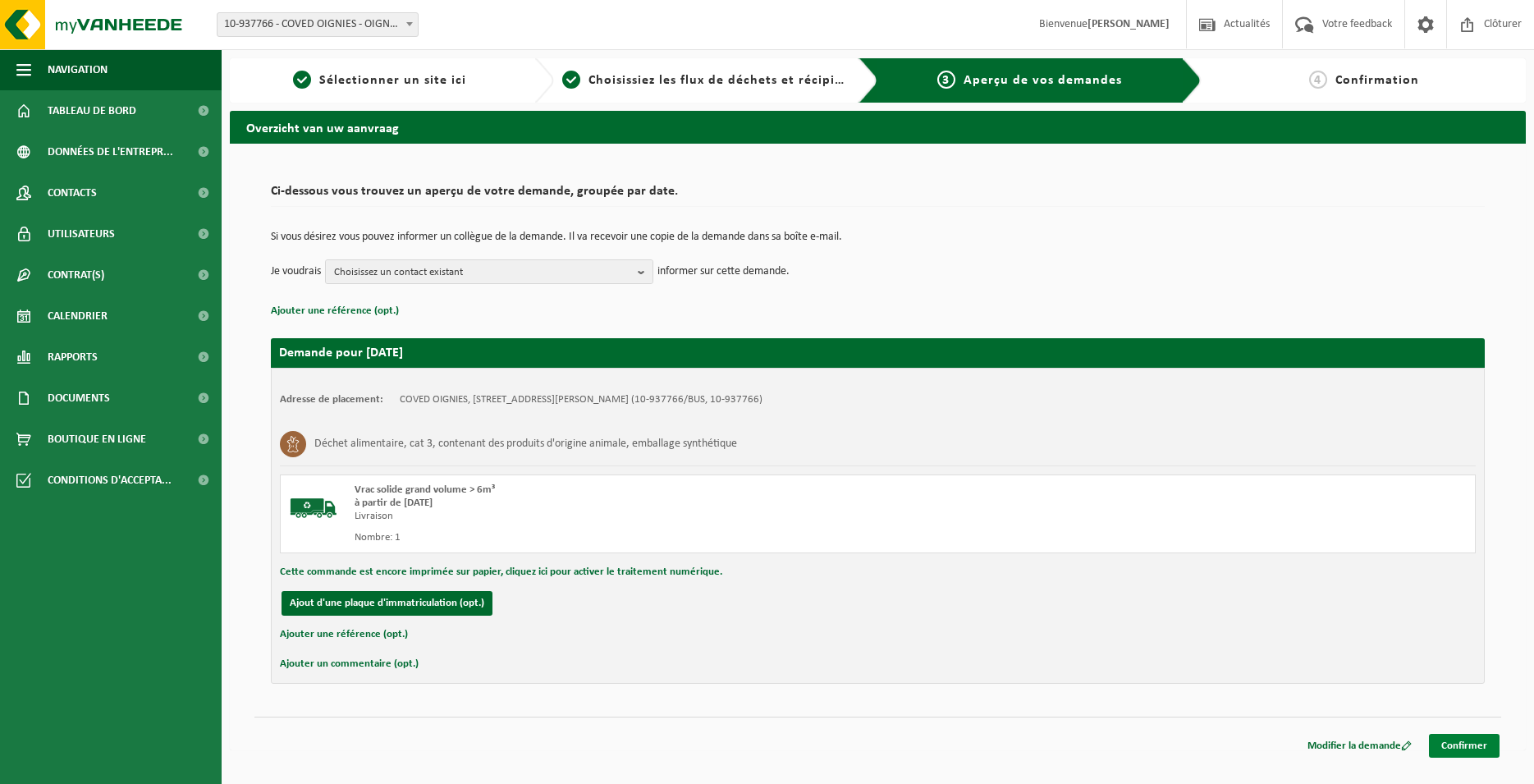
click at [1467, 744] on link "Confirmer" at bounding box center [1464, 745] width 71 height 23
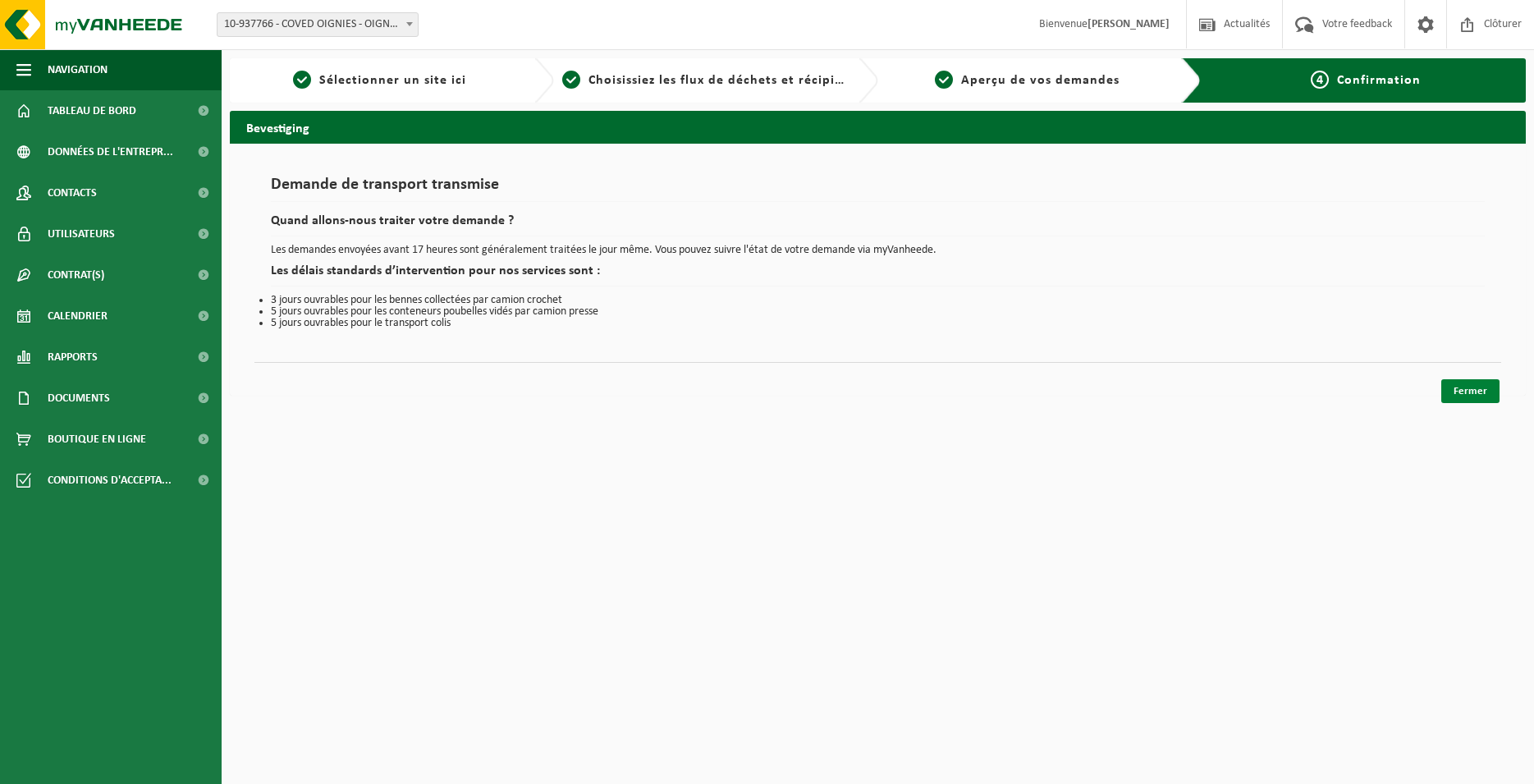
click at [1486, 394] on link "Fermer" at bounding box center [1470, 391] width 58 height 23
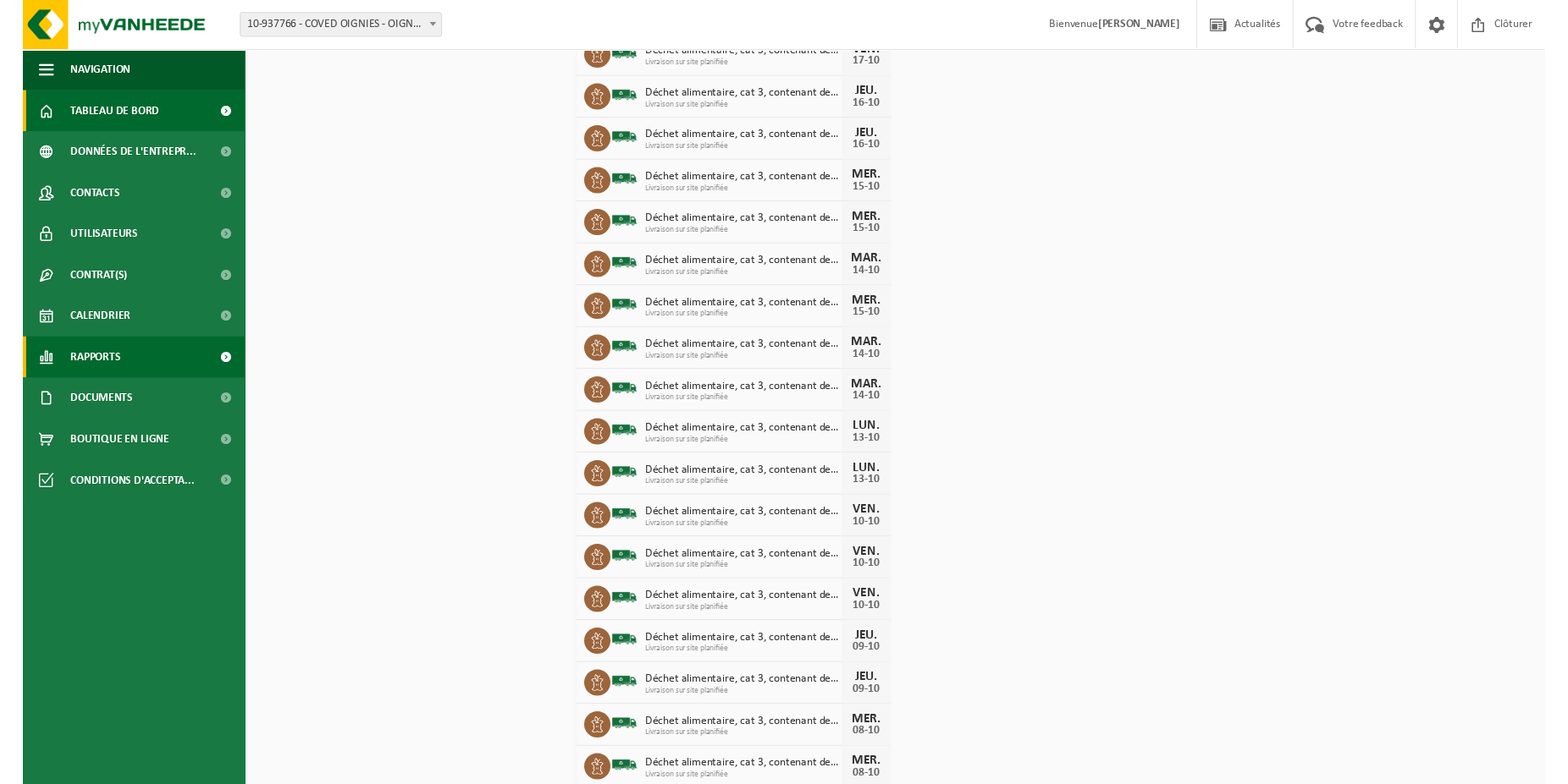
scroll to position [1010, 0]
